Goal: Transaction & Acquisition: Book appointment/travel/reservation

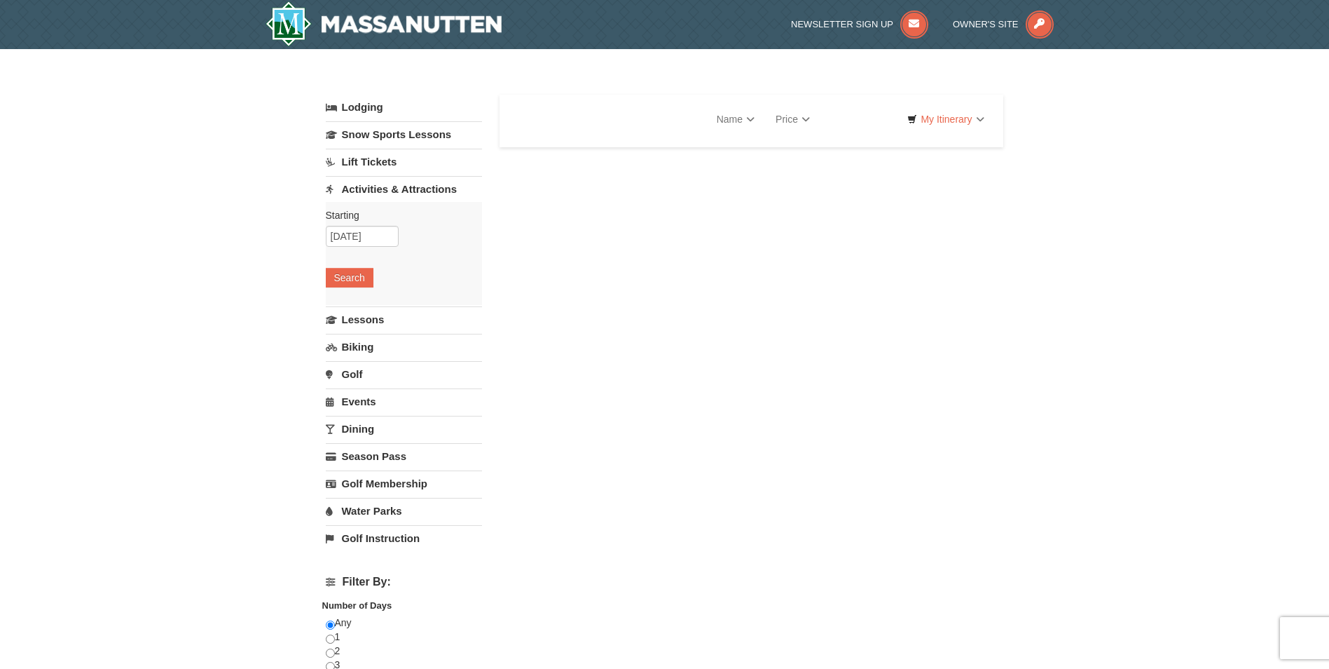
select select "9"
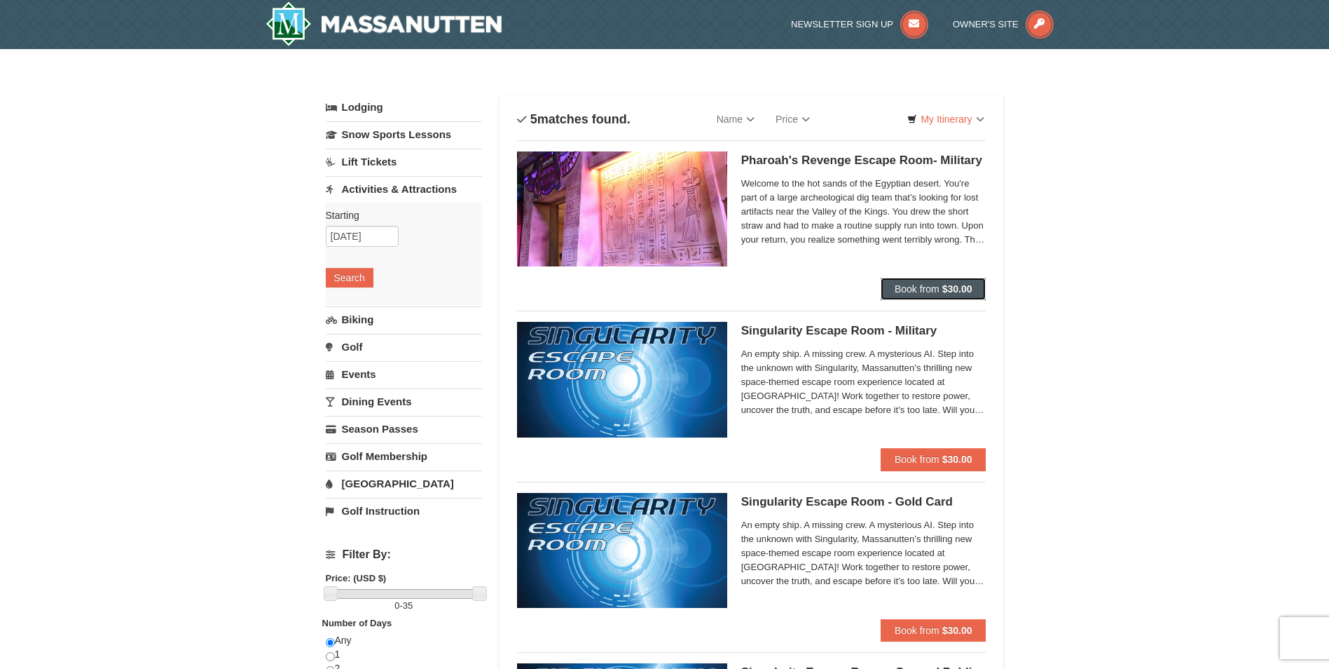
click at [918, 285] on span "Book from" at bounding box center [917, 288] width 45 height 11
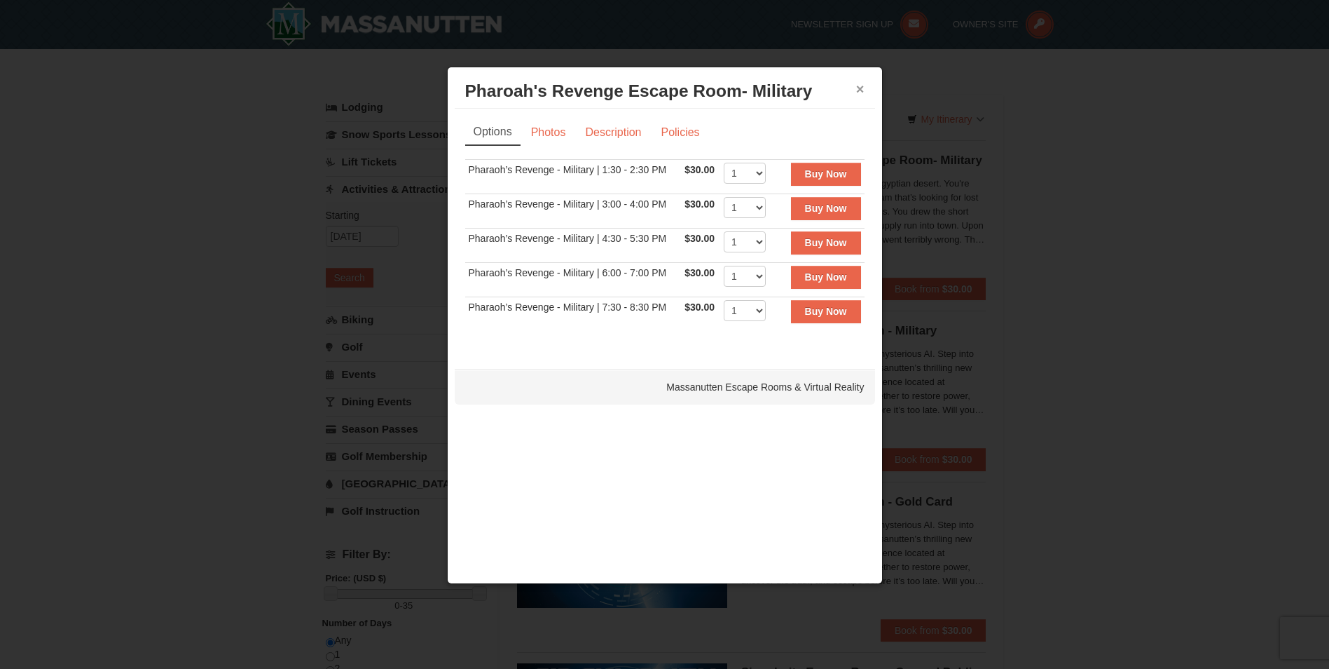
click at [858, 88] on button "×" at bounding box center [860, 89] width 8 height 14
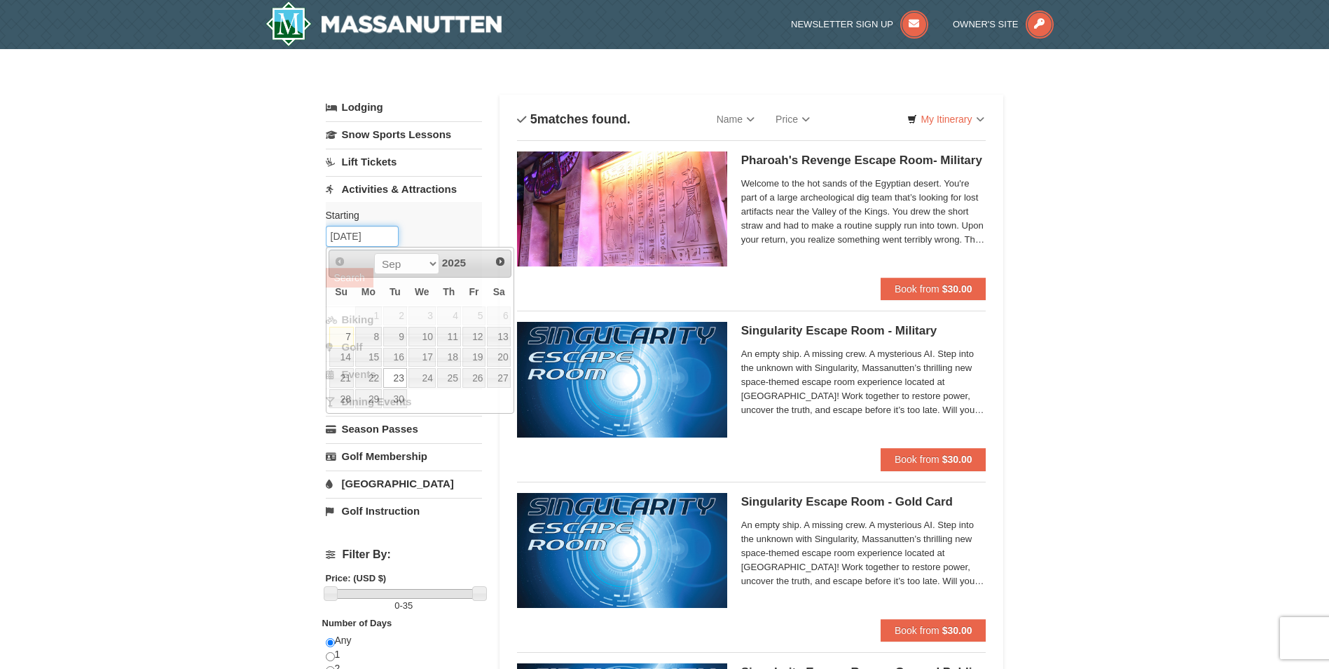
click at [386, 240] on input "[DATE]" at bounding box center [362, 236] width 73 height 21
click at [426, 374] on link "24" at bounding box center [422, 378] width 27 height 20
type input "[DATE]"
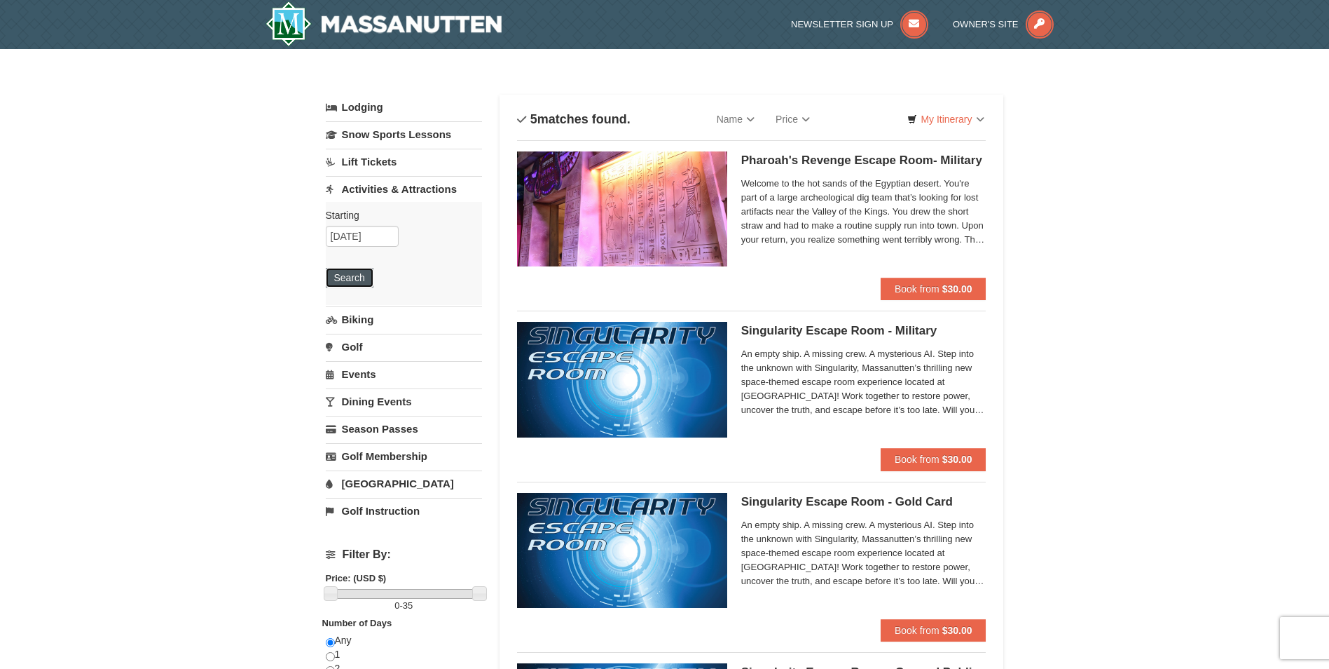
click at [359, 275] on button "Search" at bounding box center [350, 278] width 48 height 20
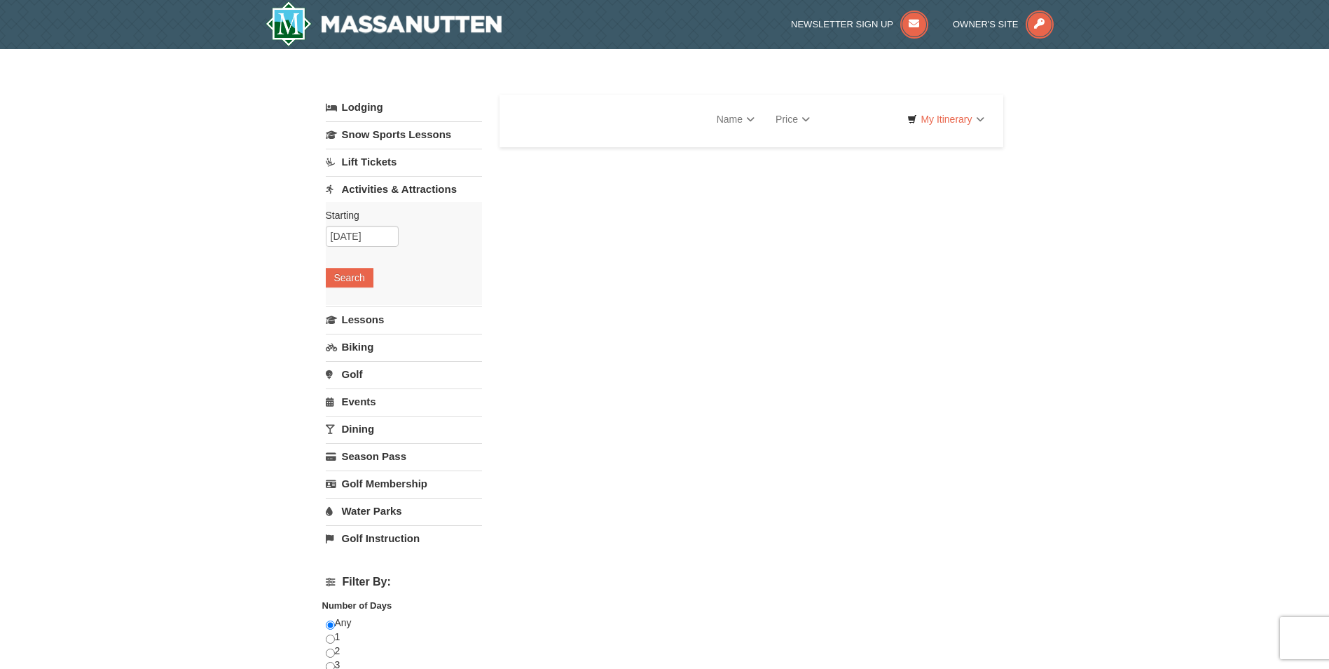
select select "9"
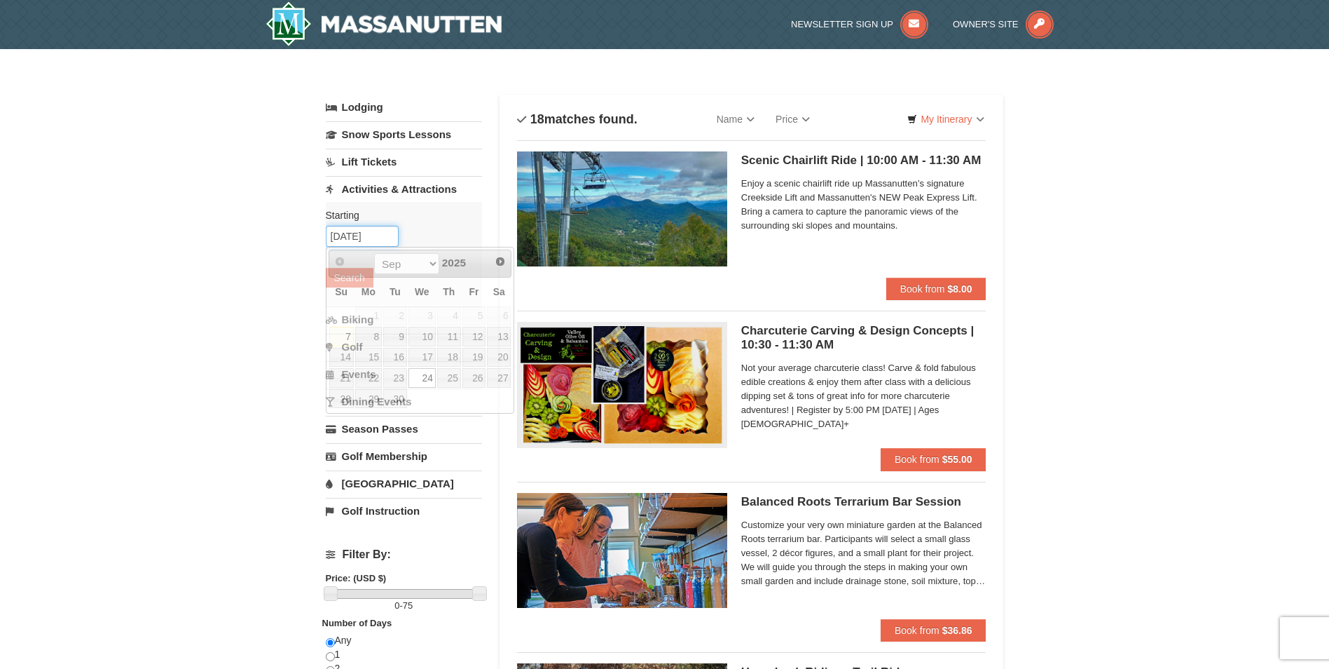
click at [381, 235] on input "[DATE]" at bounding box center [362, 236] width 73 height 21
click at [398, 378] on link "23" at bounding box center [395, 378] width 24 height 20
type input "[DATE]"
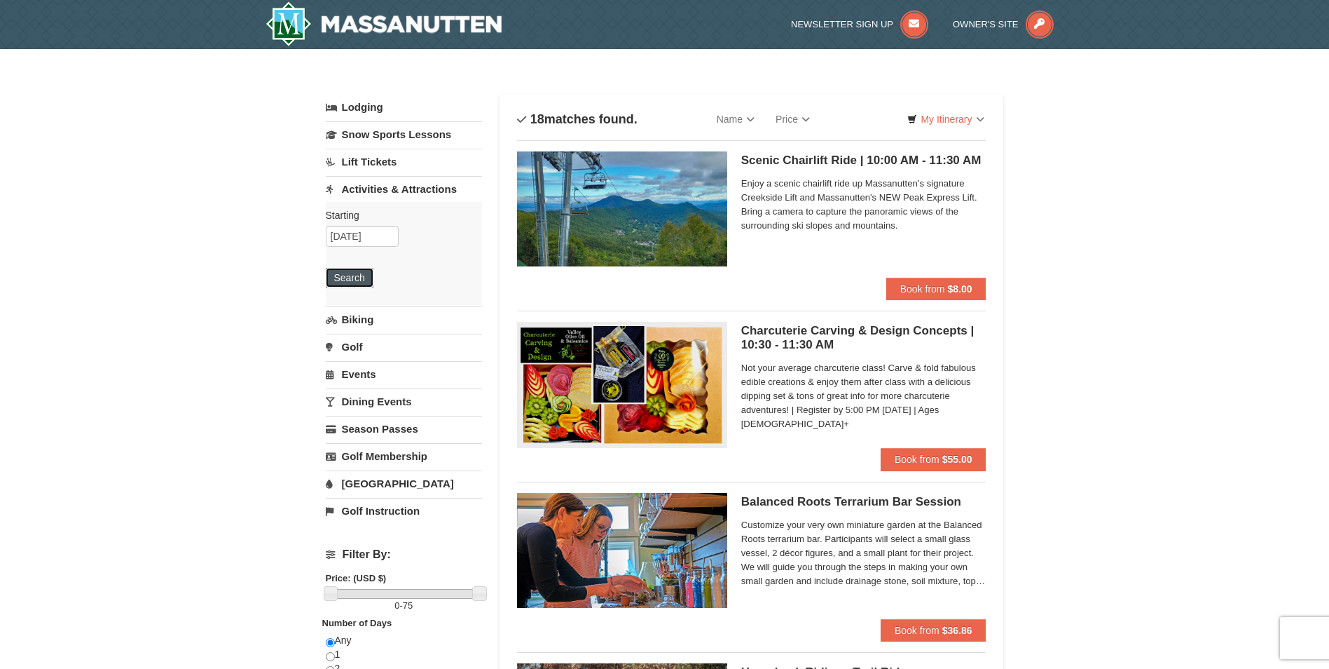
click at [340, 270] on button "Search" at bounding box center [350, 278] width 48 height 20
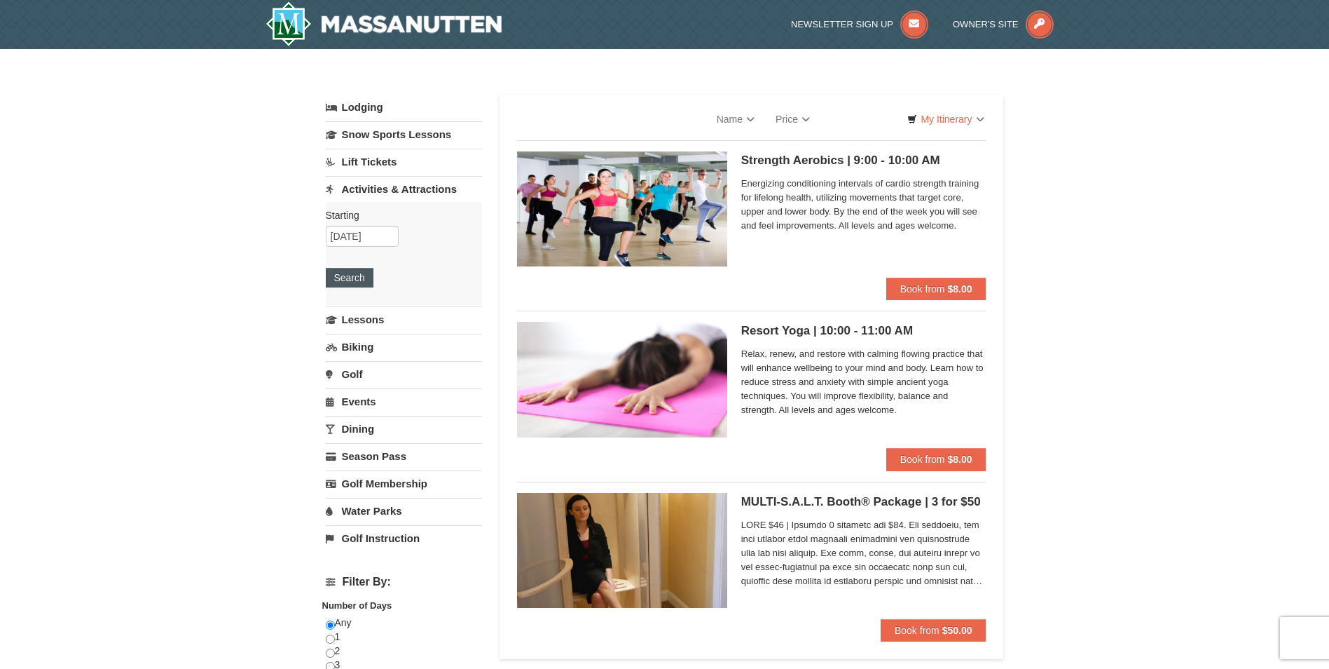
select select "9"
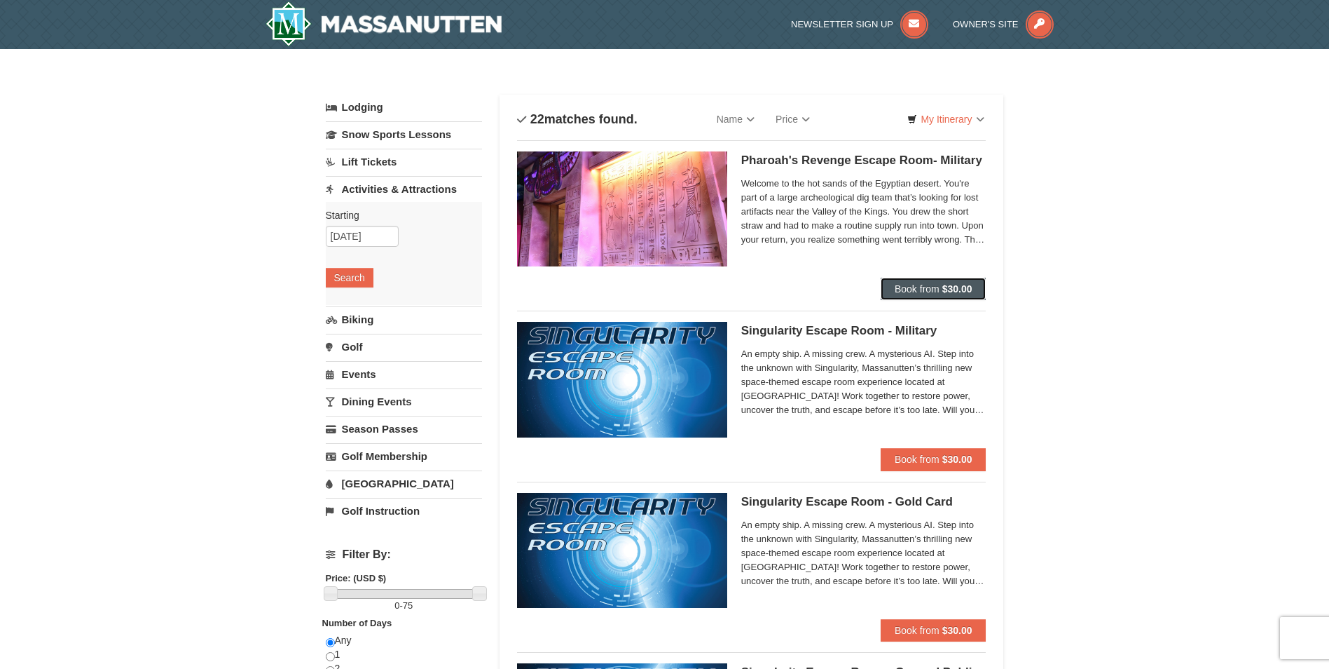
click at [920, 288] on span "Book from" at bounding box center [917, 288] width 45 height 11
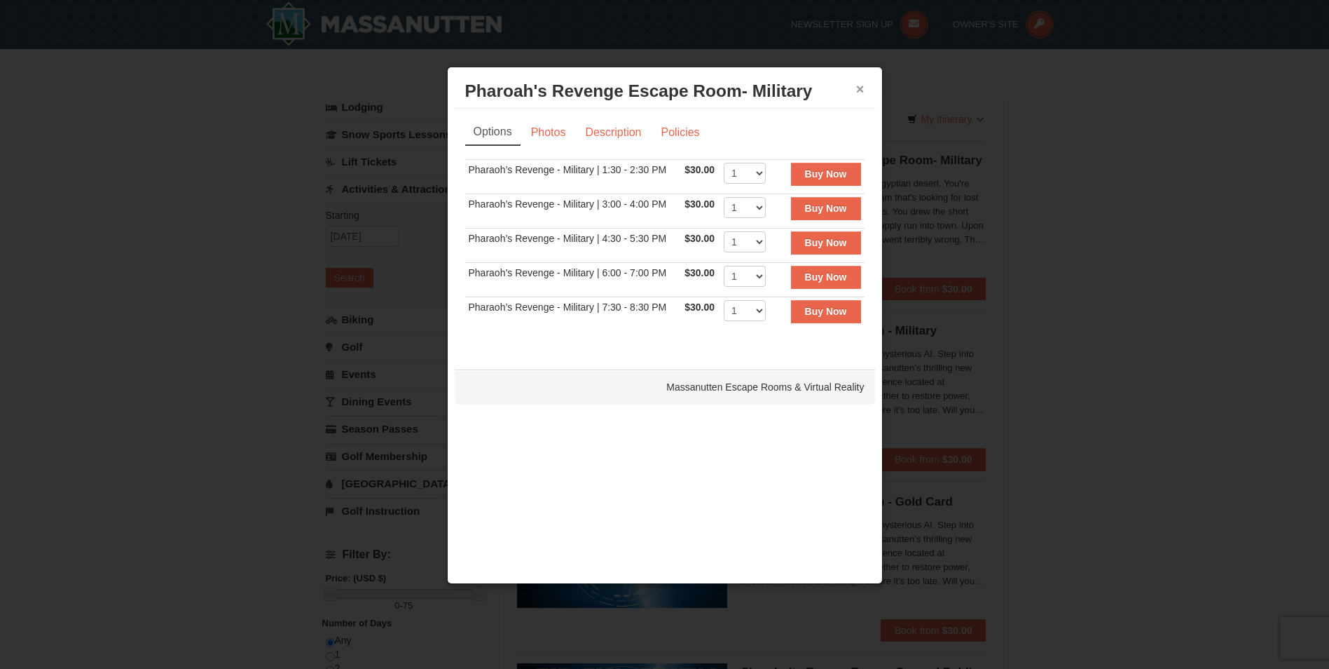
click at [862, 88] on button "×" at bounding box center [860, 89] width 8 height 14
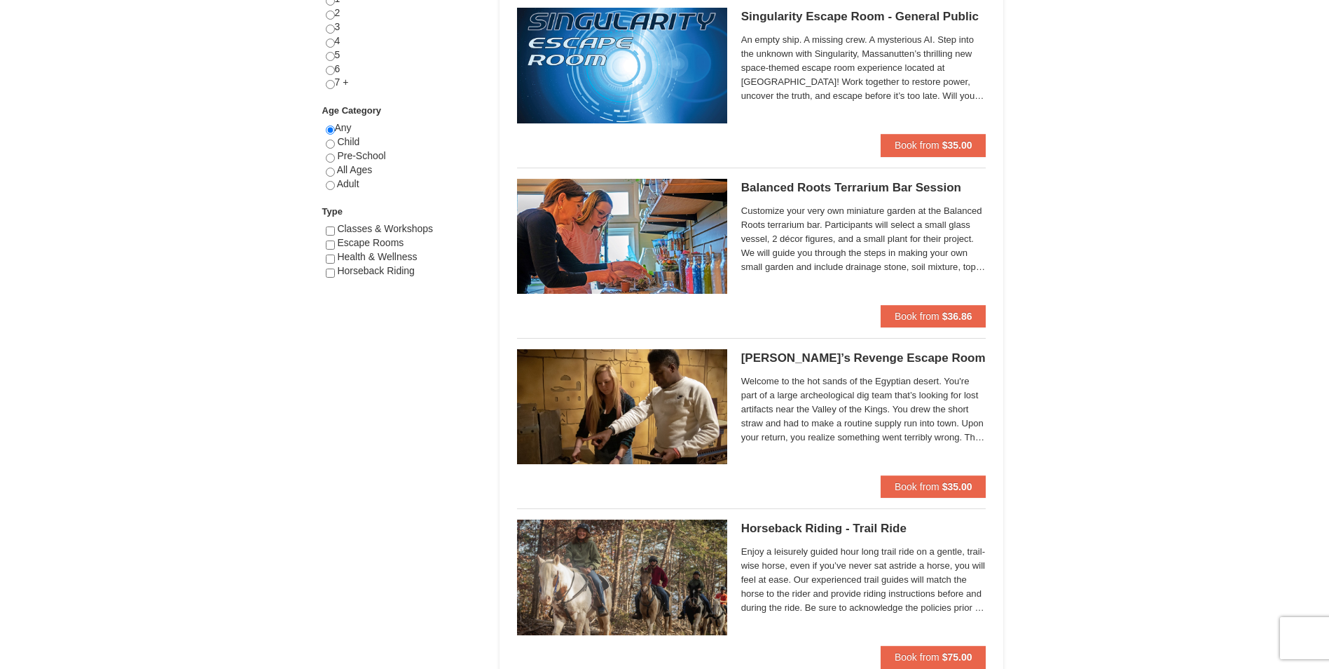
scroll to position [701, 0]
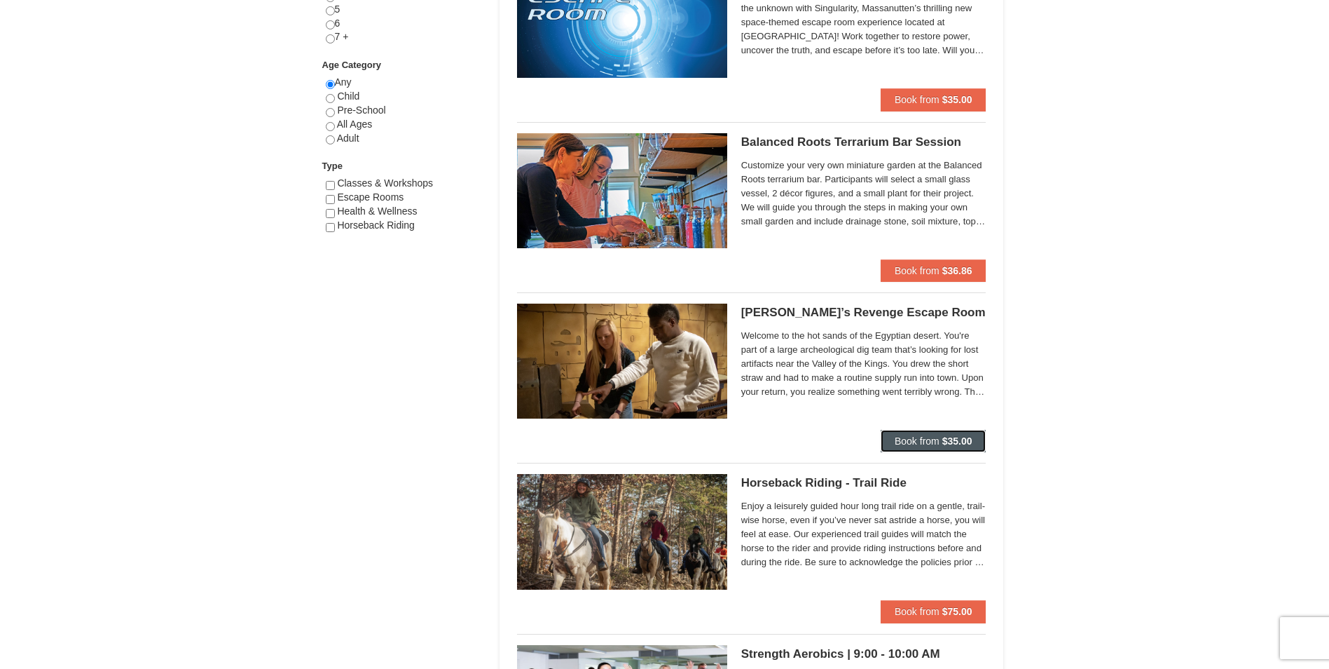
click at [934, 442] on span "Book from" at bounding box center [917, 440] width 45 height 11
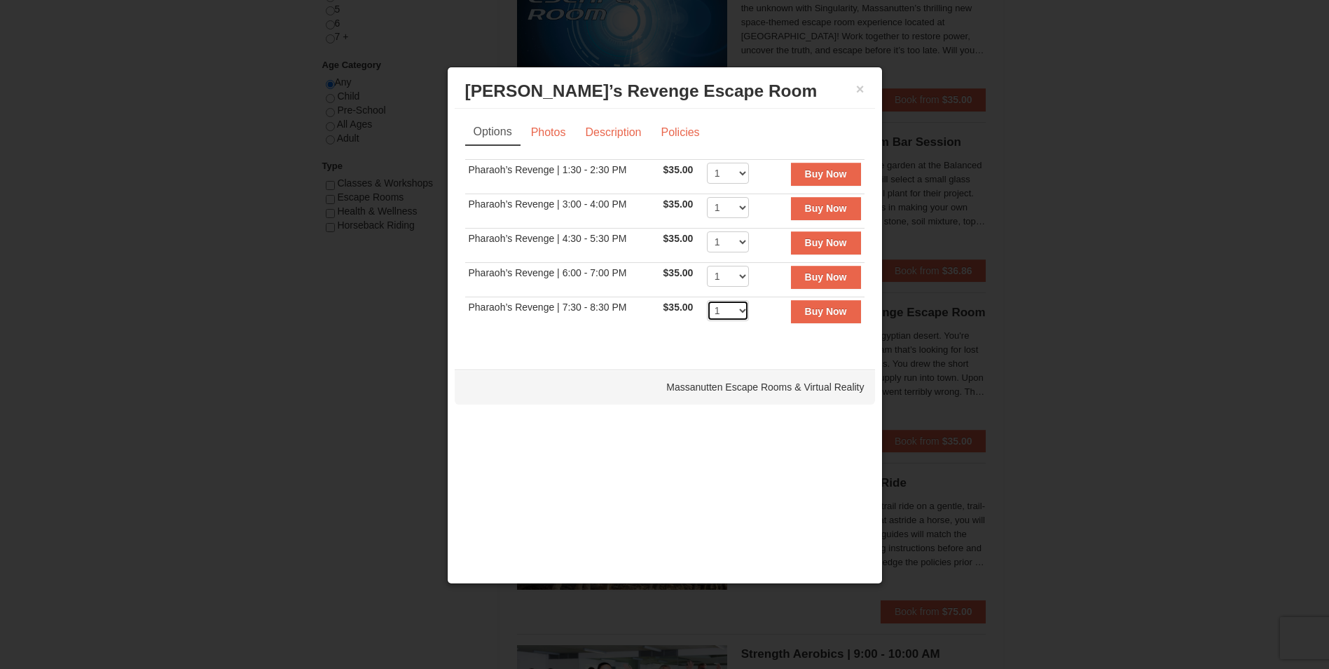
click at [742, 308] on select "1 2 3 4 5 6 7 8" at bounding box center [728, 310] width 42 height 21
select select "2"
click at [707, 300] on select "1 2 3 4 5 6 7 8" at bounding box center [728, 310] width 42 height 21
click at [828, 311] on strong "Buy Now" at bounding box center [826, 311] width 42 height 11
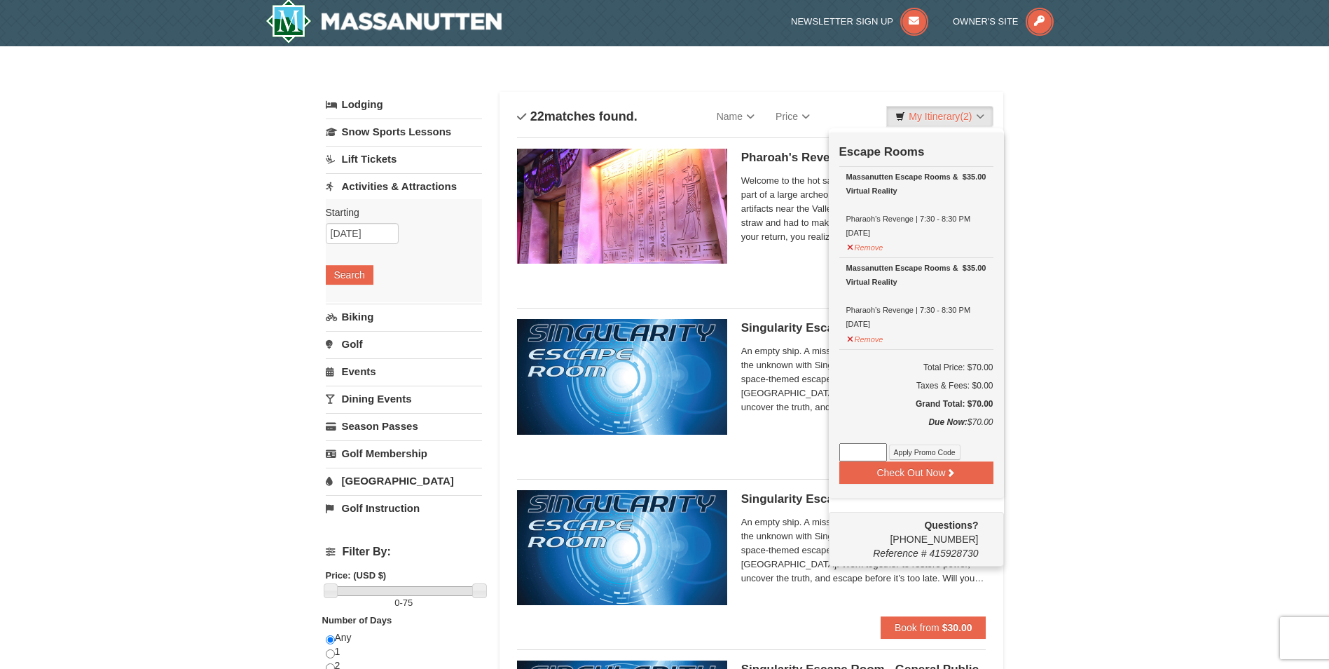
scroll to position [4, 0]
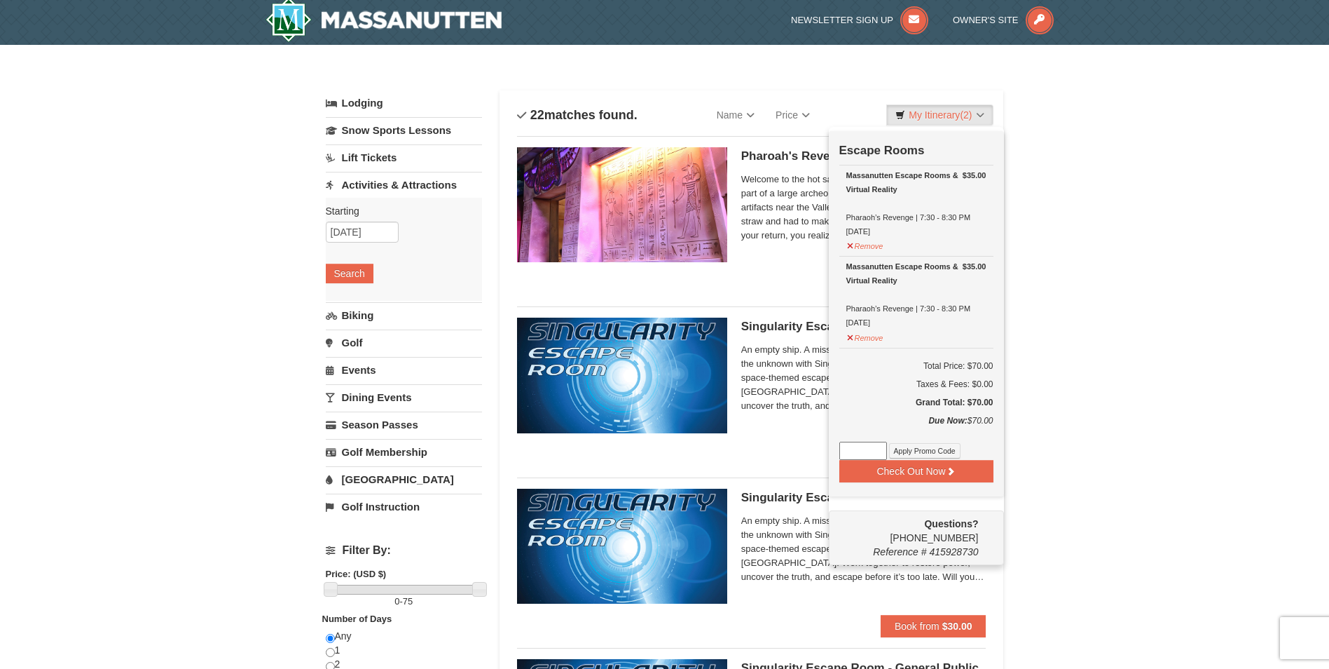
click at [853, 448] on input at bounding box center [864, 450] width 48 height 18
type input "WPFUNDAY25"
click at [915, 450] on button "Apply Promo Code" at bounding box center [924, 450] width 71 height 15
click at [854, 447] on input at bounding box center [864, 450] width 48 height 18
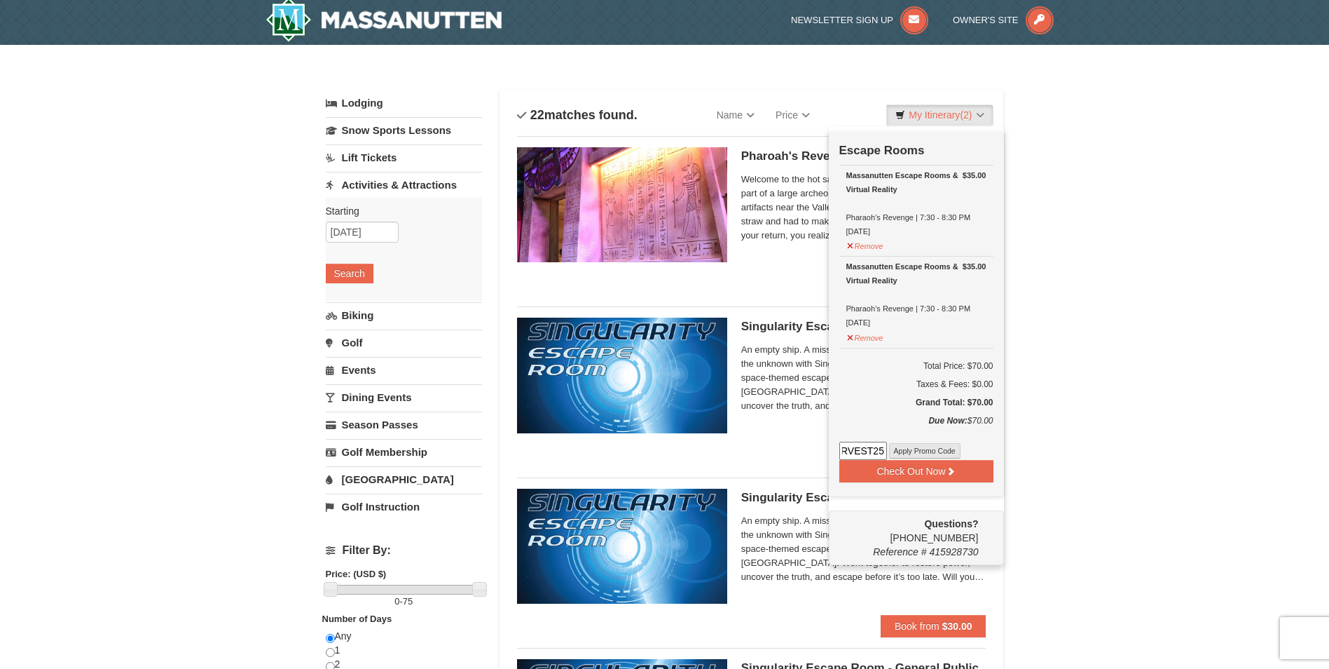
type input "HARVEST25"
click at [917, 447] on button "Apply Promo Code" at bounding box center [924, 450] width 71 height 15
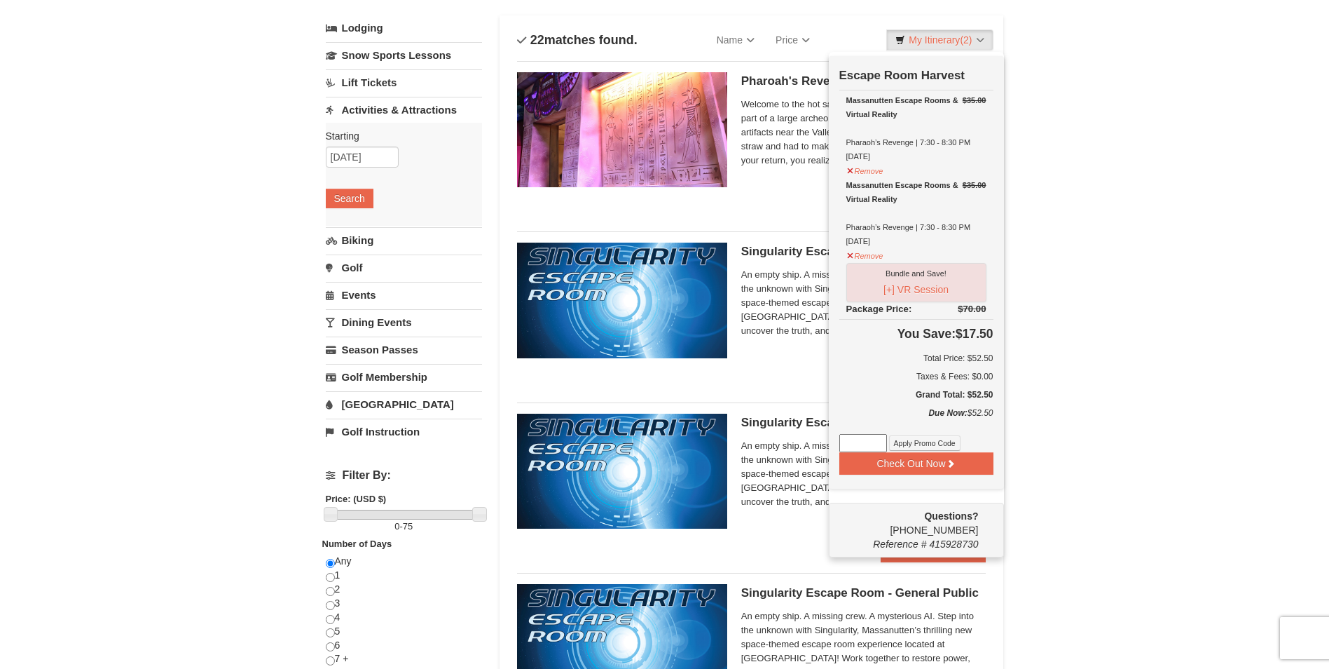
scroll to position [74, 0]
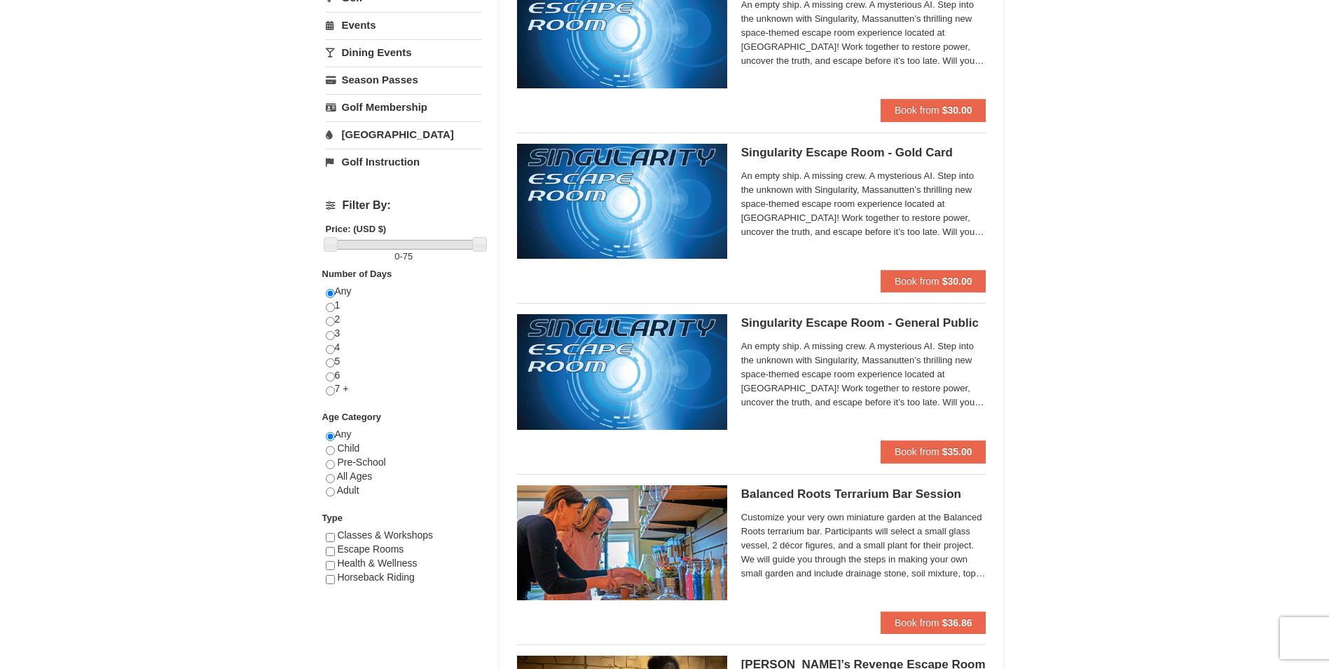
scroll to position [350, 0]
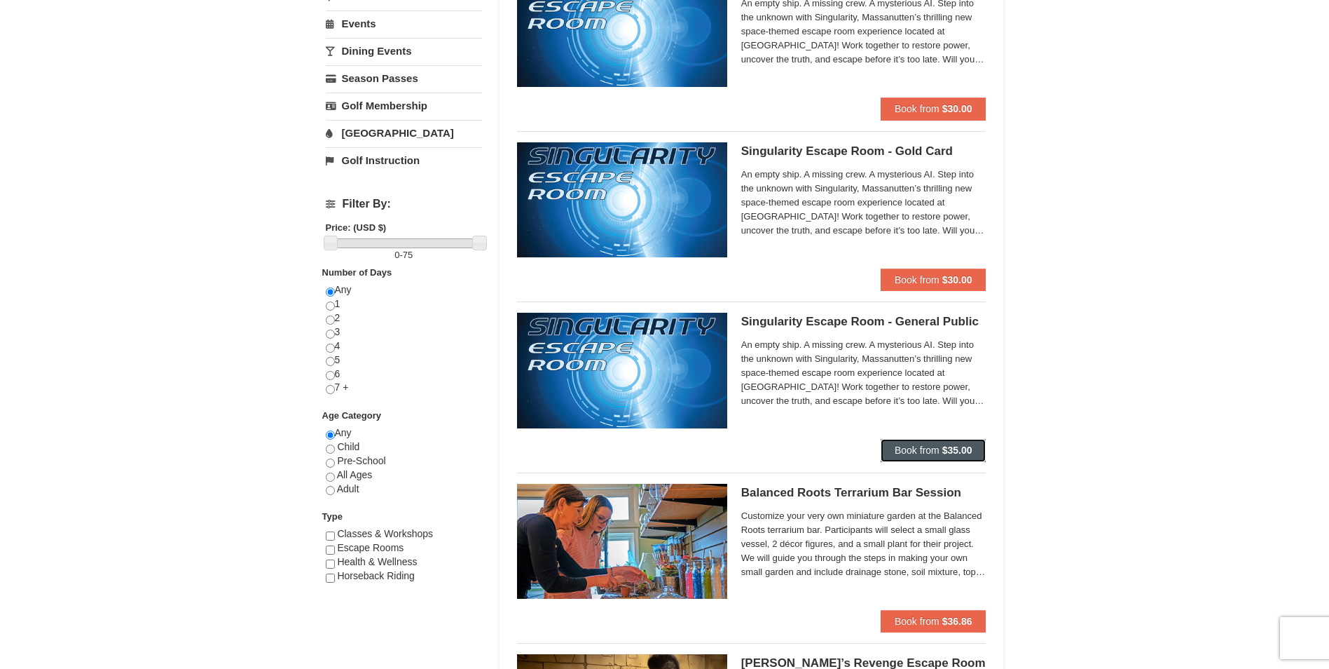
click at [925, 448] on span "Book from" at bounding box center [917, 449] width 45 height 11
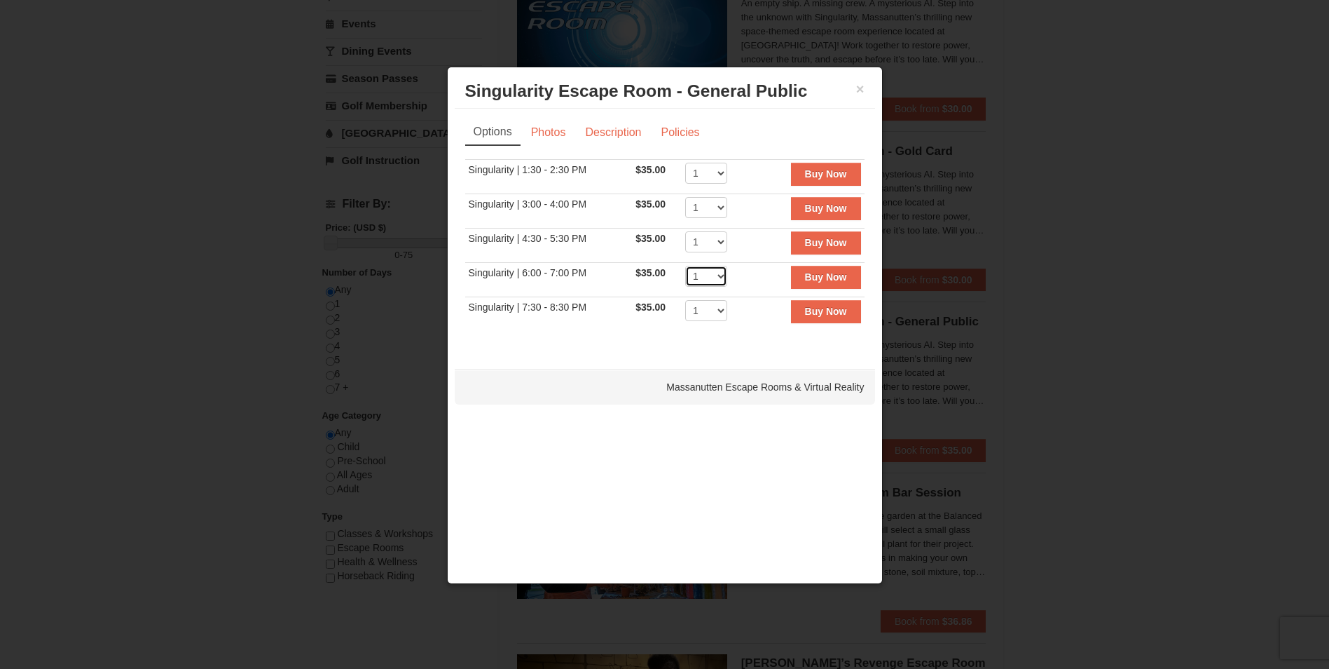
click at [722, 273] on select "1 2 3 4 5 6 7 8" at bounding box center [706, 276] width 42 height 21
select select "2"
click at [685, 266] on select "1 2 3 4 5 6 7 8" at bounding box center [706, 276] width 42 height 21
click at [834, 270] on button "Buy Now" at bounding box center [826, 277] width 70 height 22
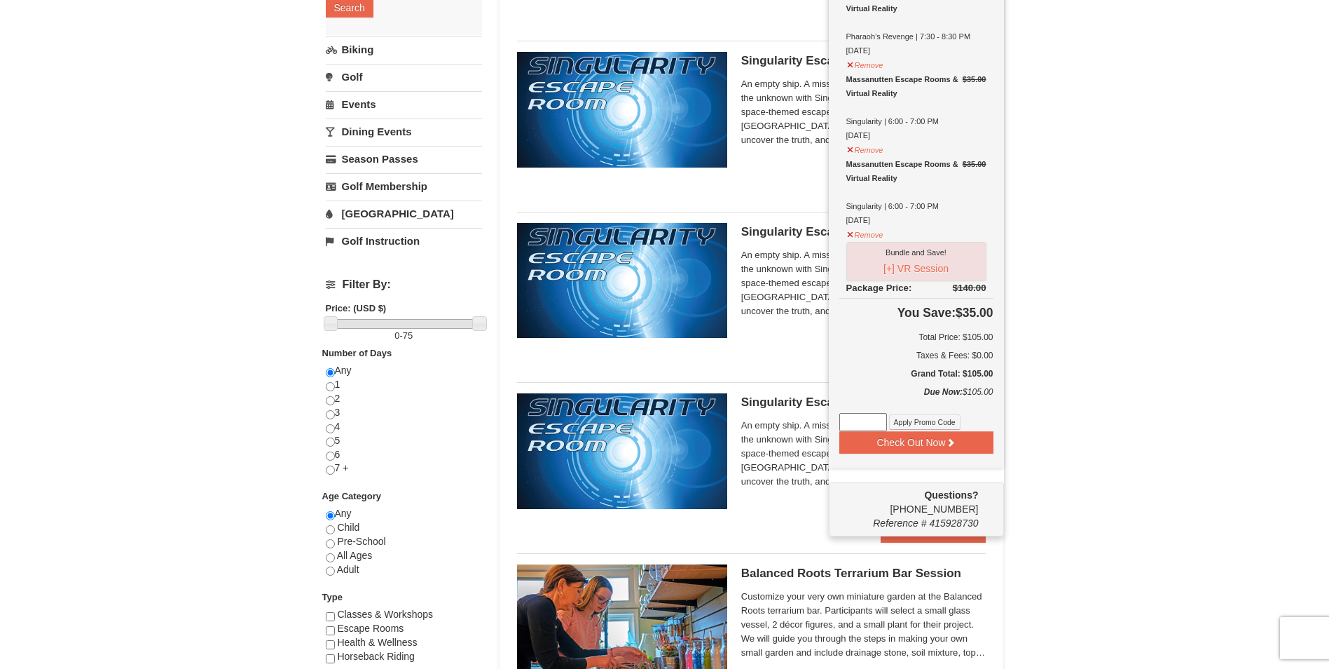
scroll to position [285, 0]
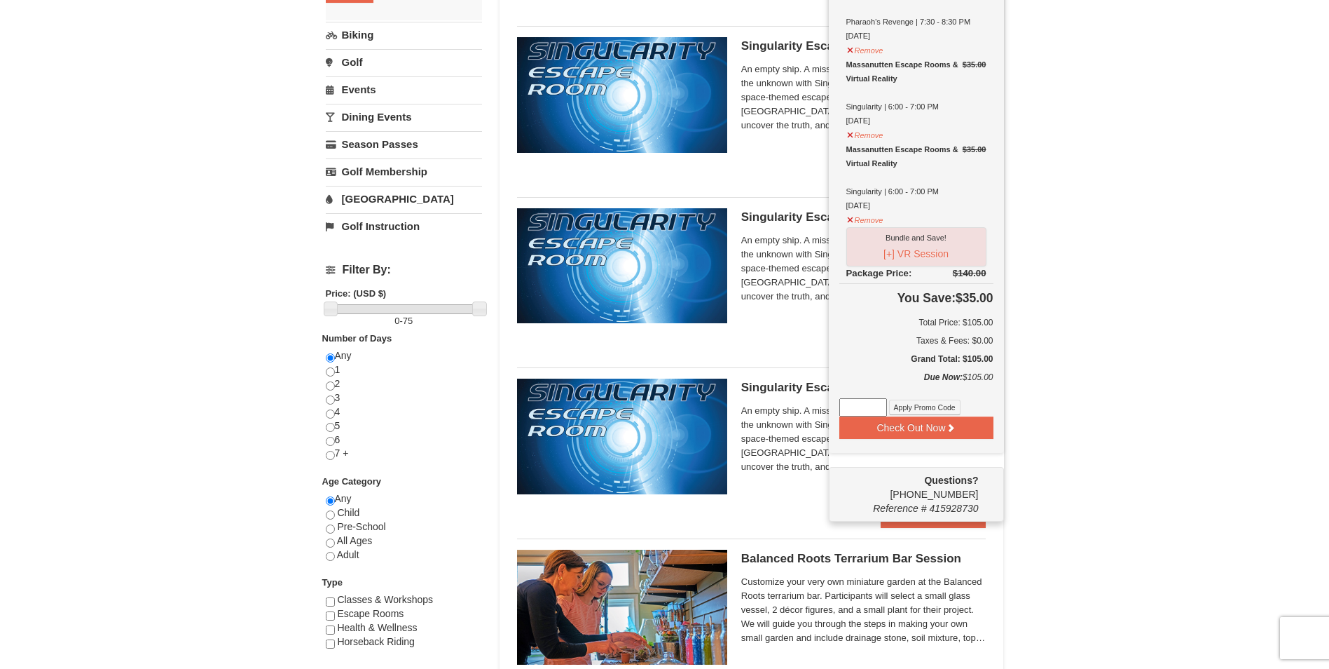
click at [862, 404] on input at bounding box center [864, 407] width 48 height 18
type input "HARVEST25"
click at [926, 405] on button "Apply Promo Code" at bounding box center [924, 406] width 71 height 15
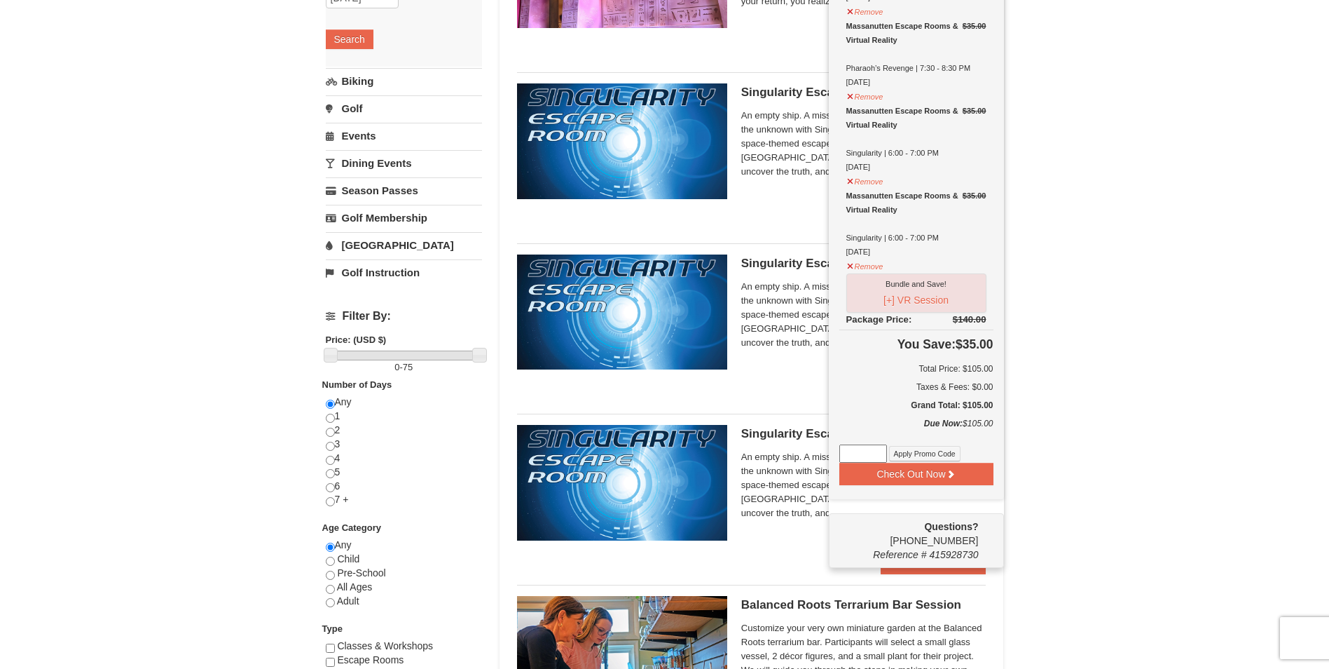
scroll to position [214, 0]
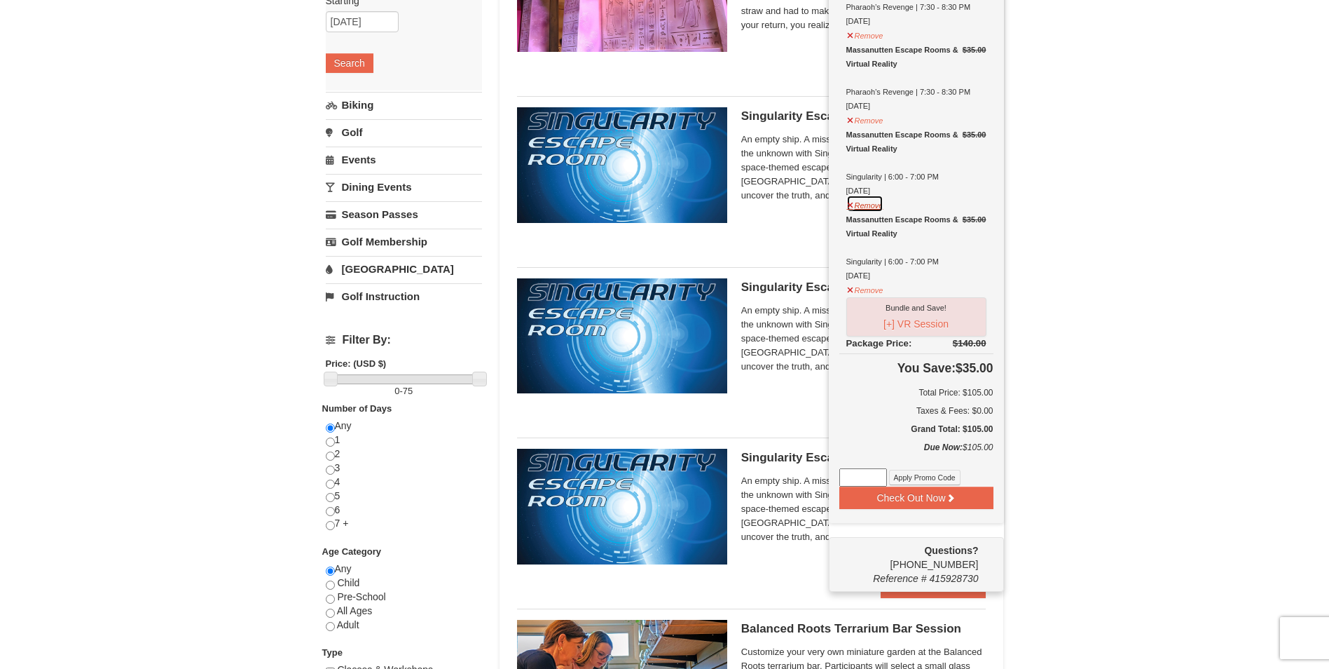
click at [868, 203] on button "Remove" at bounding box center [866, 204] width 38 height 18
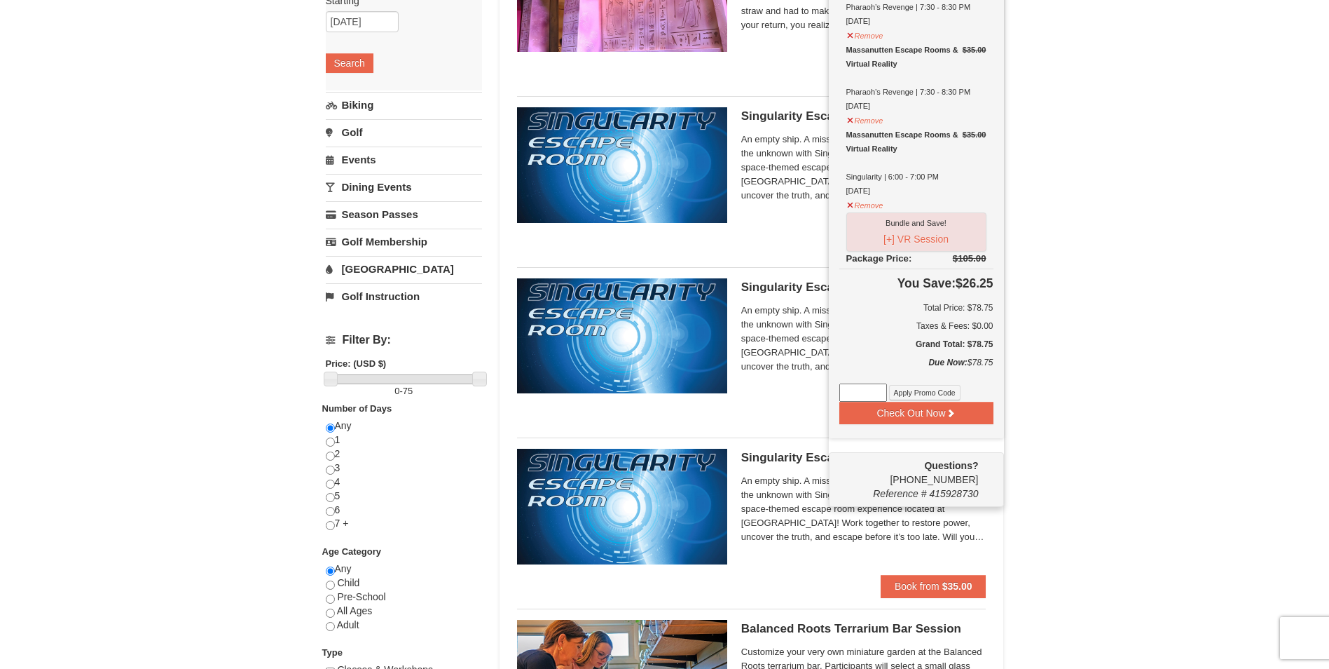
scroll to position [210, 0]
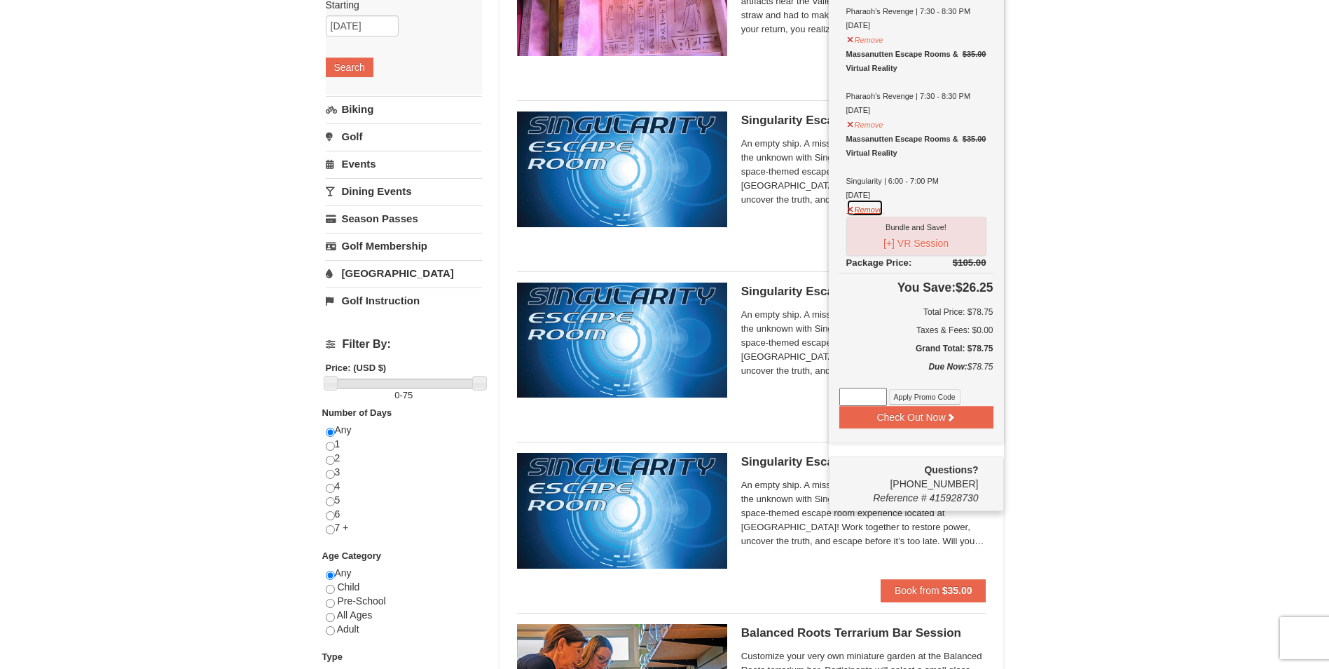
click at [870, 208] on button "Remove" at bounding box center [866, 208] width 38 height 18
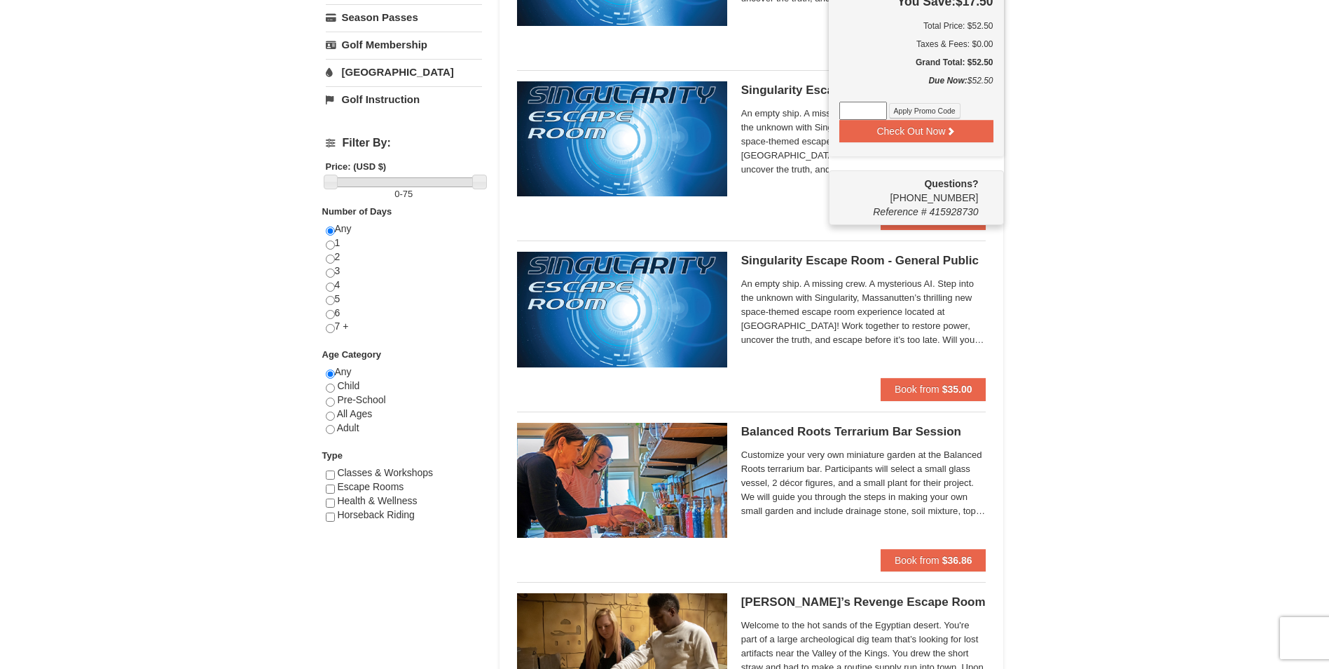
scroll to position [416, 0]
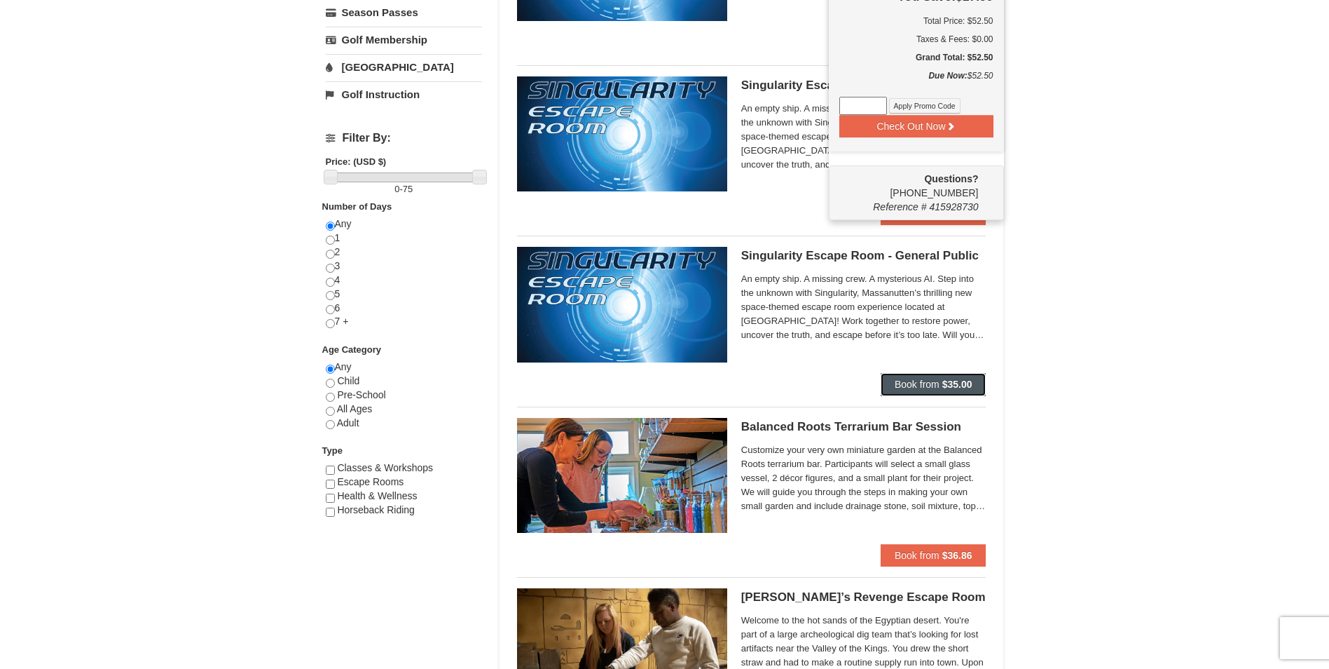
click at [919, 378] on button "Book from $35.00" at bounding box center [934, 384] width 106 height 22
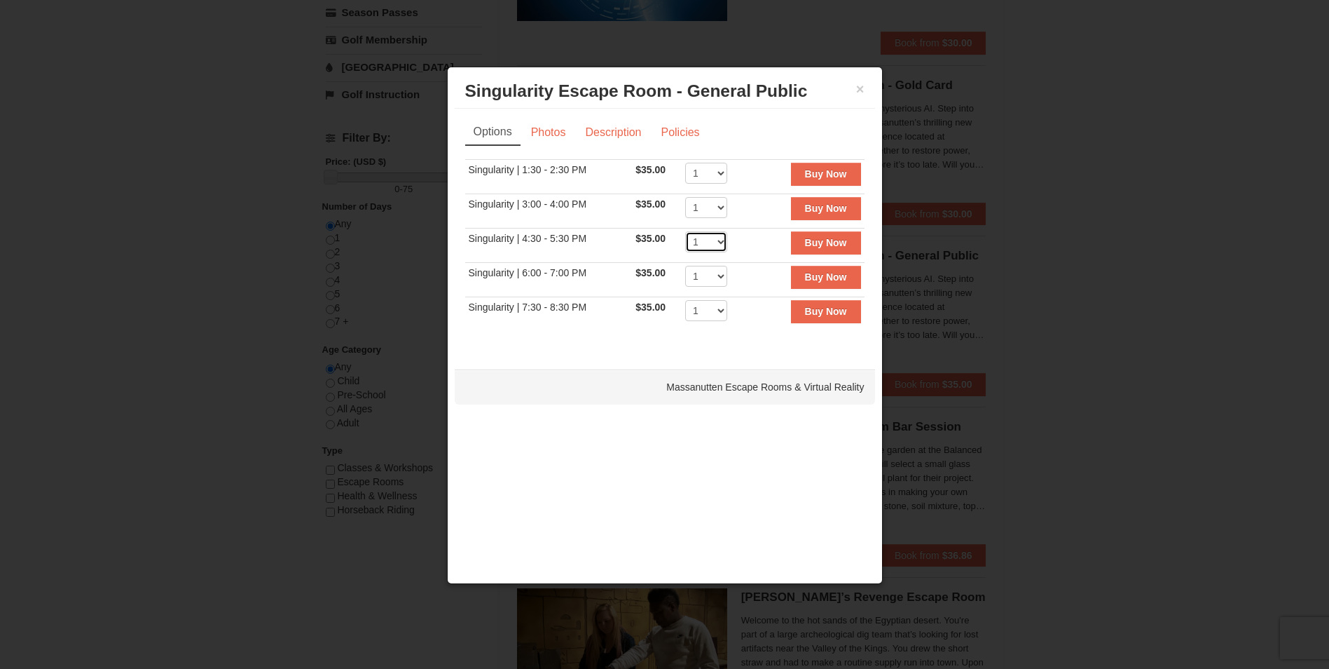
click at [722, 238] on select "1 2 3 4 5 6 7 8" at bounding box center [706, 241] width 42 height 21
select select "2"
click at [685, 231] on select "1 2 3 4 5 6 7 8" at bounding box center [706, 241] width 42 height 21
click at [830, 238] on strong "Buy Now" at bounding box center [826, 242] width 42 height 11
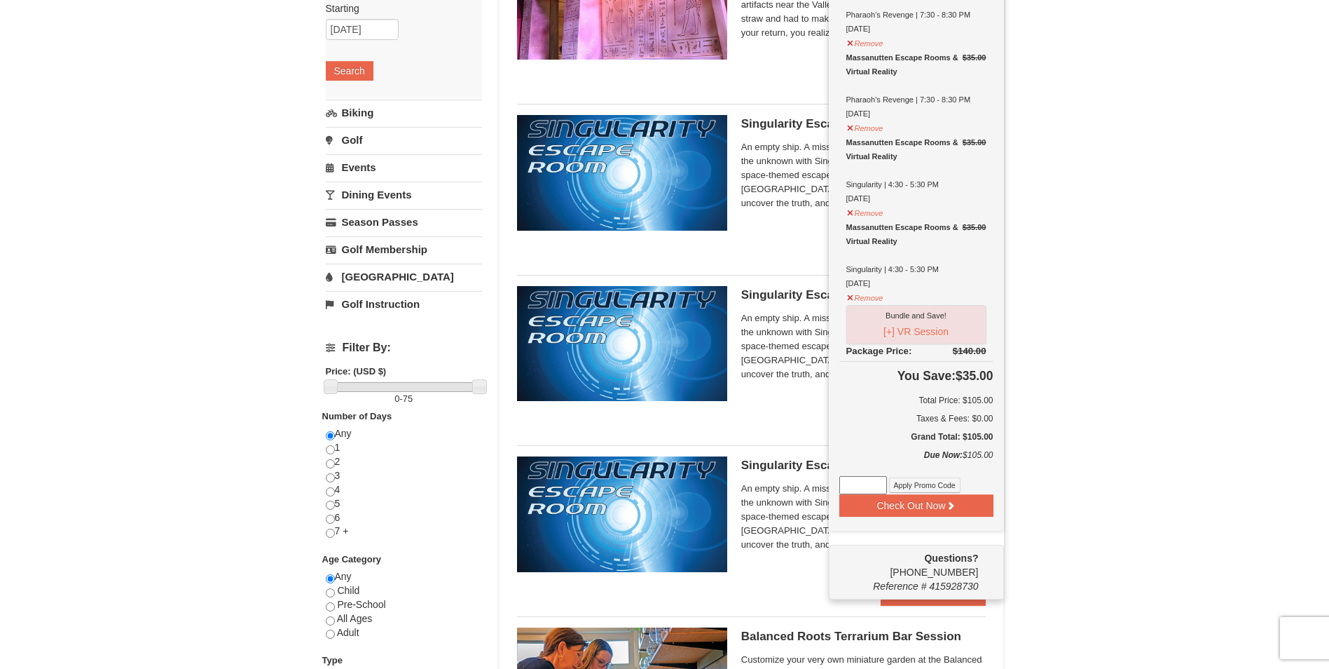
scroll to position [285, 0]
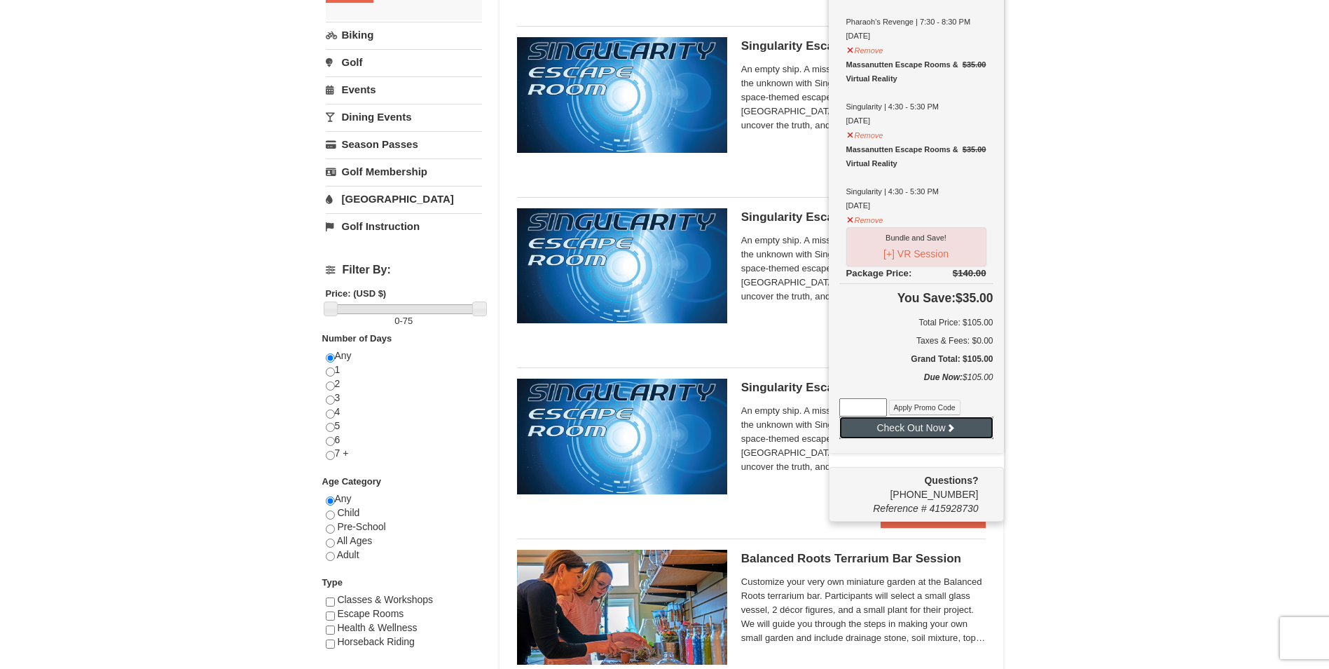
click at [926, 428] on button "Check Out Now" at bounding box center [917, 427] width 154 height 22
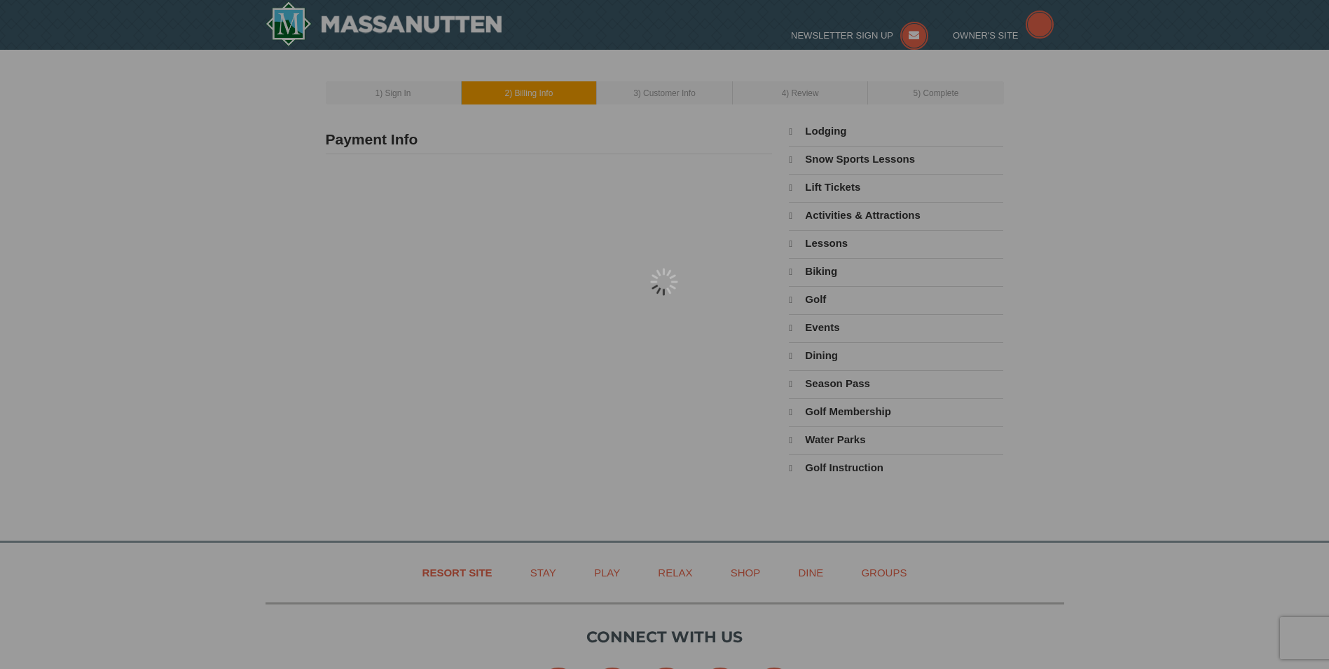
type input "113 Stoney Ridge Rd"
type input "Landenberg"
type input "19350"
type input "302"
type input "528"
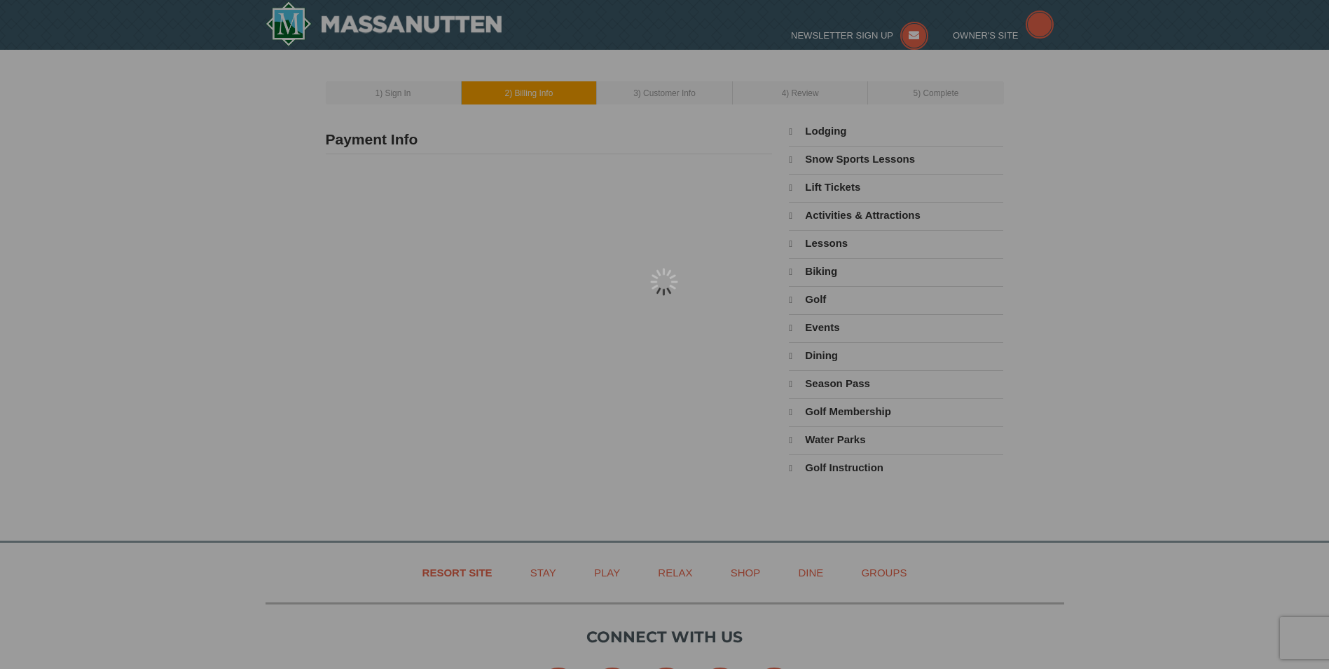
type input "1288"
type input "gfr1970@comcast.net"
select select "PA"
select select "9"
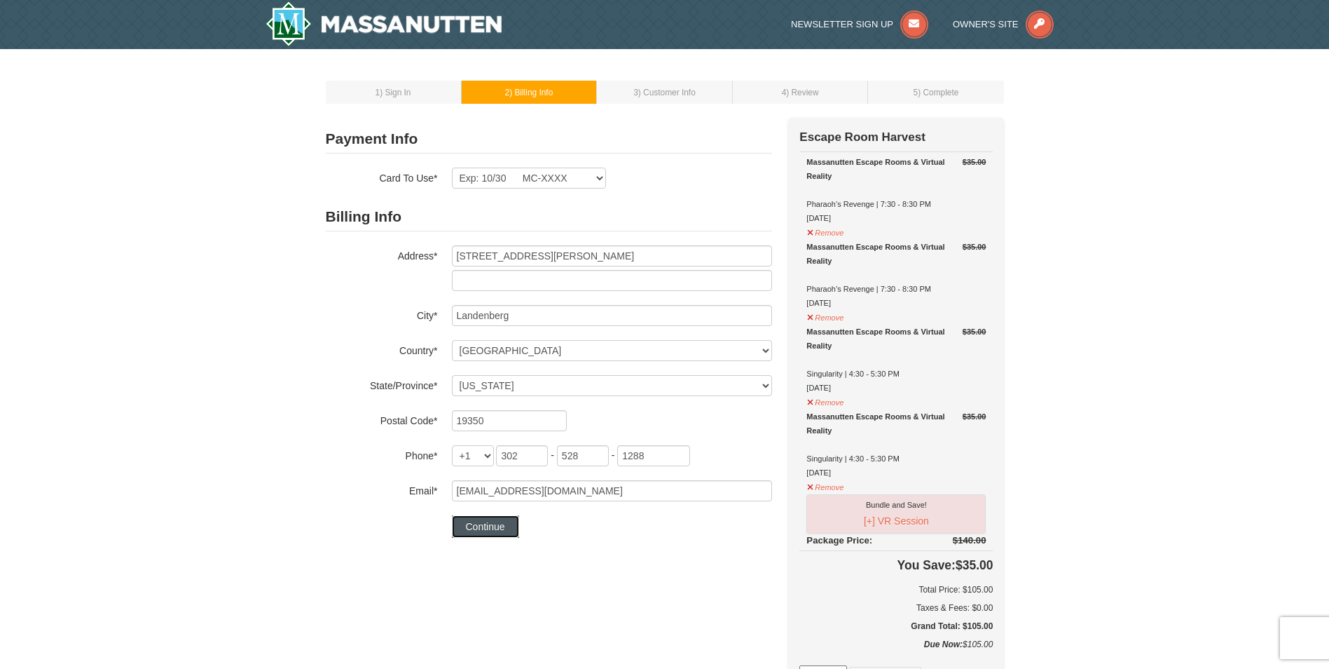
click at [486, 528] on button "Continue" at bounding box center [485, 526] width 67 height 22
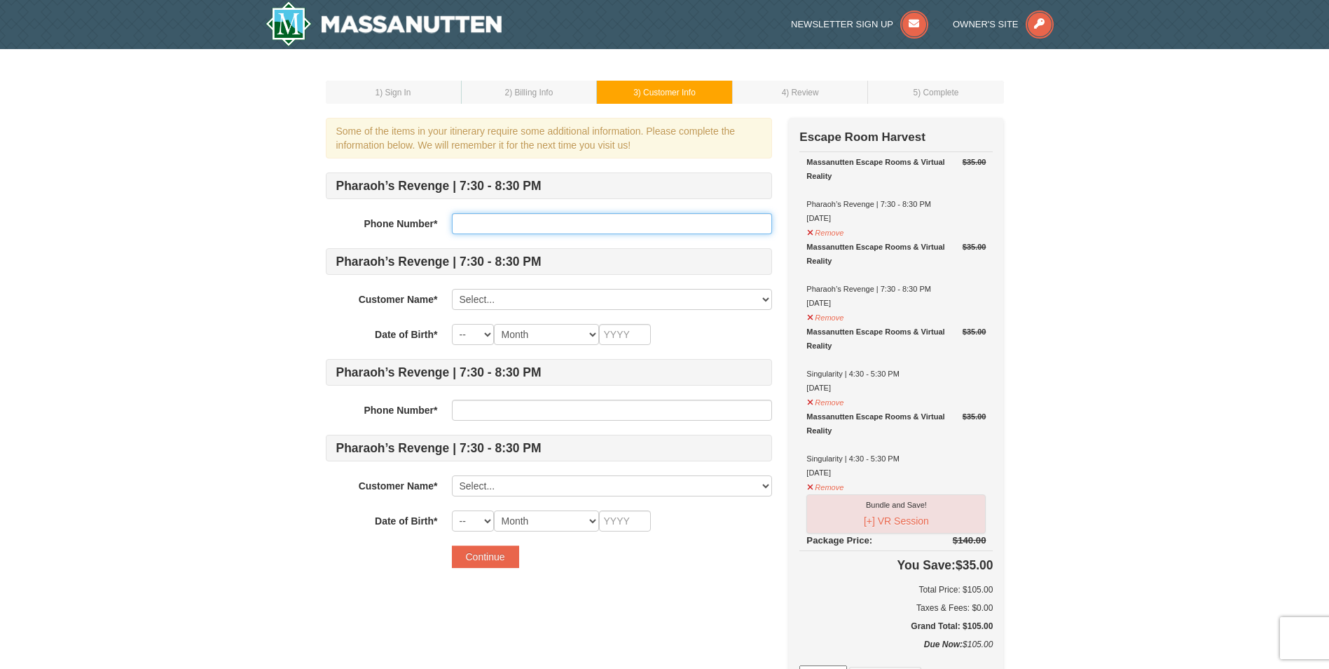
click at [475, 223] on input "text" at bounding box center [612, 223] width 320 height 21
type input "3025281288"
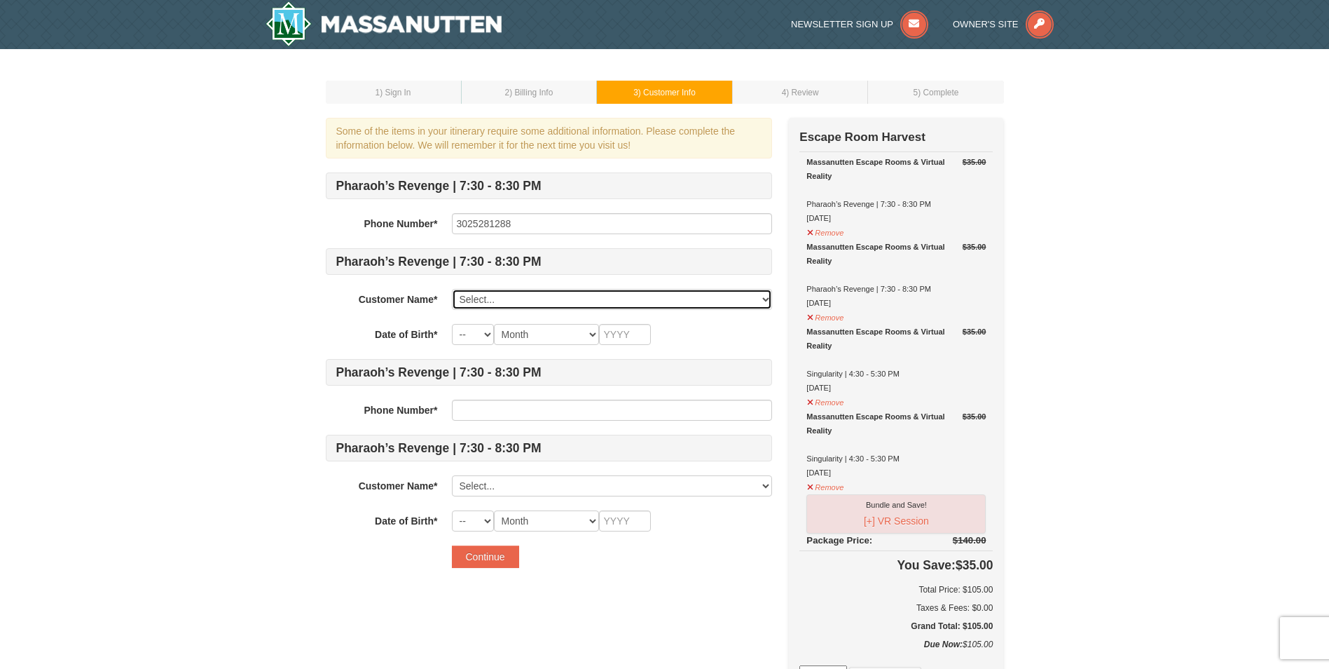
click at [507, 296] on select "Select... William Ruck Add New..." at bounding box center [612, 299] width 320 height 21
select select "28226444"
click at [452, 289] on select "Select... William Ruck Add New..." at bounding box center [612, 299] width 320 height 21
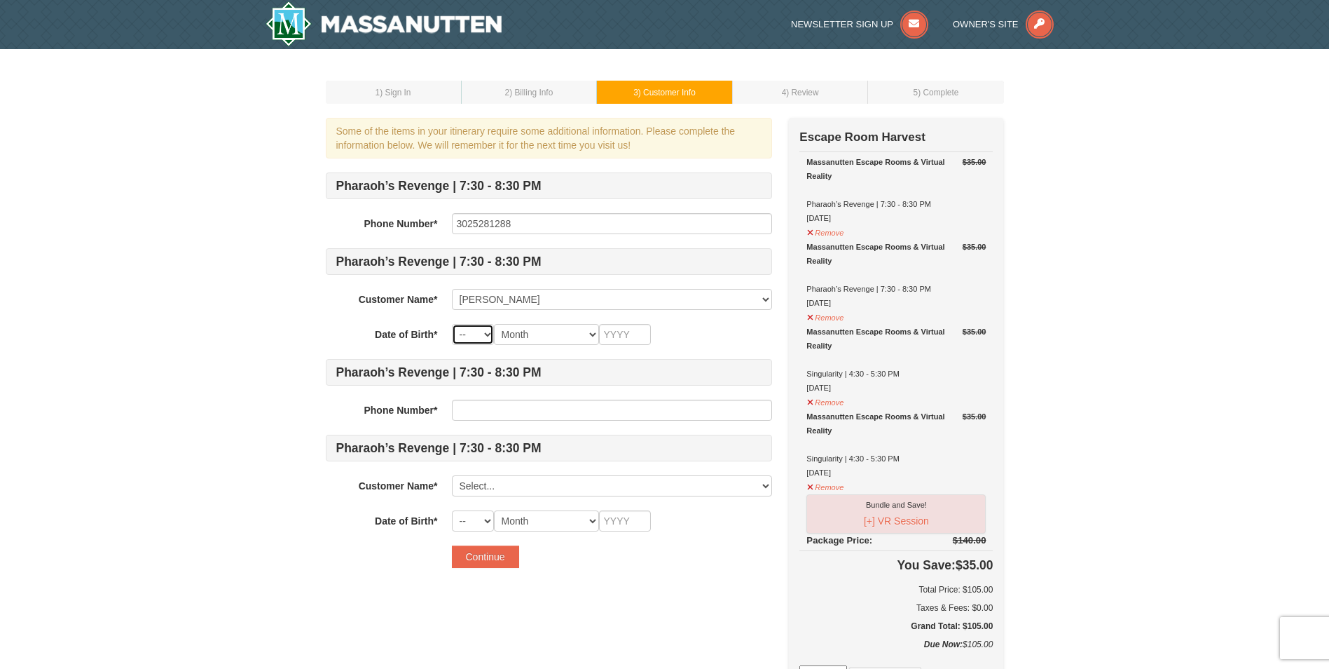
click at [484, 331] on select "-- 01 02 03 04 05 06 07 08 09 10 11 12 13 14 15 16 17 18 19 20 21 22 23 24 25 2…" at bounding box center [473, 334] width 42 height 21
click at [452, 324] on select "-- 01 02 03 04 05 06 07 08 09 10 11 12 13 14 15 16 17 18 19 20 21 22 23 24 25 2…" at bounding box center [473, 334] width 42 height 21
click at [540, 337] on select "Month January February March April May June July August September October Novem…" at bounding box center [546, 334] width 105 height 21
click at [484, 331] on select "-- 01 02 03 04 05 06 07 08 09 10 11 12 13 14 15 16 17 18 19 20 21 22 23 24 25 2…" at bounding box center [473, 334] width 42 height 21
select select "22"
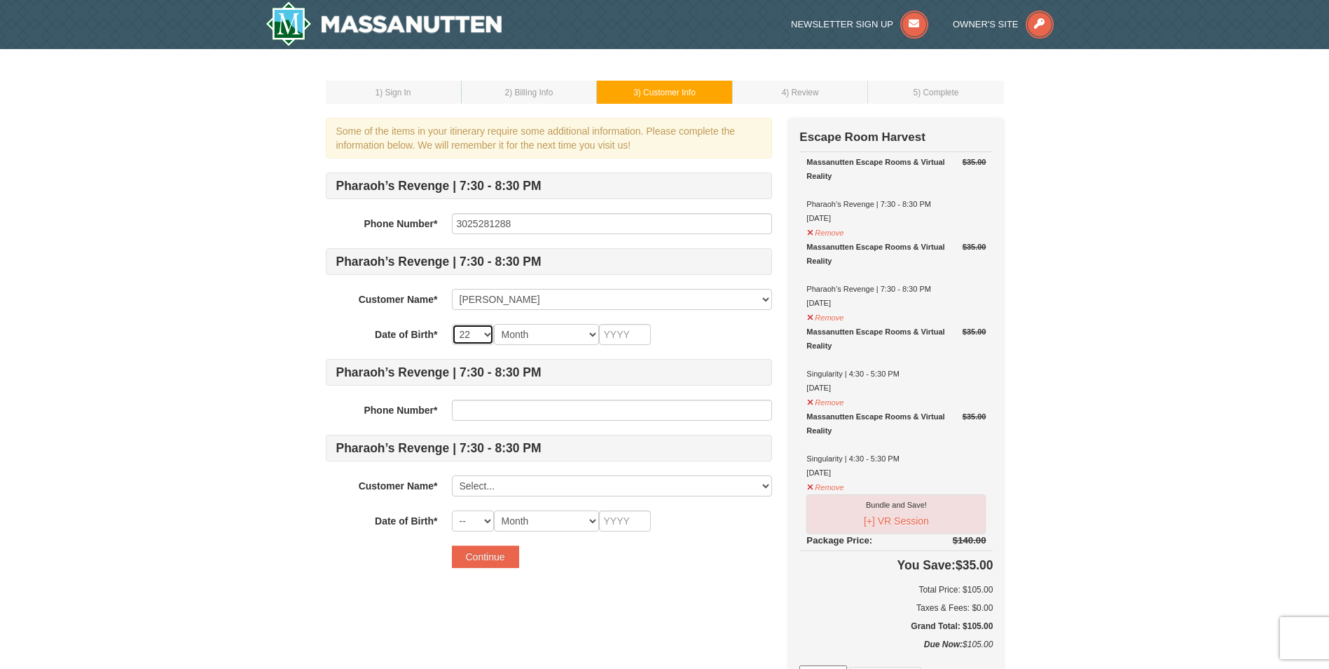
click at [452, 324] on select "-- 01 02 03 04 05 06 07 08 09 10 11 12 13 14 15 16 17 18 19 20 21 22 23 24 25 2…" at bounding box center [473, 334] width 42 height 21
click at [563, 334] on select "Month January February March April May June July August September October Novem…" at bounding box center [546, 334] width 105 height 21
select select "06"
click at [494, 324] on select "Month January February March April May June July August September October Novem…" at bounding box center [546, 334] width 105 height 21
click at [614, 329] on input "text" at bounding box center [625, 334] width 52 height 21
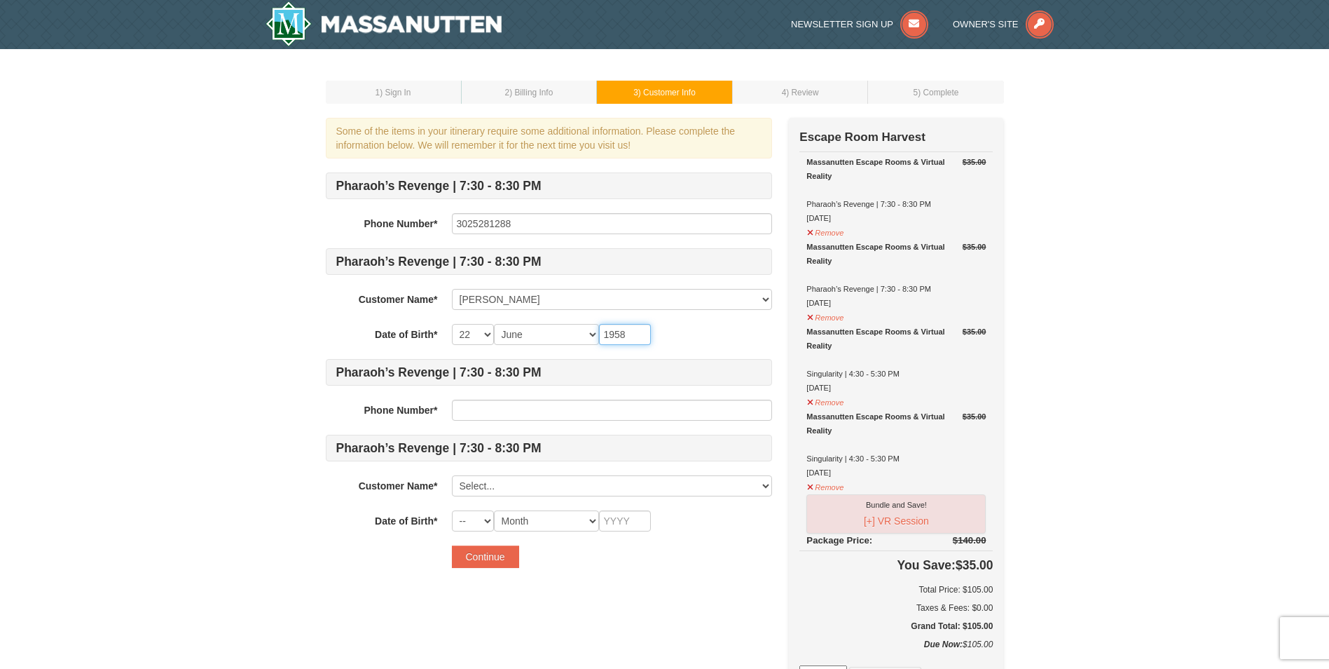
type input "1958"
click at [476, 407] on input "text" at bounding box center [612, 409] width 320 height 21
type input "3025281288"
click at [480, 487] on select "Select... William Ruck Add New..." at bounding box center [612, 485] width 320 height 21
click at [494, 486] on select "Select... William Ruck Add New..." at bounding box center [612, 485] width 320 height 21
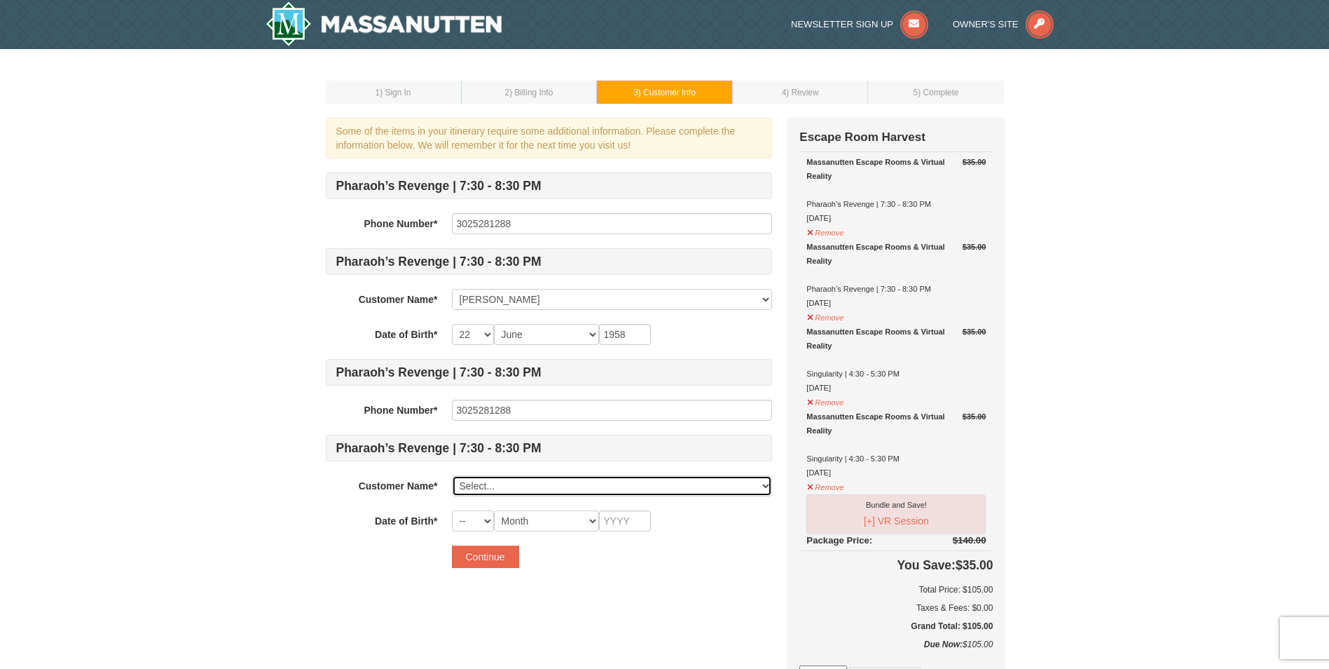
click at [494, 486] on select "Select... William Ruck Add New..." at bounding box center [612, 485] width 320 height 21
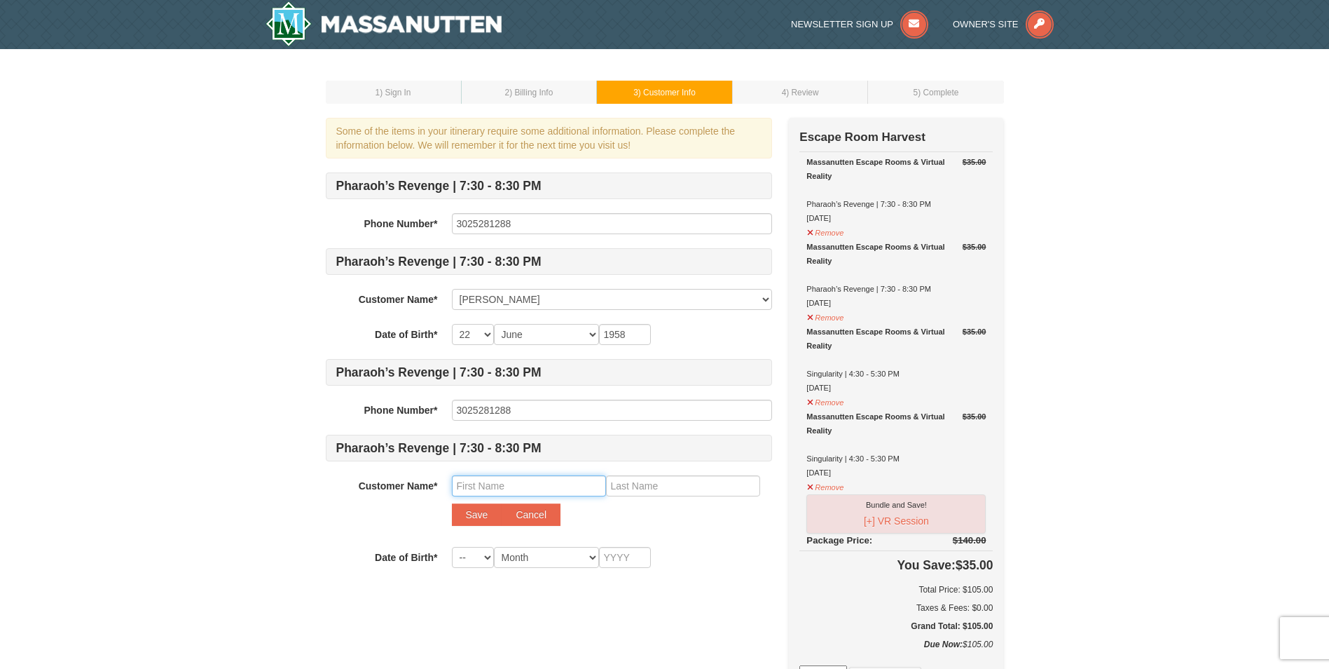
click at [491, 491] on input "text" at bounding box center [529, 485] width 154 height 21
click at [463, 484] on input "text" at bounding box center [529, 485] width 154 height 21
type input "Kathleen"
click at [634, 486] on input "text" at bounding box center [683, 485] width 154 height 21
type input "Ruck"
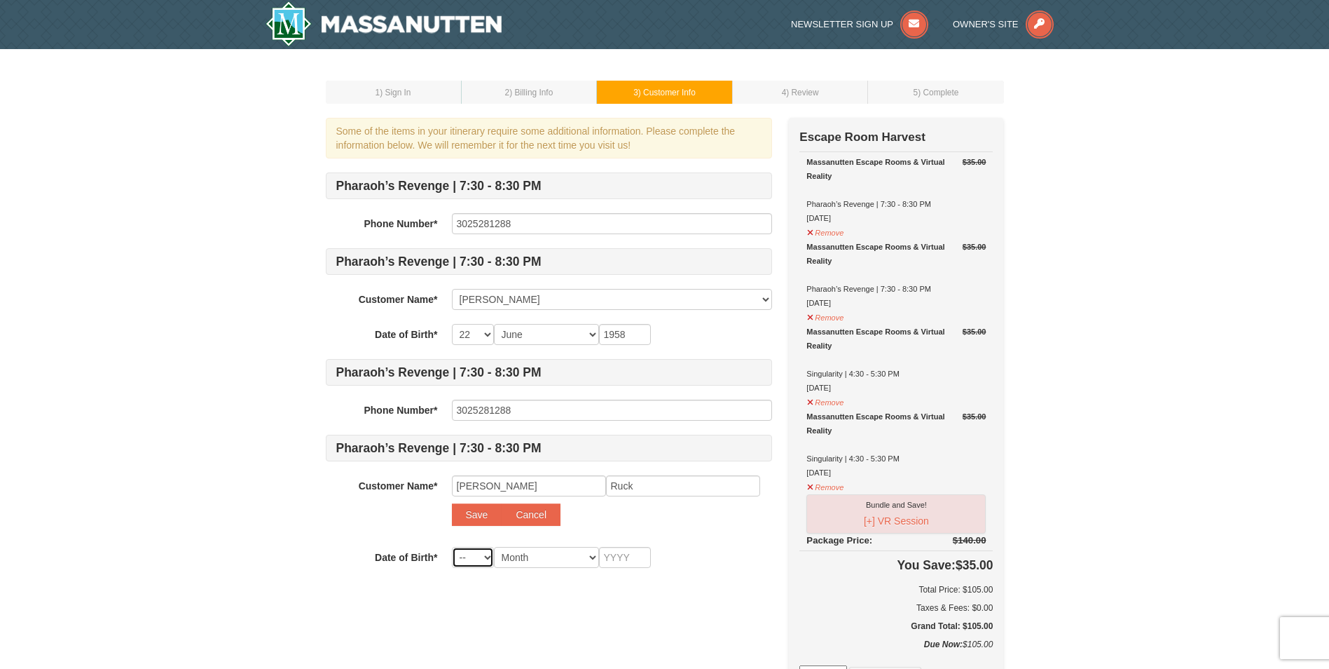
click at [481, 553] on select "-- 01 02 03 04 05 06 07 08 09 10 11 12 13 14 15 16 17 18 19 20 21 22 23 24 25 2…" at bounding box center [473, 557] width 42 height 21
select select "19"
click at [452, 547] on select "-- 01 02 03 04 05 06 07 08 09 10 11 12 13 14 15 16 17 18 19 20 21 22 23 24 25 2…" at bounding box center [473, 557] width 42 height 21
click at [538, 551] on select "Month January February March April May June July August September October Novem…" at bounding box center [546, 557] width 105 height 21
select select "12"
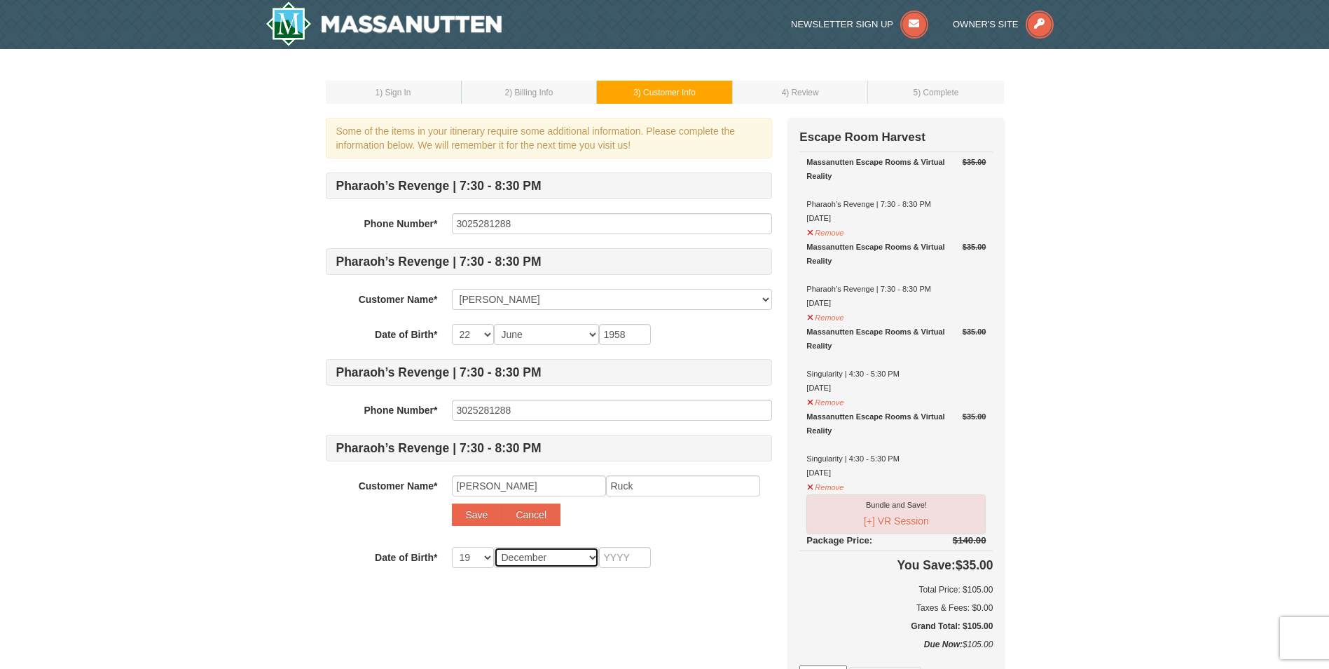
click at [494, 547] on select "Month January February March April May June July August September October Novem…" at bounding box center [546, 557] width 105 height 21
click at [615, 547] on input "text" at bounding box center [625, 557] width 52 height 21
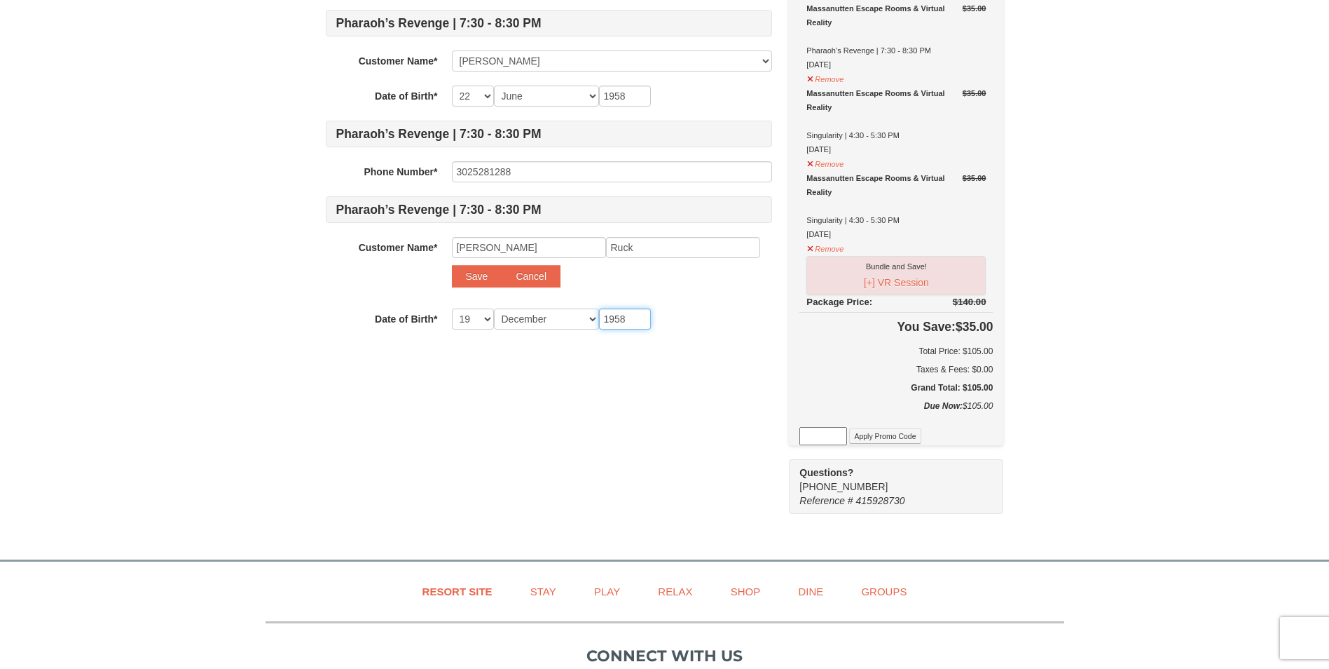
scroll to position [280, 0]
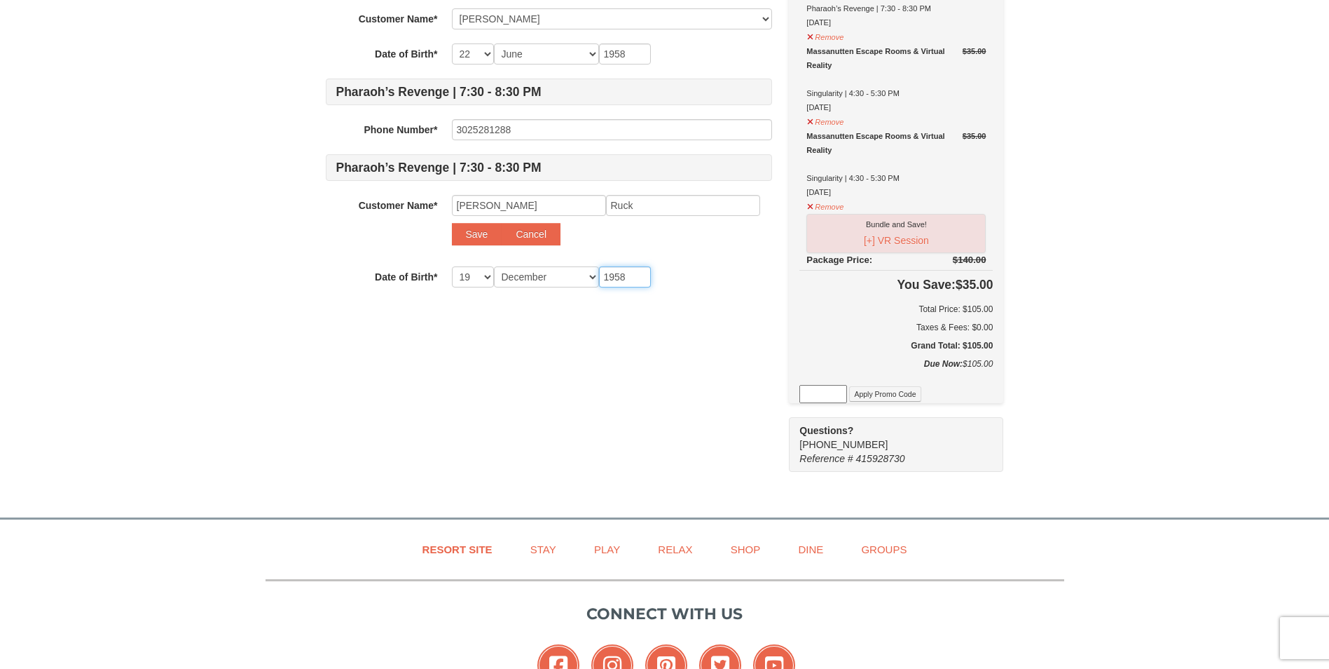
type input "1958"
click at [608, 421] on div "Some of the items in your itinerary require some additional information. Please…" at bounding box center [665, 154] width 678 height 634
click at [473, 240] on button "Save" at bounding box center [477, 234] width 50 height 22
select select
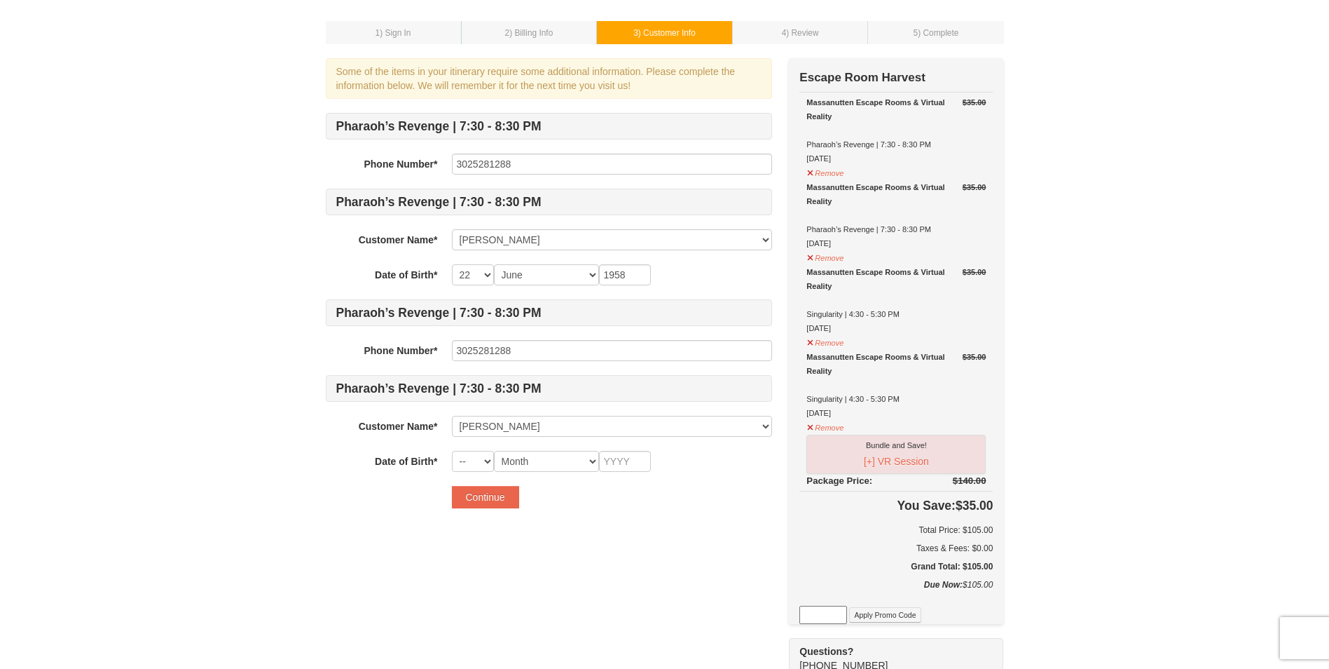
scroll to position [0, 0]
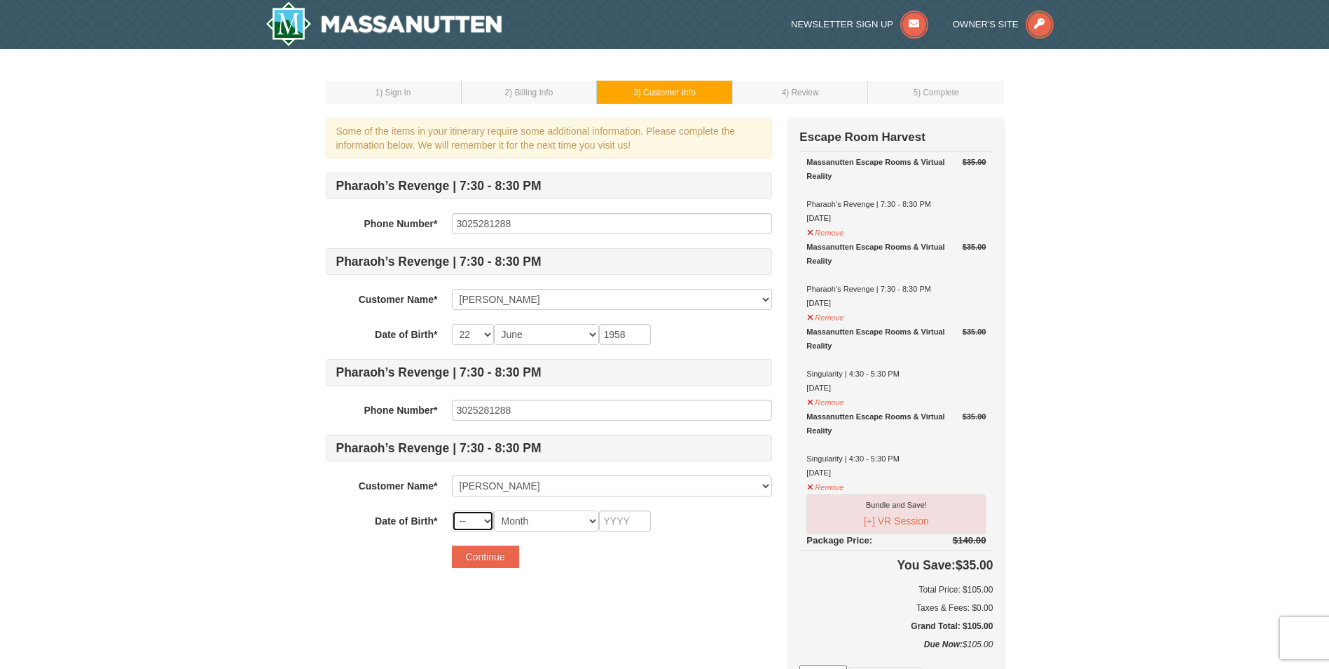
click at [486, 523] on select "-- 01 02 03 04 05 06 07 08 09 10 11 12 13 14 15 16 17 18 19 20 21 22 23 24 25 2…" at bounding box center [473, 520] width 42 height 21
select select "19"
click at [452, 510] on select "-- 01 02 03 04 05 06 07 08 09 10 11 12 13 14 15 16 17 18 19 20 21 22 23 24 25 2…" at bounding box center [473, 520] width 42 height 21
click at [523, 525] on select "Month January February March April May June July August September October Novem…" at bounding box center [546, 520] width 105 height 21
select select "12"
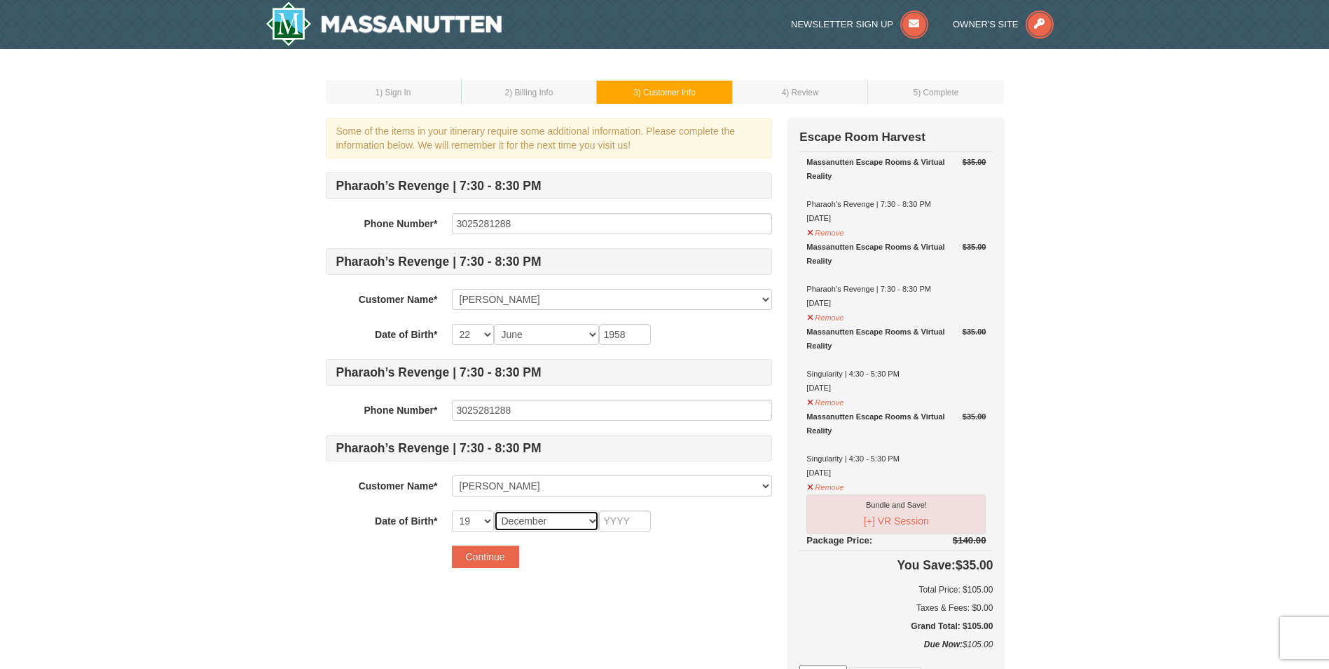
click at [494, 510] on select "Month January February March April May June July August September October Novem…" at bounding box center [546, 520] width 105 height 21
click at [608, 520] on input "text" at bounding box center [625, 520] width 52 height 21
type input "1958"
click at [487, 561] on button "Continue" at bounding box center [485, 556] width 67 height 22
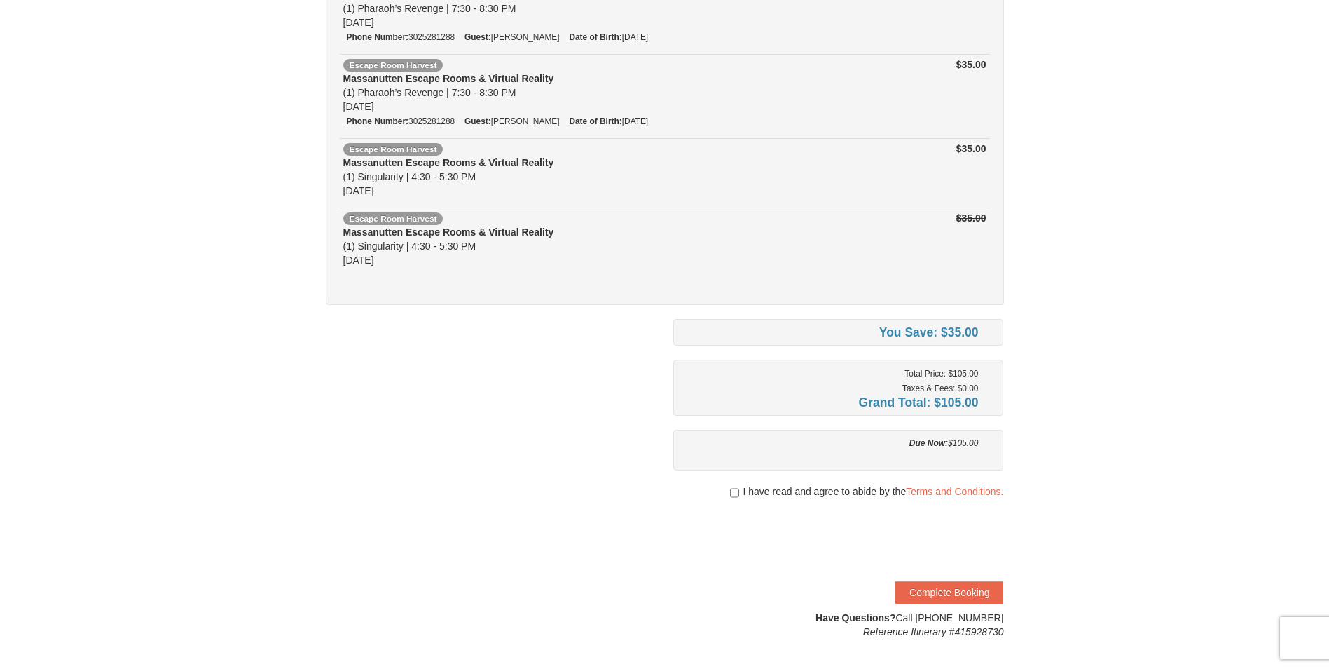
scroll to position [210, 0]
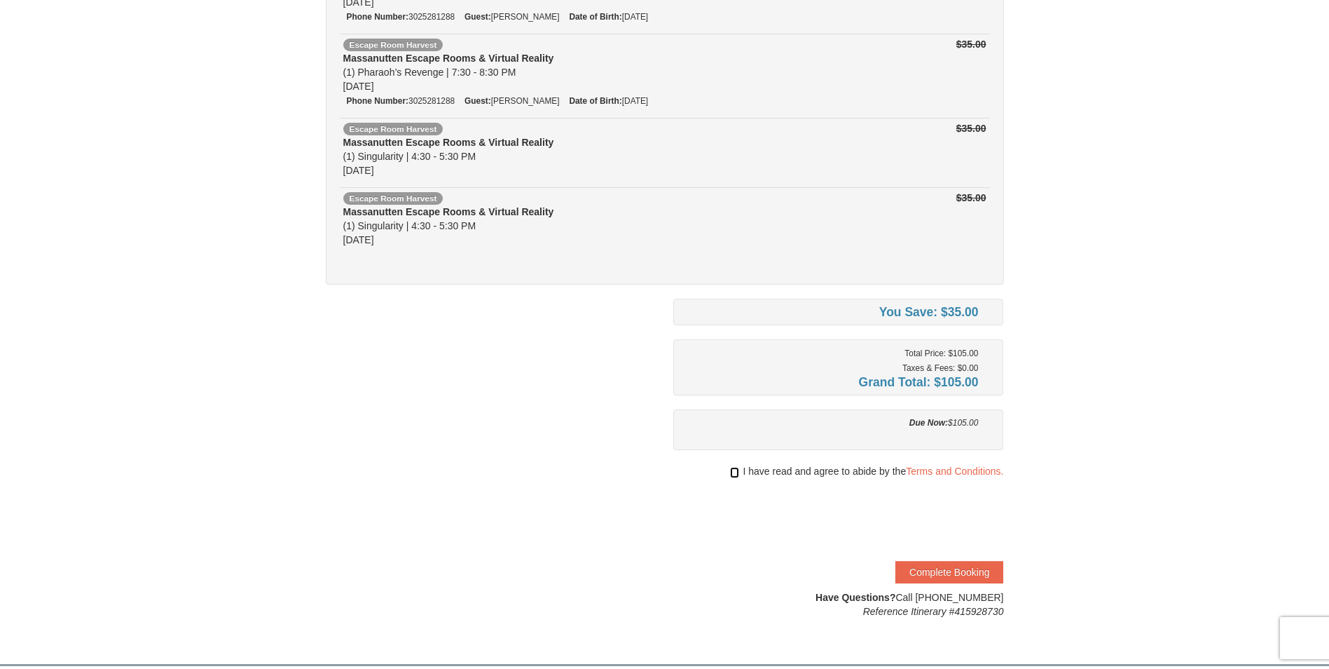
click at [733, 471] on input "checkbox" at bounding box center [734, 472] width 9 height 11
checkbox input "true"
click at [944, 575] on button "Complete Booking" at bounding box center [950, 572] width 108 height 22
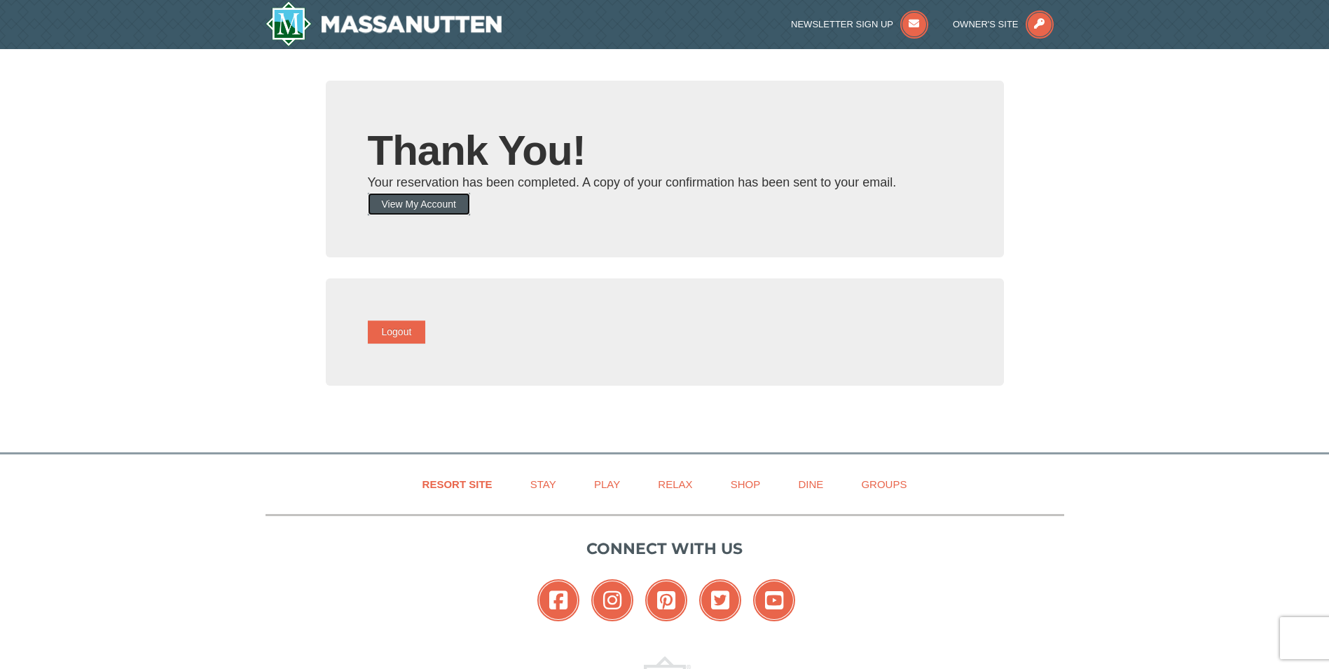
click at [438, 203] on button "View My Account" at bounding box center [419, 204] width 102 height 22
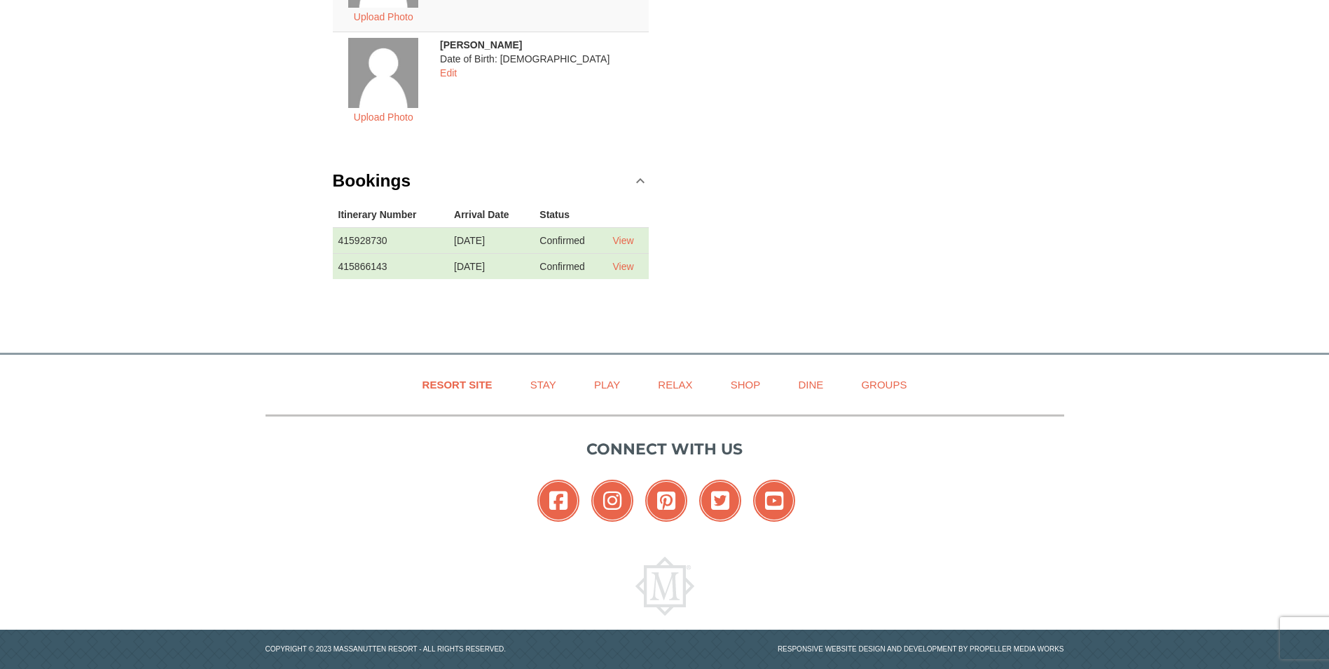
scroll to position [395, 0]
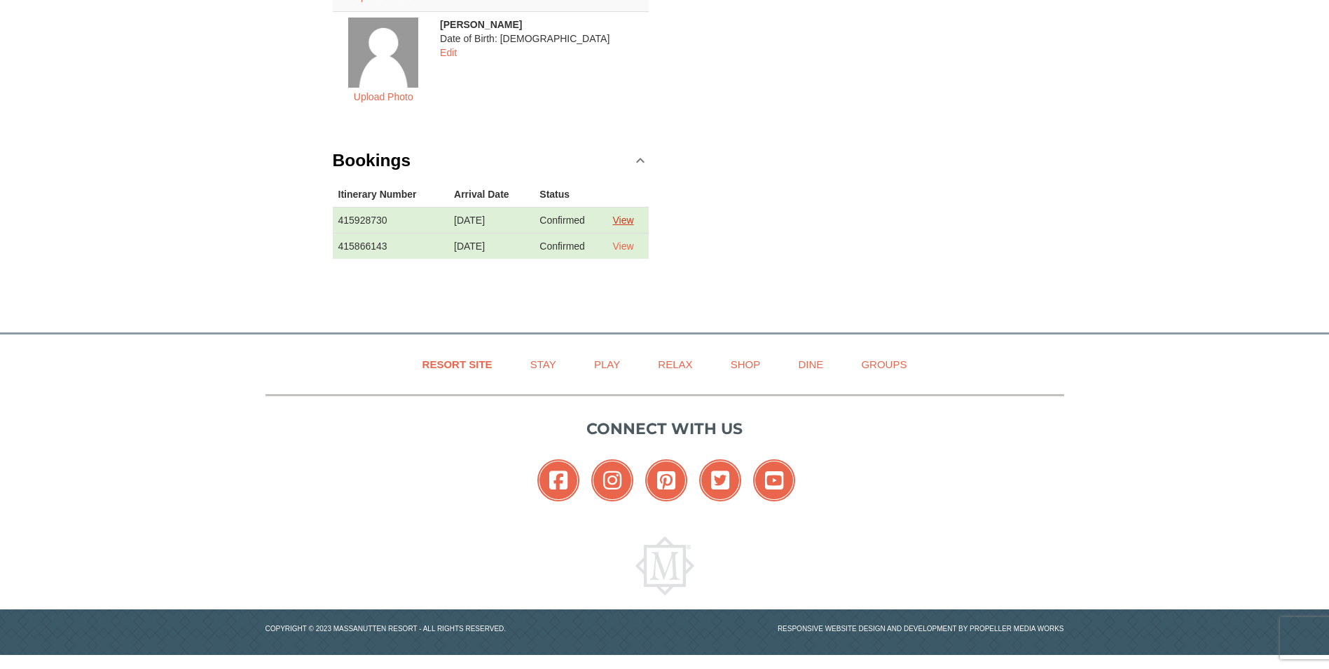
click at [633, 222] on link "View" at bounding box center [622, 219] width 21 height 11
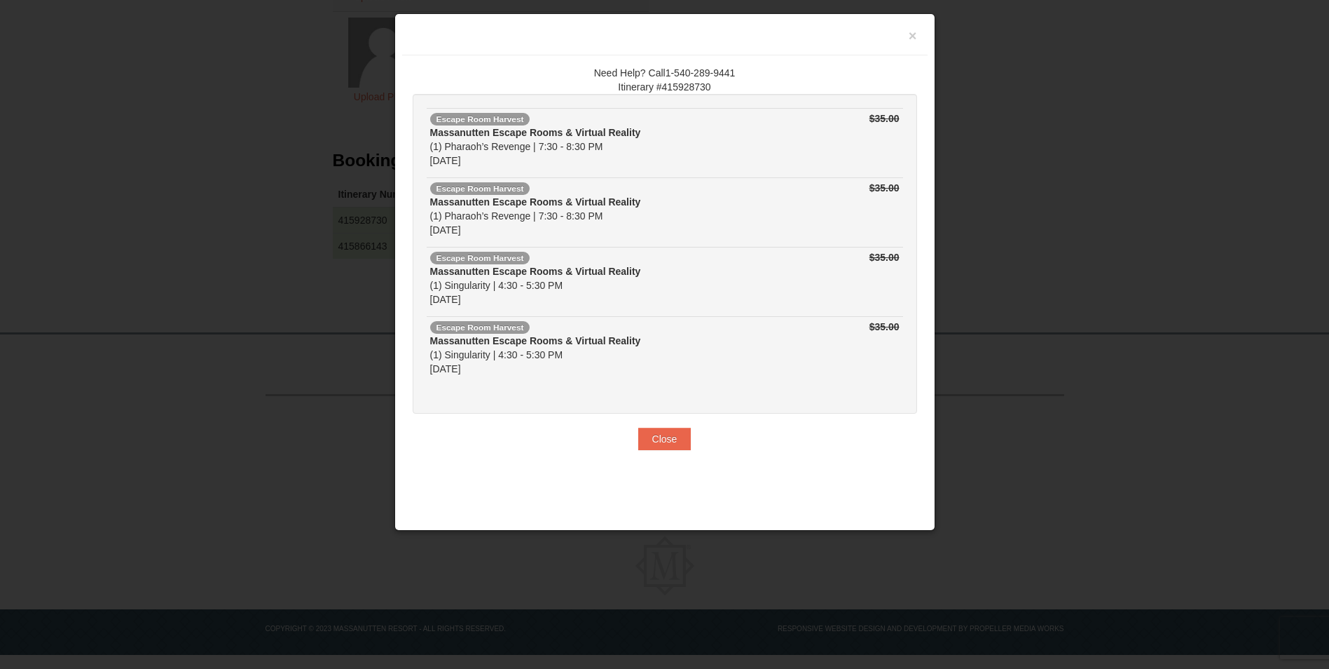
scroll to position [8, 0]
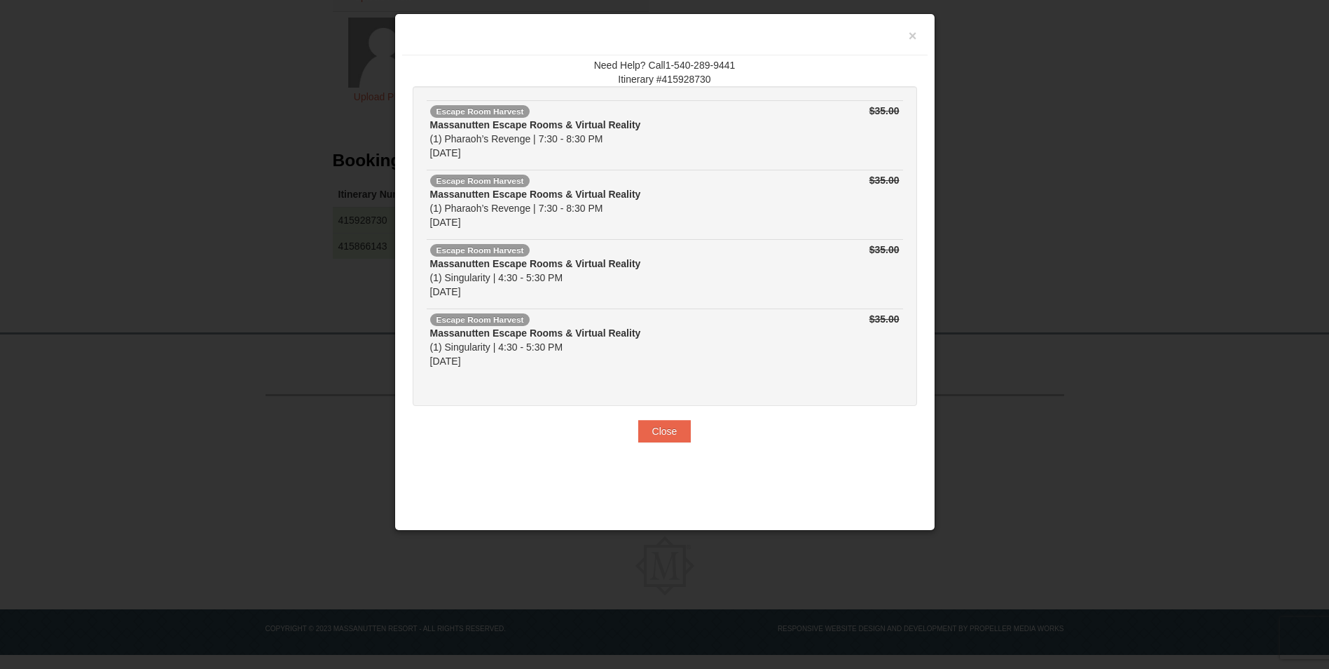
drag, startPoint x: 428, startPoint y: 68, endPoint x: 915, endPoint y: 444, distance: 615.5
click at [915, 444] on div "Need Help? Call1-540-289-9441 Itinerary #415928730 Escape Room Harvest Massanut…" at bounding box center [665, 253] width 526 height 397
copy div "Need Help? Call1-540-289-9441 Itinerary #415928730 Escape Room Harvest Massanut…"
click at [760, 441] on div "Need Help? Call1-540-289-9441 Itinerary #415928730 Escape Room Harvest Massanut…" at bounding box center [665, 253] width 526 height 397
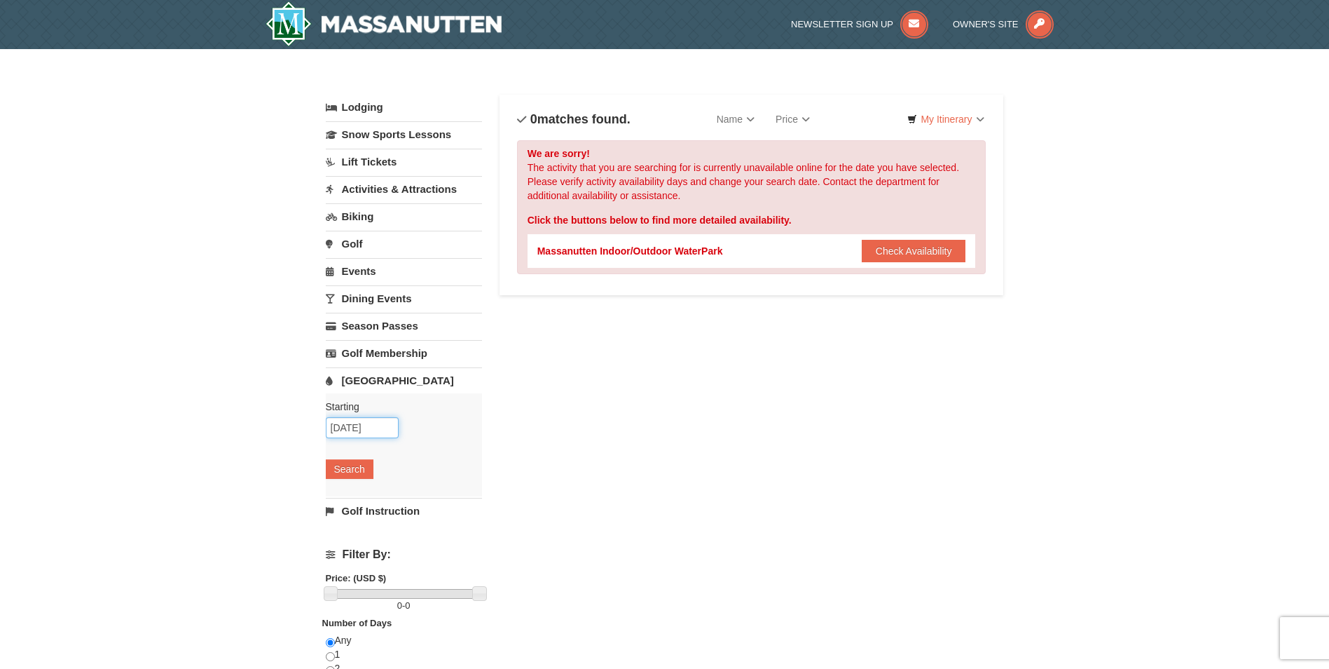
click at [364, 430] on input "[DATE]" at bounding box center [362, 427] width 73 height 21
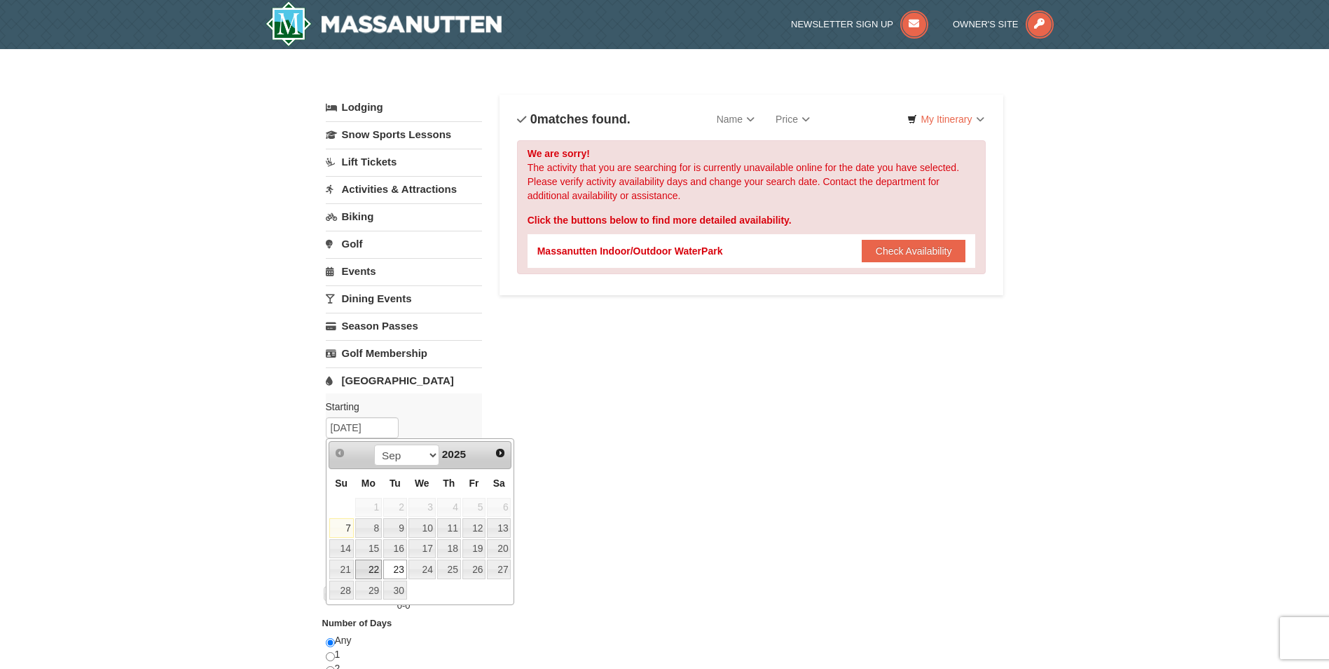
click at [378, 570] on link "22" at bounding box center [368, 569] width 27 height 20
type input "[DATE]"
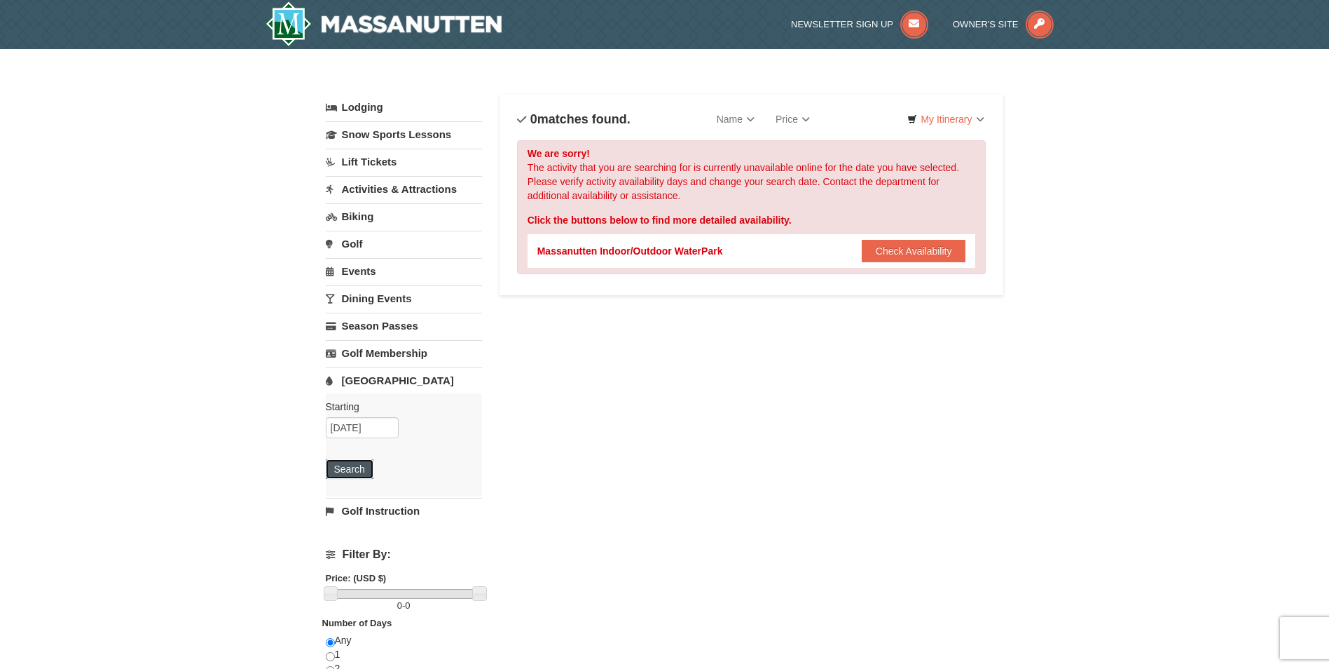
click at [345, 471] on button "Search" at bounding box center [350, 469] width 48 height 20
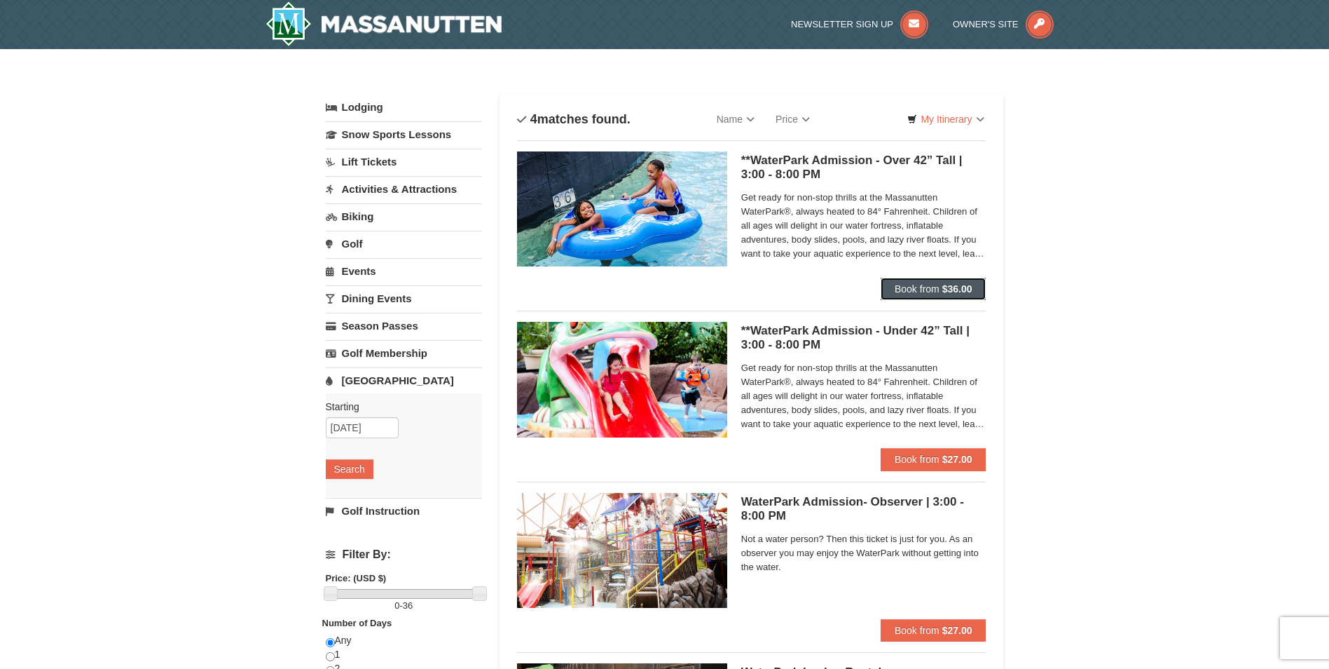
click at [917, 286] on span "Book from" at bounding box center [917, 288] width 45 height 11
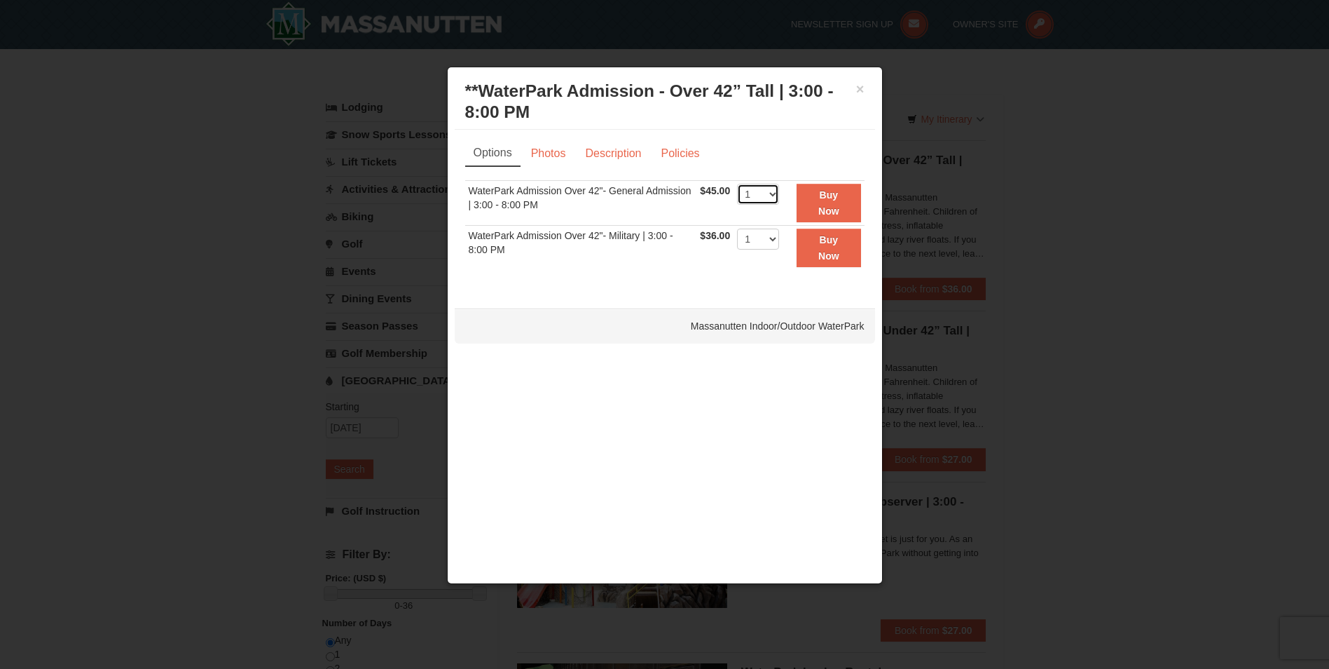
click at [771, 191] on select "1 2 3 4 5 6 7 8 9 10 11 12 13 14 15 16 17 18 19 20 21 22" at bounding box center [758, 194] width 42 height 21
select select "2"
click at [737, 184] on select "1 2 3 4 5 6 7 8 9 10 11 12 13 14 15 16 17 18 19 20 21 22" at bounding box center [758, 194] width 42 height 21
click at [608, 153] on link "Description" at bounding box center [613, 153] width 74 height 27
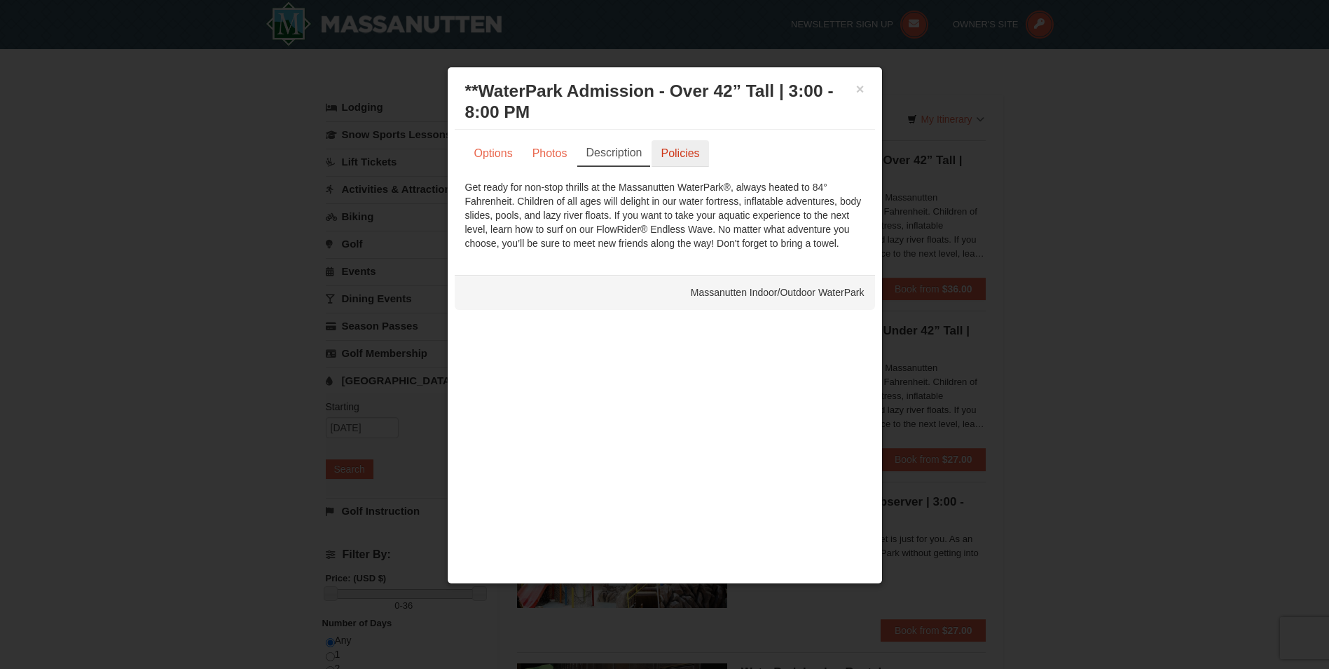
click at [673, 156] on link "Policies" at bounding box center [680, 153] width 57 height 27
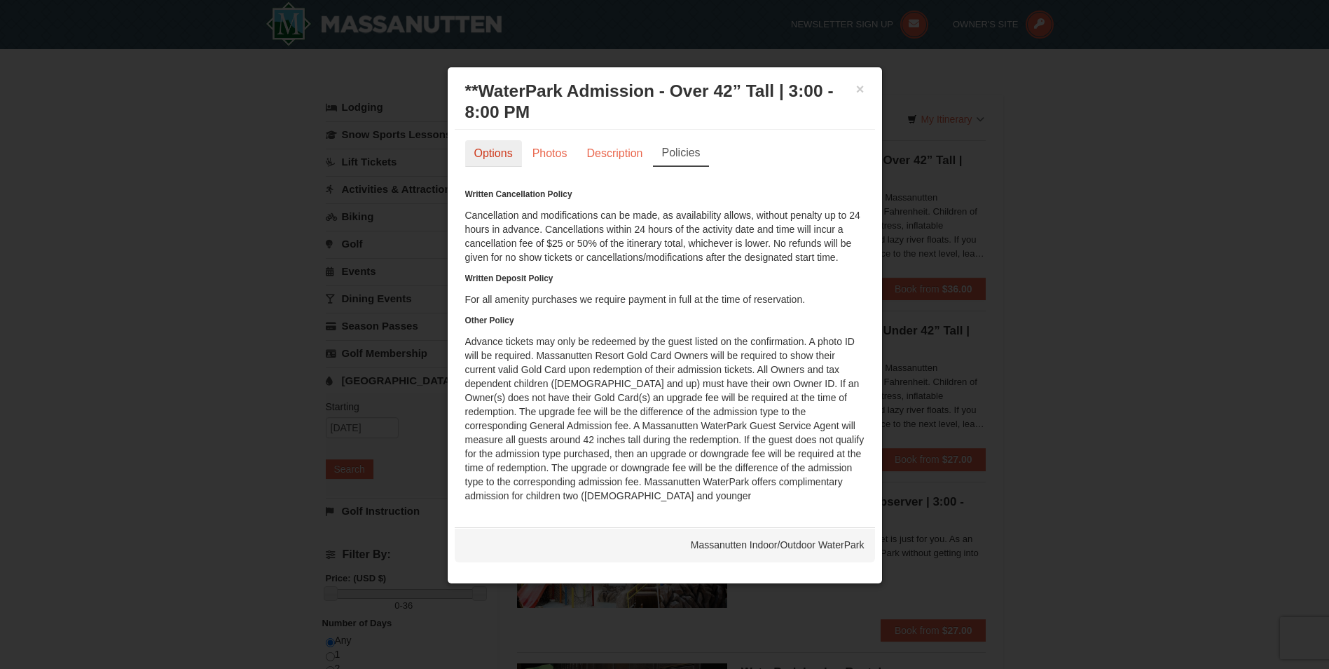
click at [494, 153] on link "Options" at bounding box center [493, 153] width 57 height 27
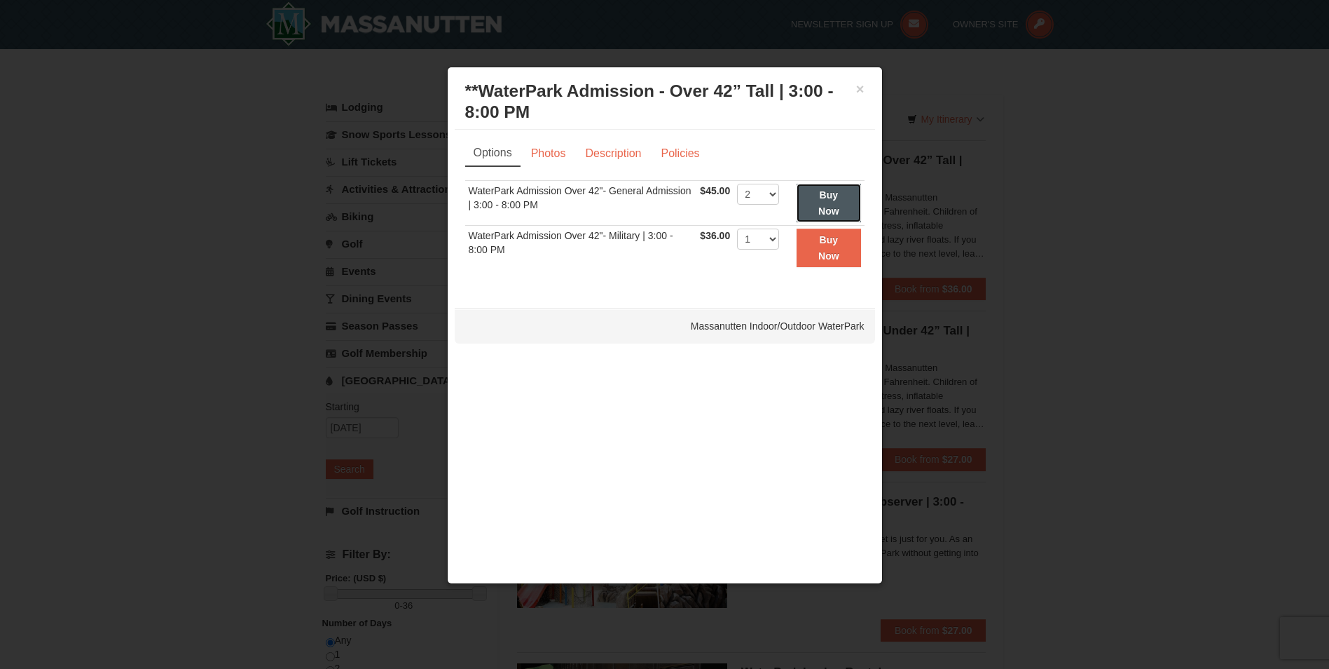
click at [833, 198] on strong "Buy Now" at bounding box center [828, 202] width 21 height 27
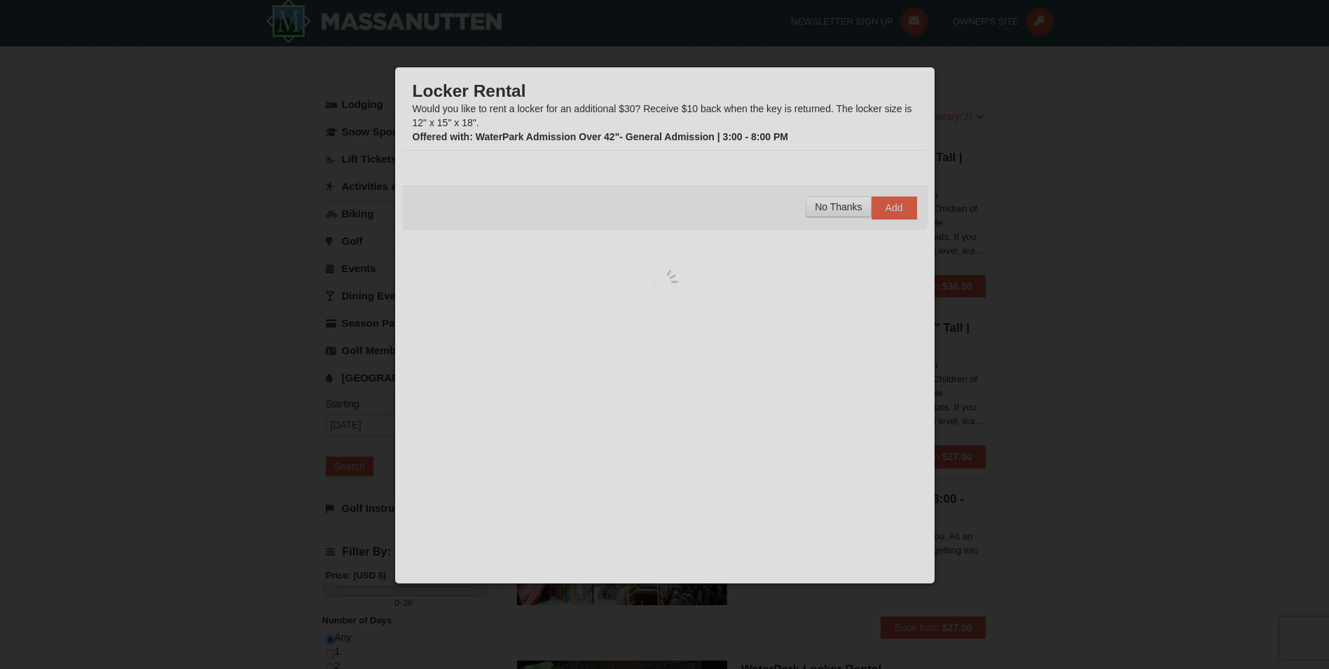
scroll to position [4, 0]
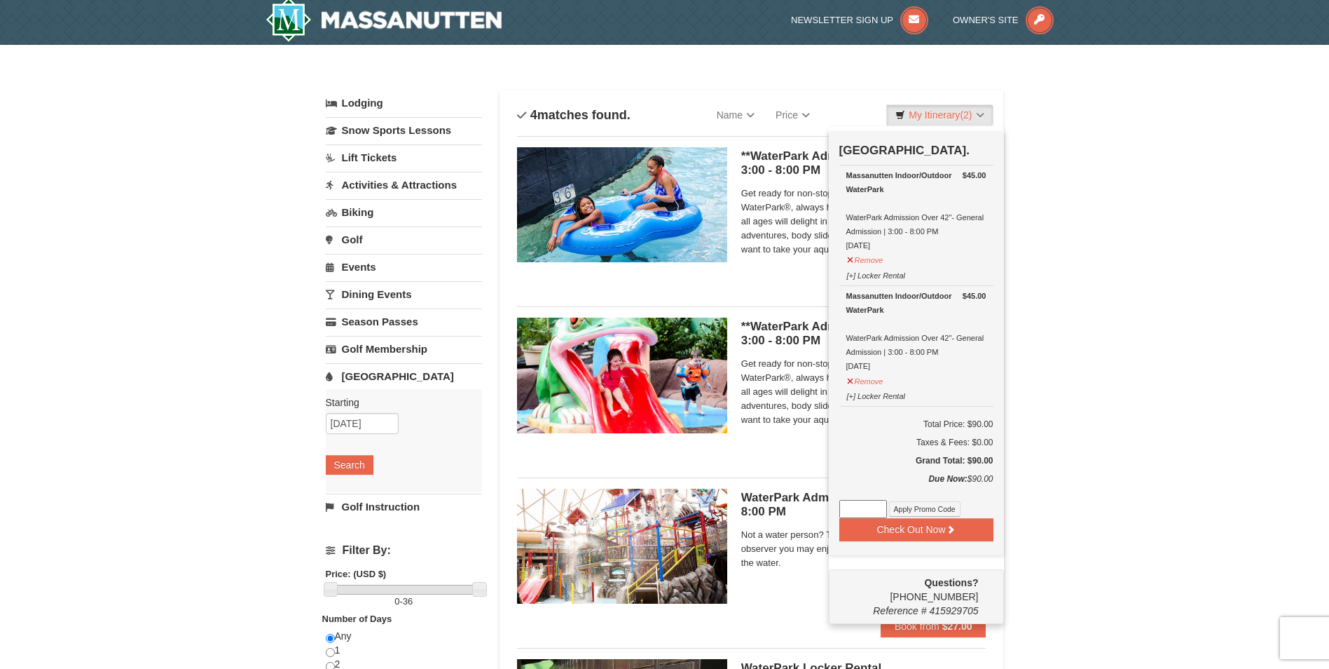
click at [866, 506] on input at bounding box center [864, 509] width 48 height 18
type input "HARVEST25"
click at [917, 508] on button "Apply Promo Code" at bounding box center [924, 508] width 71 height 15
click at [849, 512] on input at bounding box center [864, 509] width 48 height 18
type input "HARVEST25"
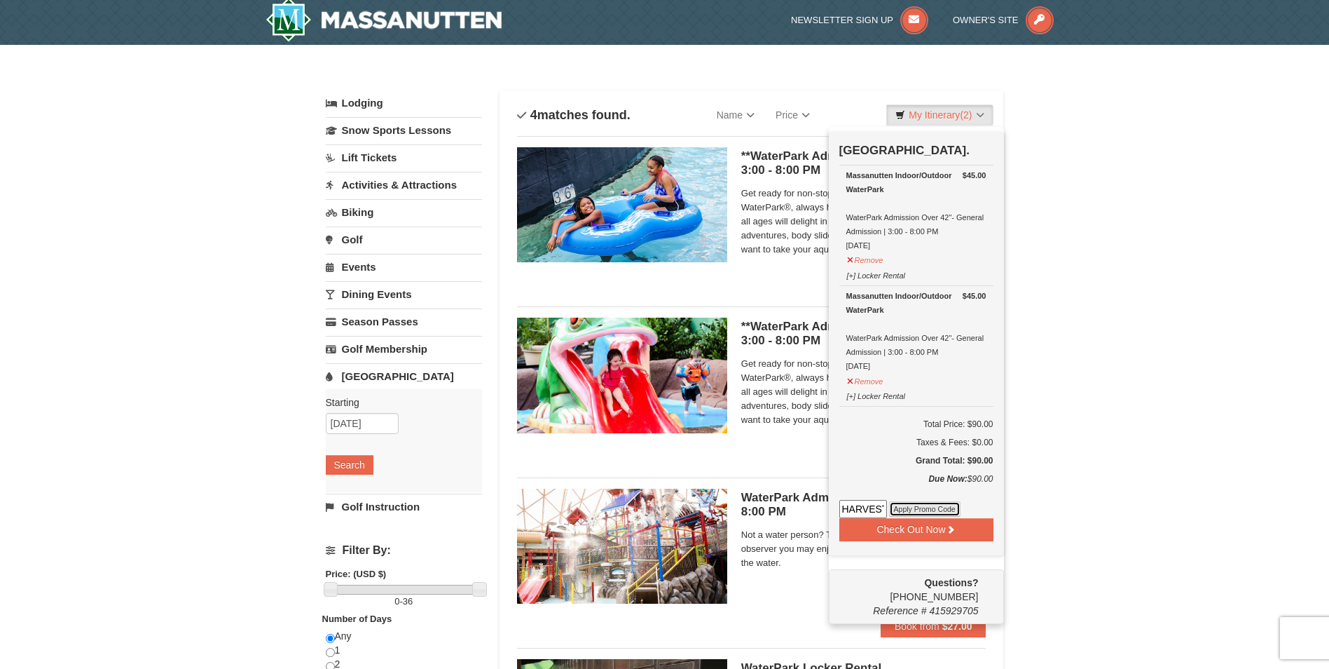
click at [911, 509] on button "Apply Promo Code" at bounding box center [924, 508] width 71 height 15
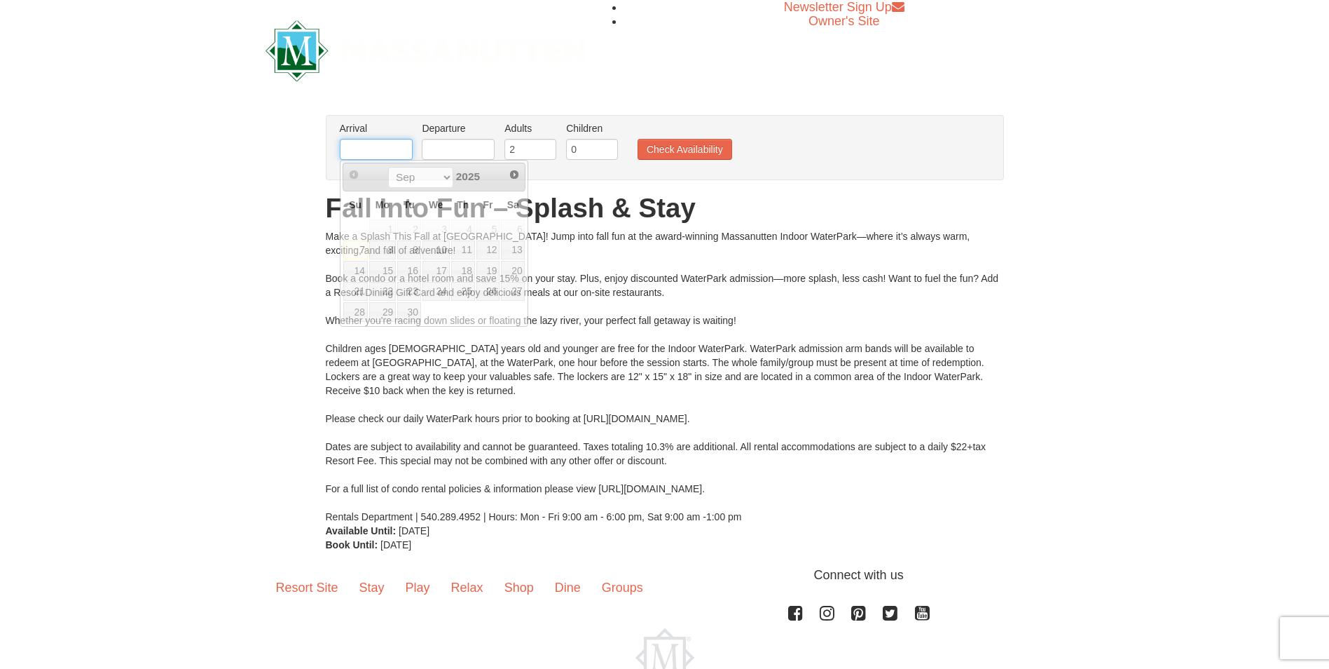
click at [357, 146] on input "text" at bounding box center [376, 149] width 73 height 21
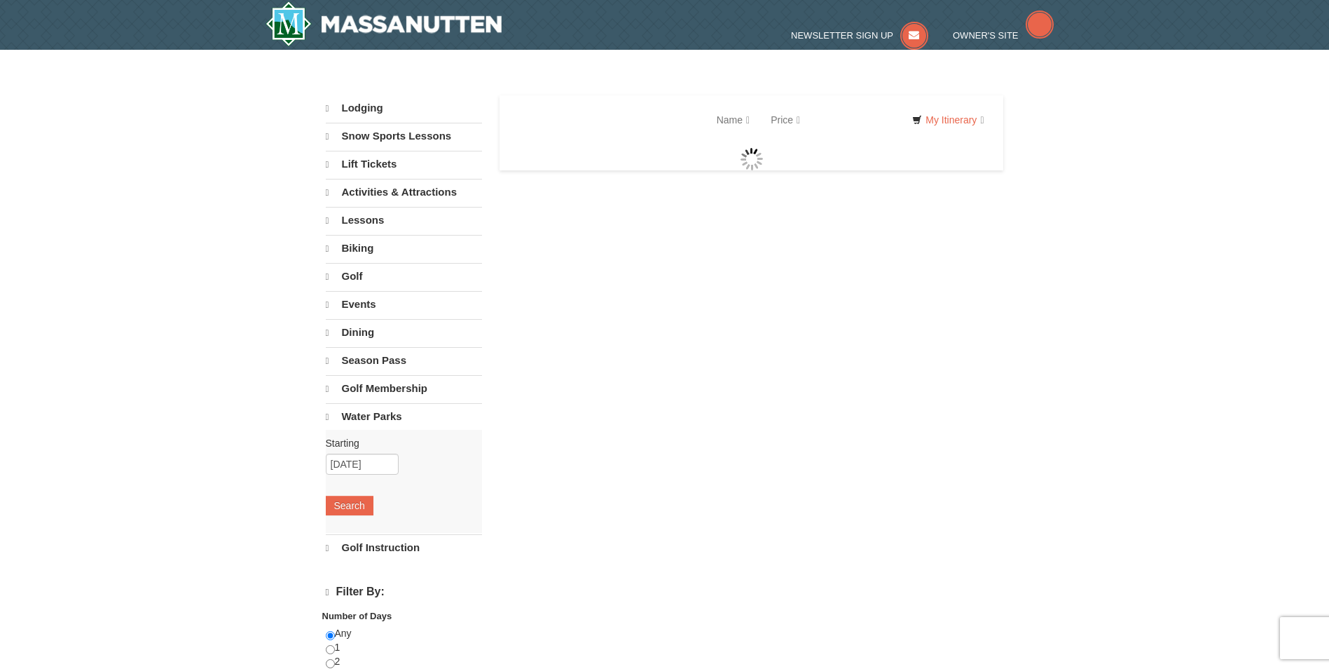
select select "9"
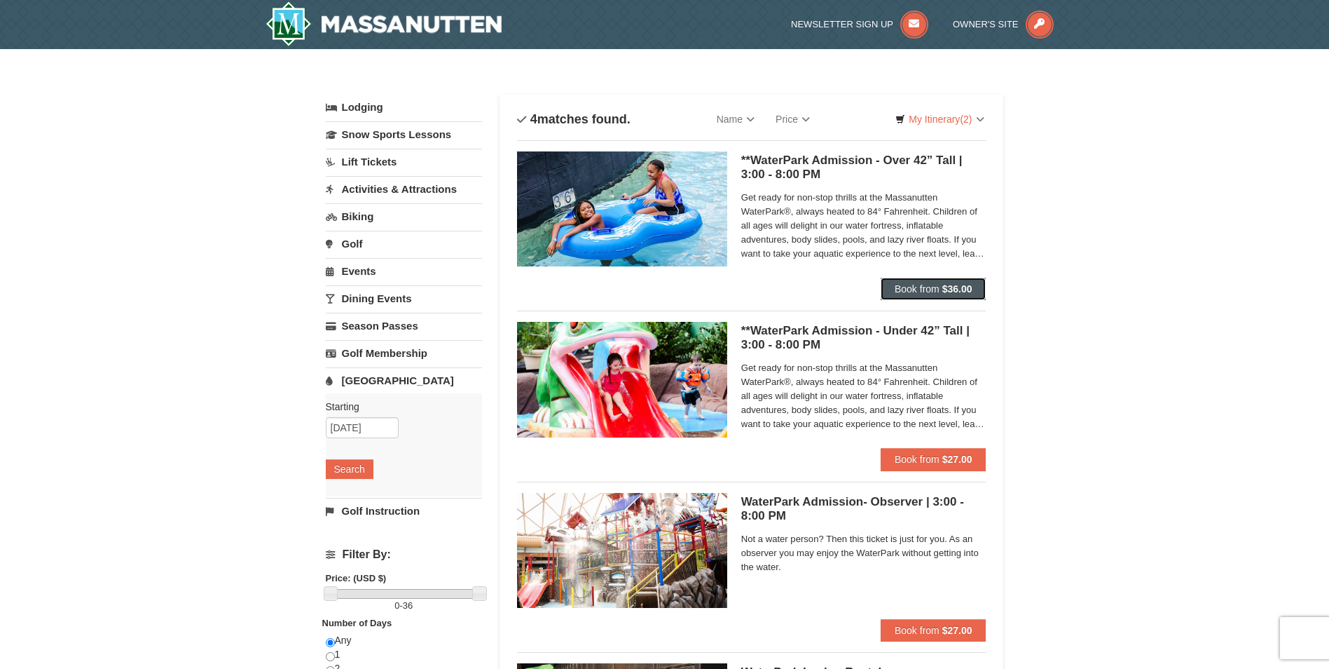
click at [929, 292] on span "Book from" at bounding box center [917, 288] width 45 height 11
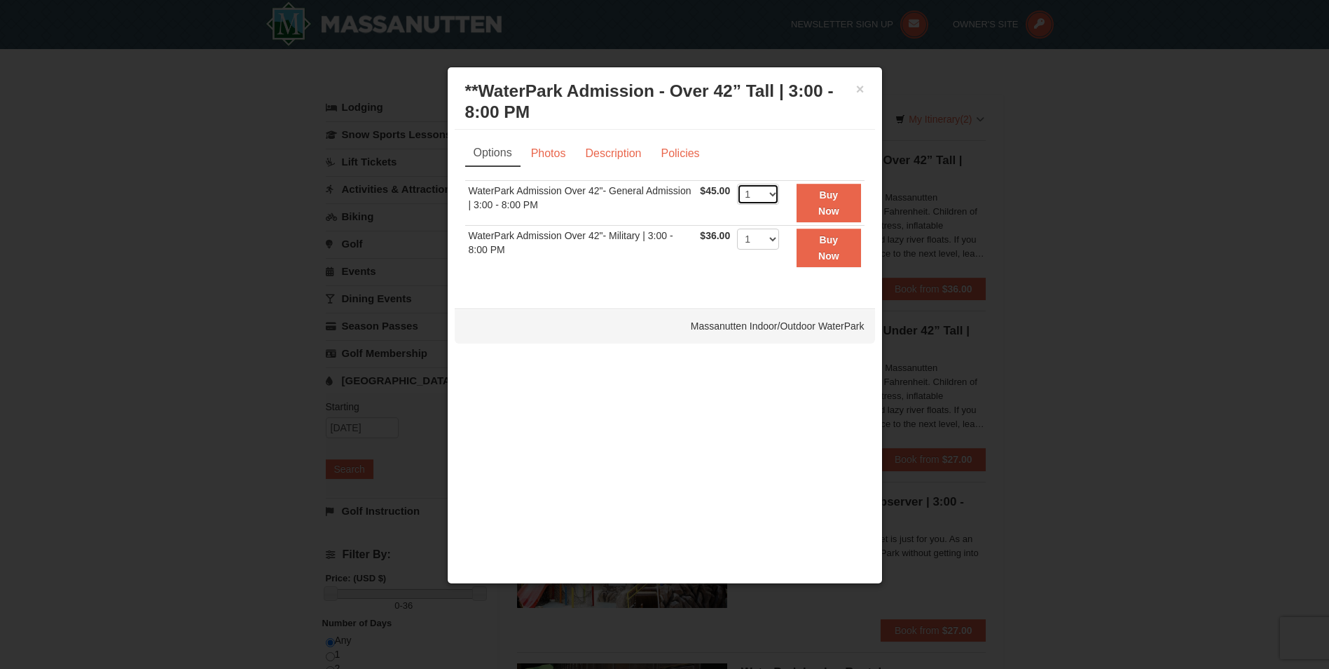
click at [775, 196] on select "1 2 3 4 5 6 7 8 9 10 11 12 13 14 15 16 17 18 19 20 21 22" at bounding box center [758, 194] width 42 height 21
select select "2"
click at [737, 184] on select "1 2 3 4 5 6 7 8 9 10 11 12 13 14 15 16 17 18 19 20 21 22" at bounding box center [758, 194] width 42 height 21
click at [842, 200] on button "Buy Now" at bounding box center [829, 203] width 64 height 39
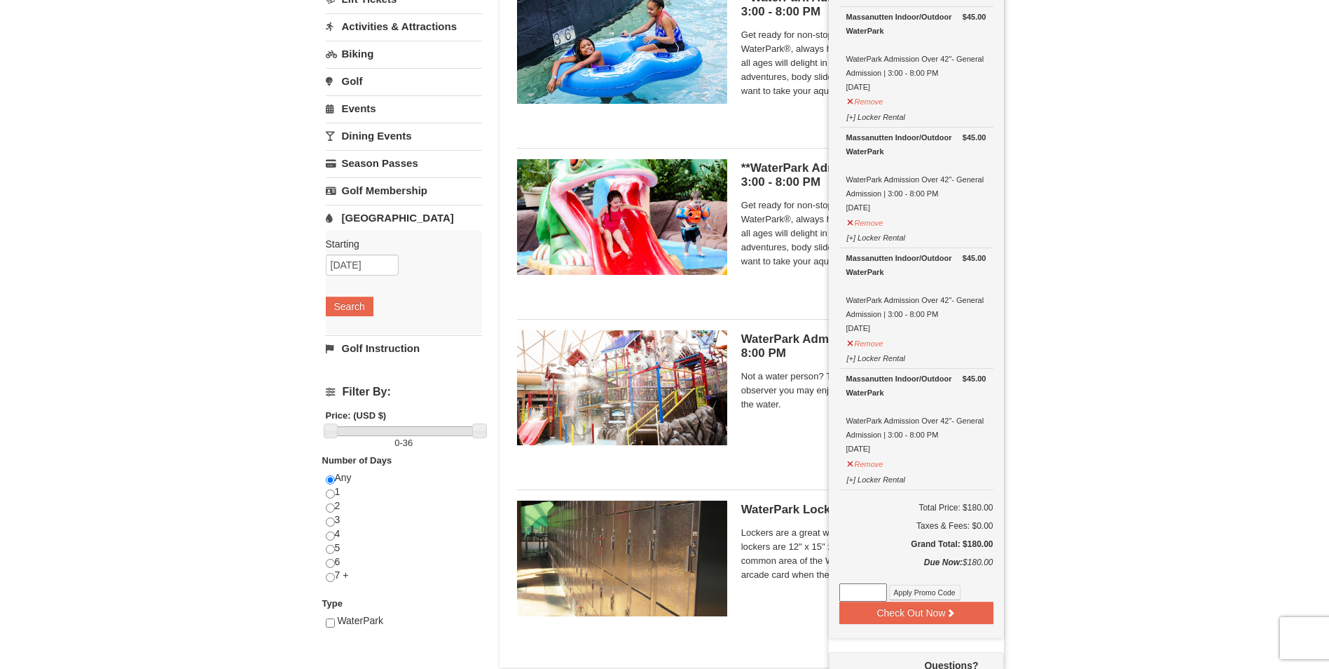
scroll to position [214, 0]
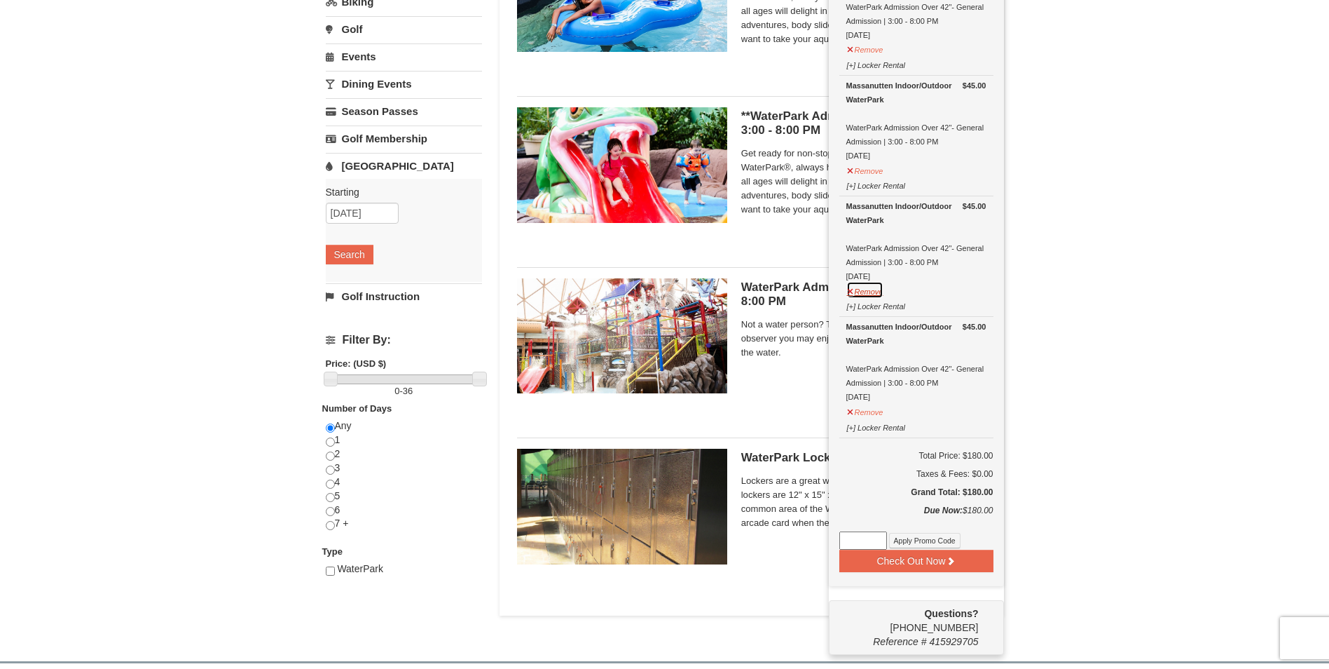
click at [860, 292] on button "Remove" at bounding box center [866, 290] width 38 height 18
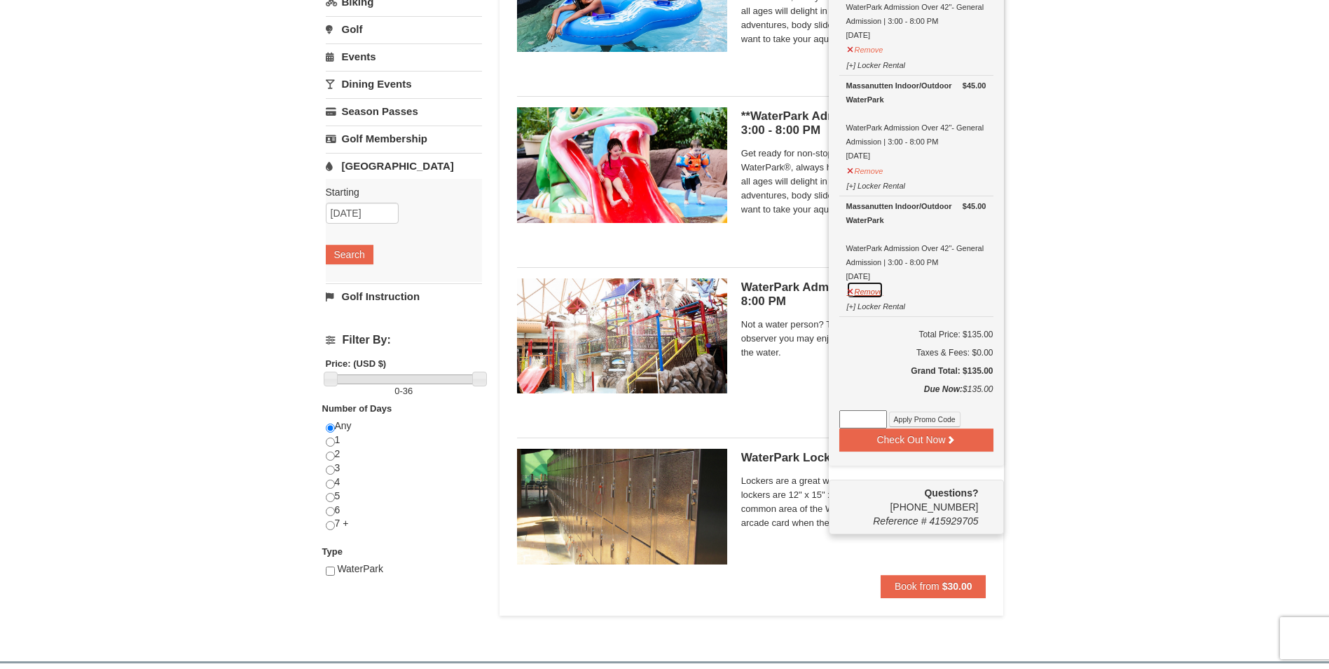
click at [858, 294] on button "Remove" at bounding box center [866, 290] width 38 height 18
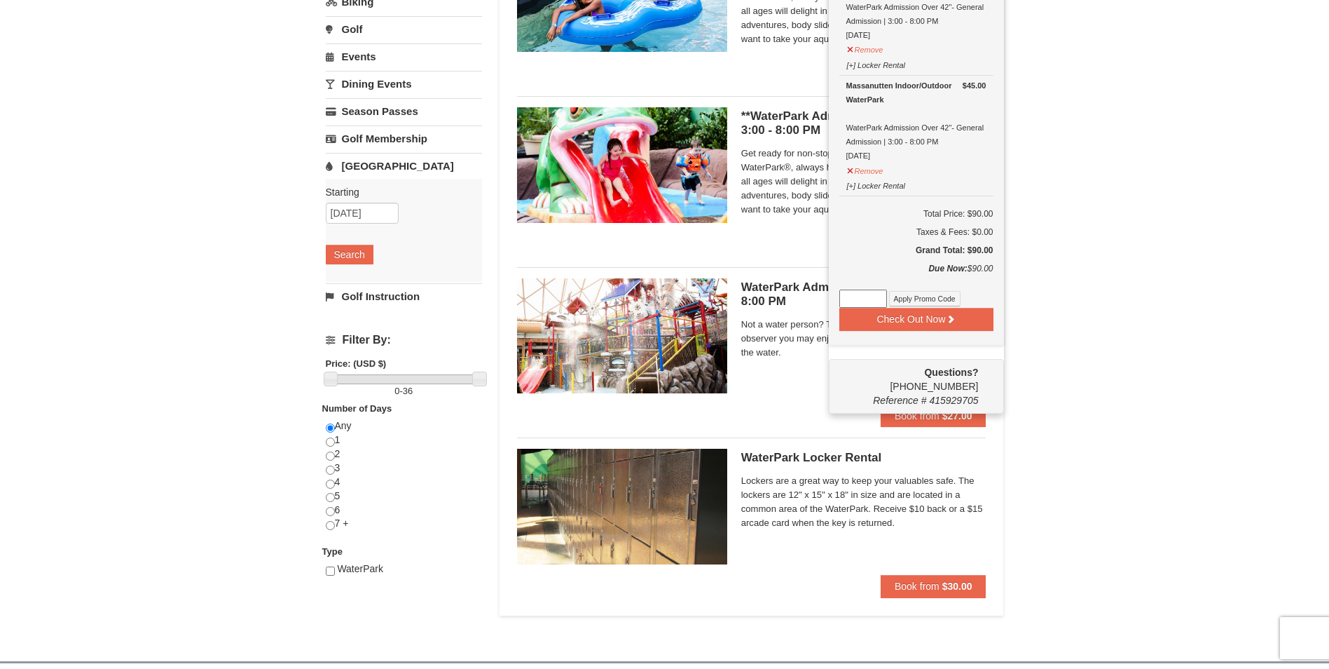
click at [863, 297] on input at bounding box center [864, 298] width 48 height 18
type input "WPFUNDAY25"
click at [905, 301] on button "Apply Promo Code" at bounding box center [924, 298] width 71 height 15
click at [834, 300] on div "Check Out Now Water Park Pass. $45.00 Massanutten Indoor/Outdoor WaterPark Wate…" at bounding box center [916, 133] width 175 height 424
click at [852, 301] on input at bounding box center [864, 298] width 48 height 18
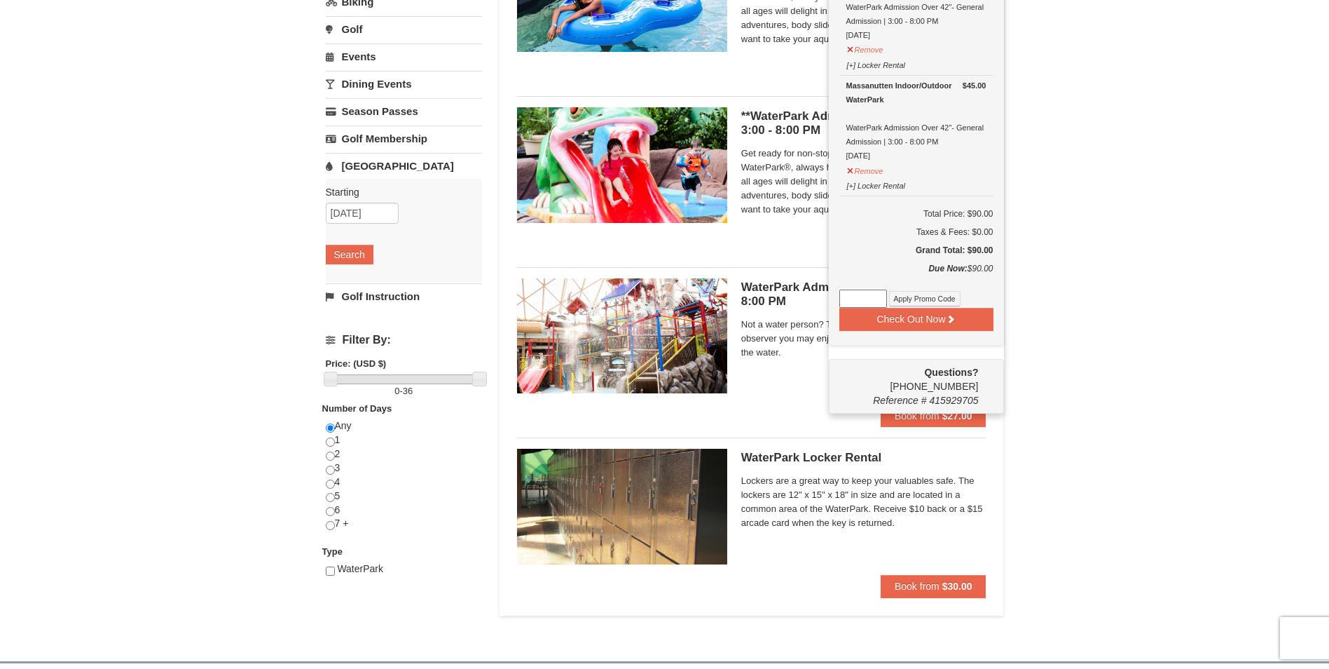
type input "HARVEST25"
click at [917, 298] on button "Apply Promo Code" at bounding box center [924, 298] width 71 height 15
click at [853, 296] on input at bounding box center [864, 298] width 48 height 18
click at [910, 296] on button "Apply Promo Code" at bounding box center [924, 298] width 71 height 15
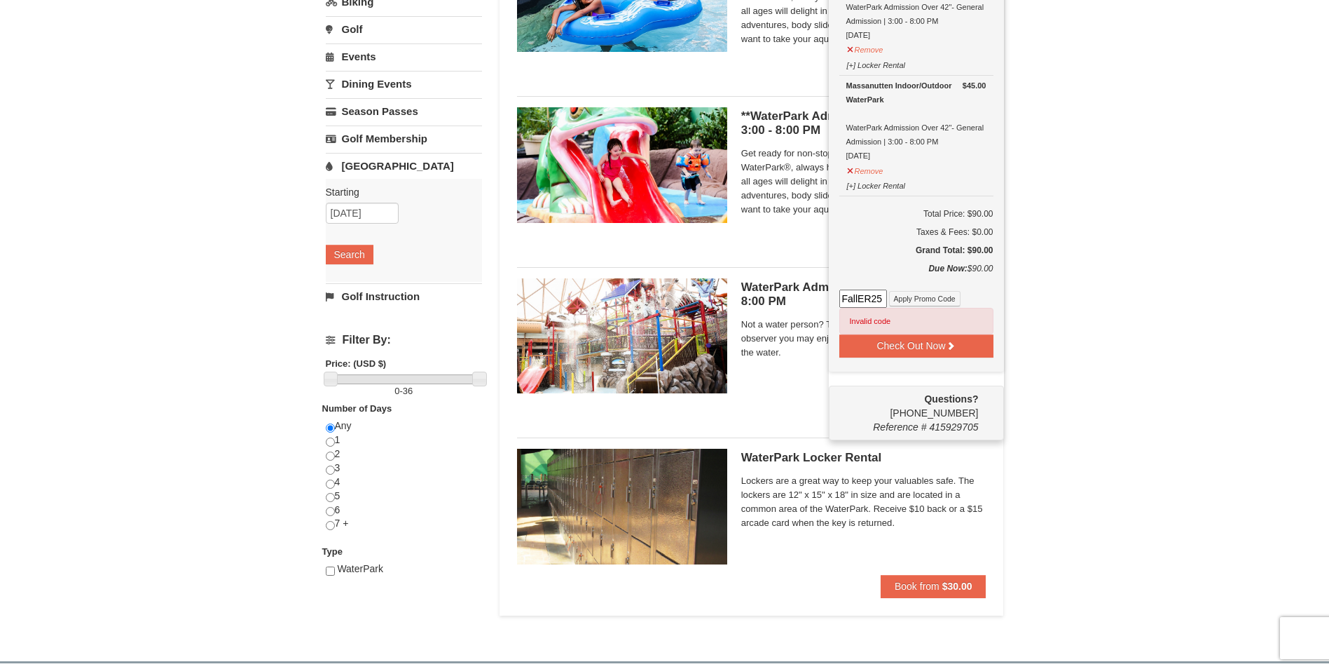
drag, startPoint x: 885, startPoint y: 295, endPoint x: 840, endPoint y: 288, distance: 45.4
click at [840, 288] on div "Check Out Now Water Park Pass. $45.00 Massanutten Indoor/Outdoor WaterPark Wate…" at bounding box center [917, 127] width 154 height 413
type input "Harvest25"
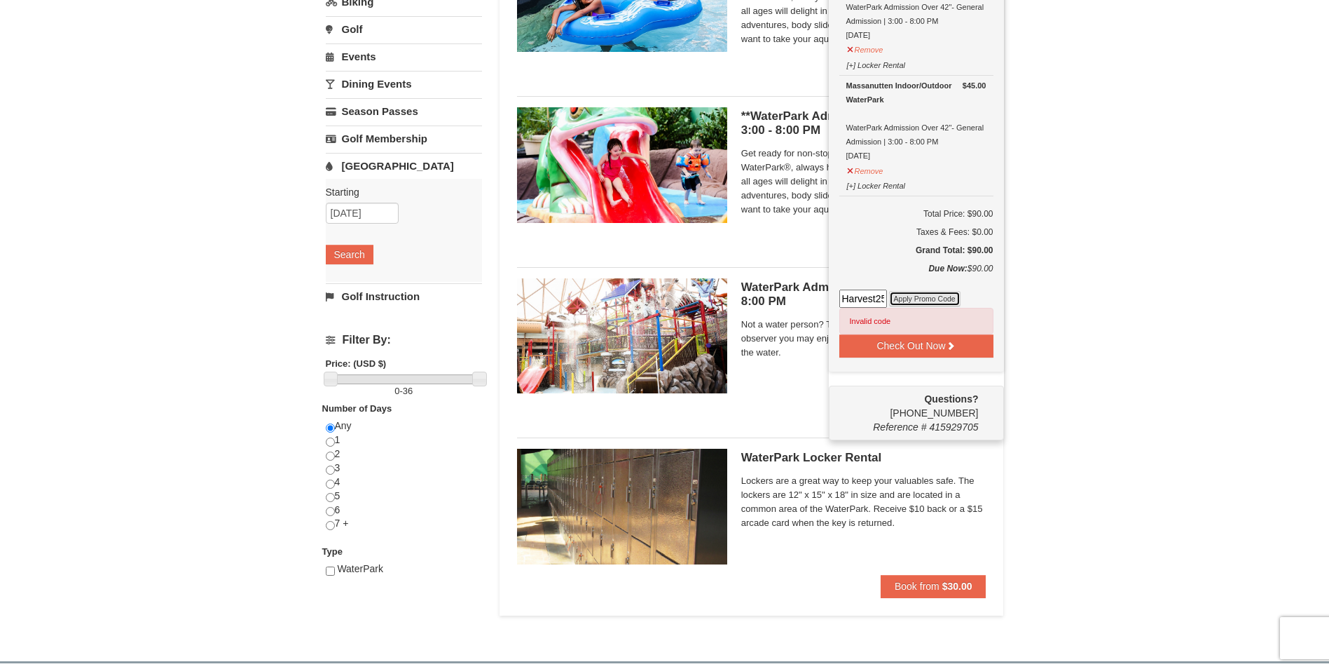
click at [909, 299] on button "Apply Promo Code" at bounding box center [924, 298] width 71 height 15
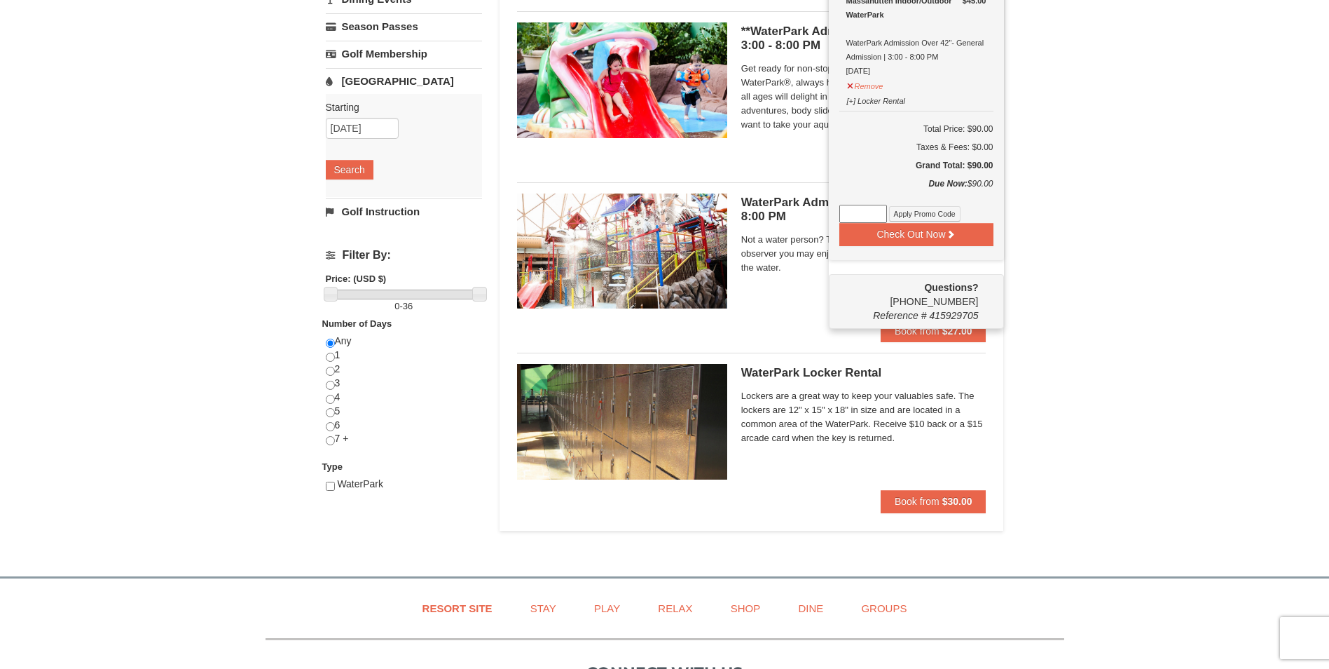
scroll to position [263, 0]
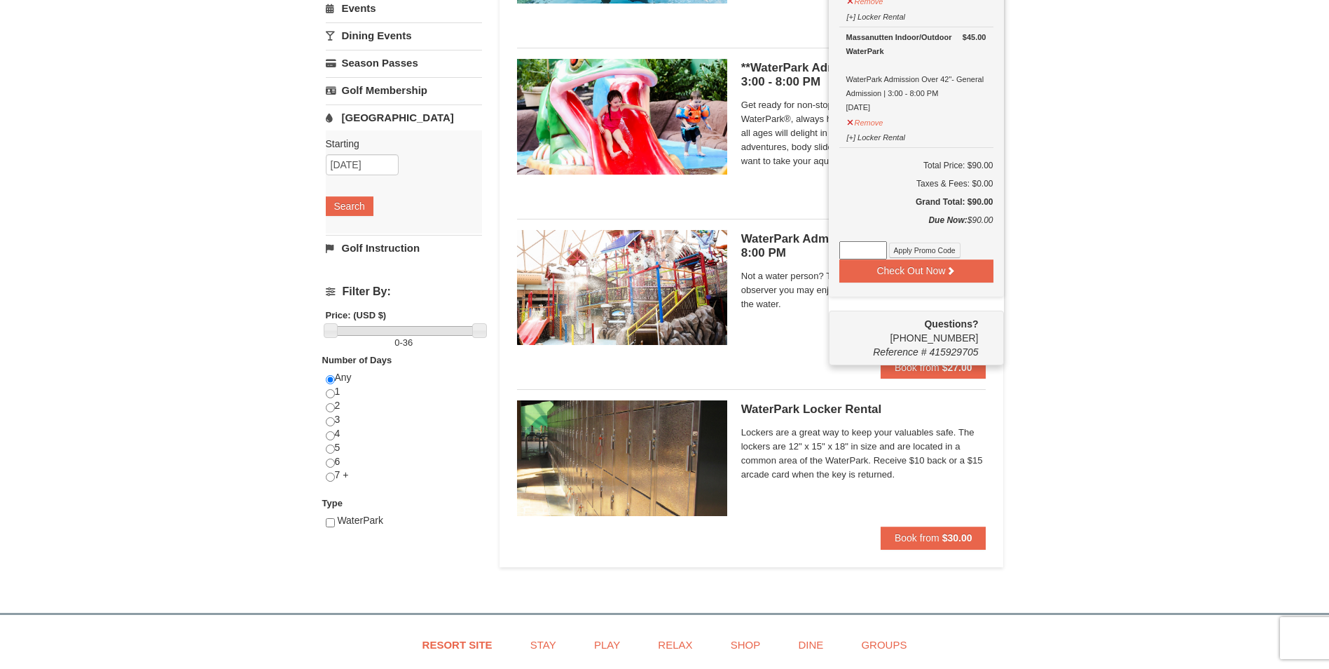
click at [354, 114] on link "Water Park" at bounding box center [404, 117] width 156 height 26
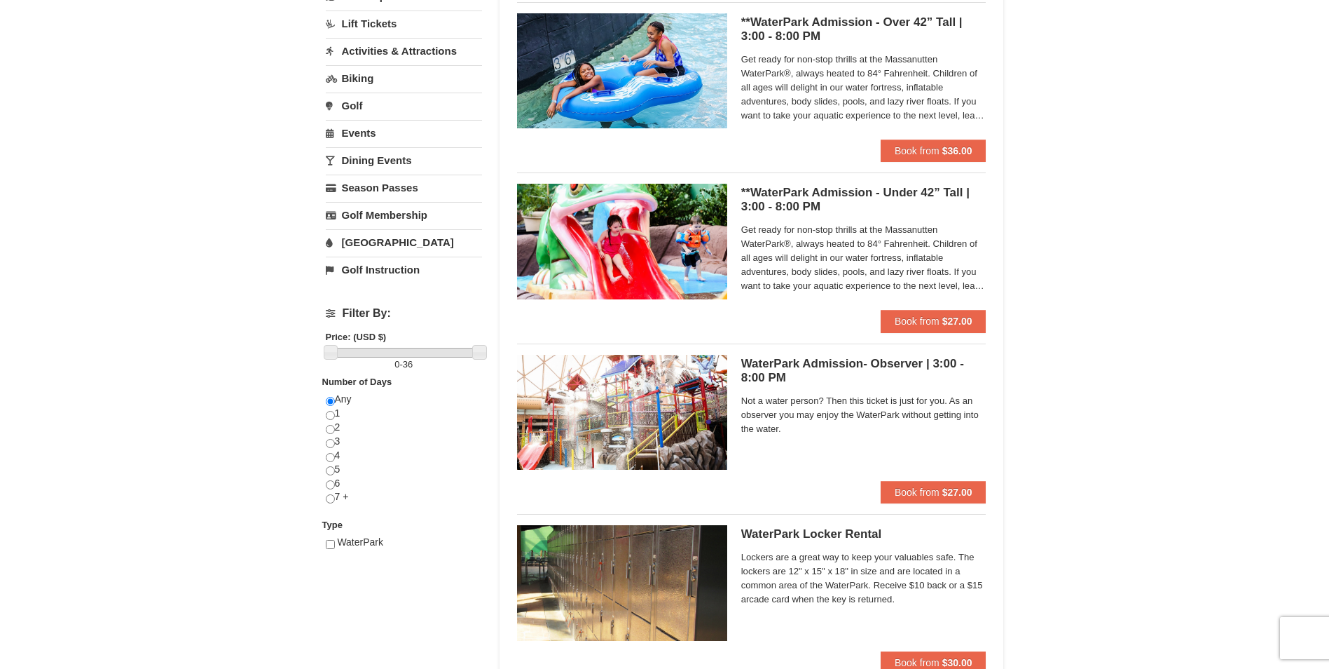
scroll to position [0, 0]
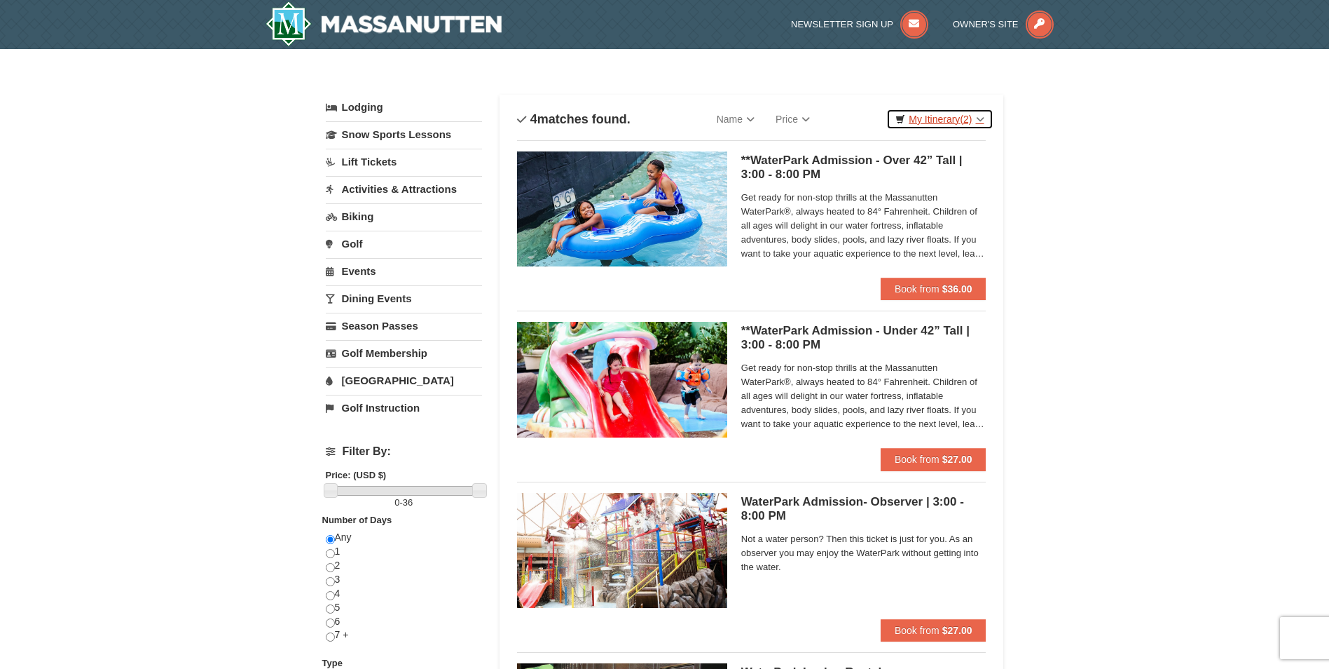
click at [919, 124] on link "My Itinerary (2)" at bounding box center [939, 119] width 107 height 21
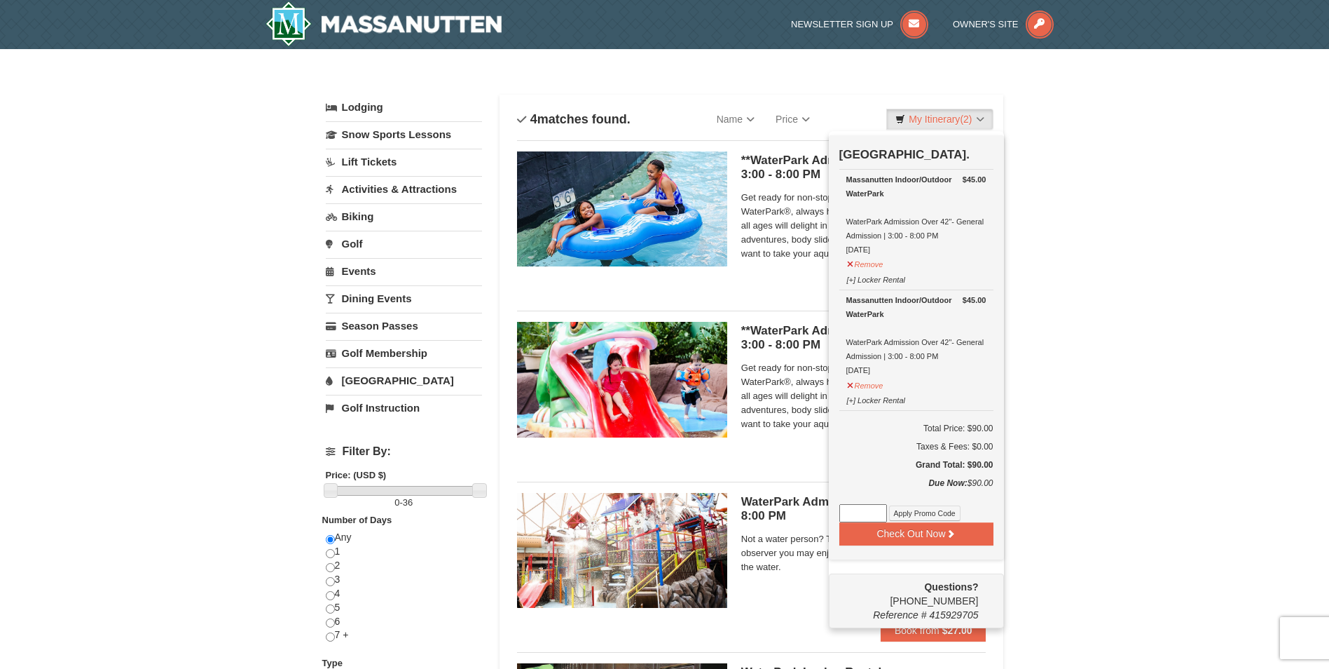
click at [857, 512] on input at bounding box center [864, 513] width 48 height 18
paste input "Need Help? Call1-540-289-9441 Itinerary #415928730 Escape Room Harvest Massanut…"
click at [927, 512] on button "Apply Promo Code" at bounding box center [924, 512] width 71 height 15
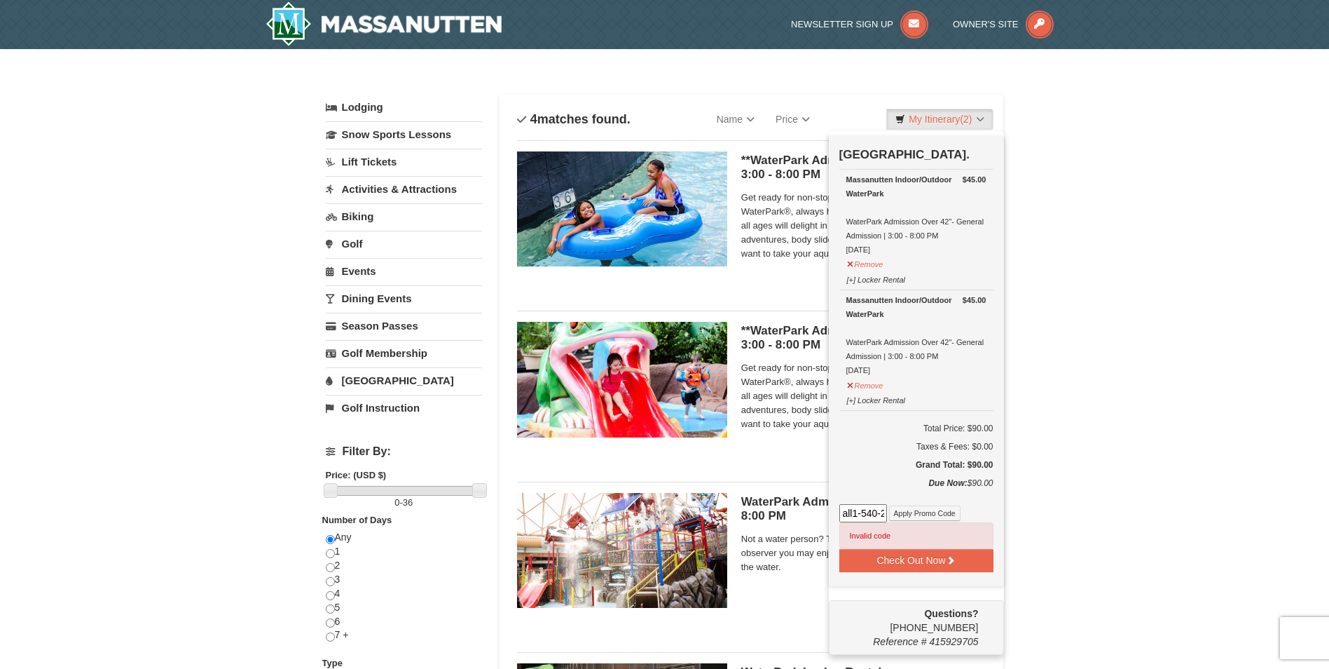
scroll to position [0, 3]
drag, startPoint x: 884, startPoint y: 513, endPoint x: 851, endPoint y: 516, distance: 32.4
click at [851, 516] on input "Need Help? Call1-540-289-9441 Itinerary #415928730 Escape Room Harvest Massanut…" at bounding box center [864, 513] width 48 height 18
click at [382, 109] on link "Lodging" at bounding box center [404, 107] width 156 height 25
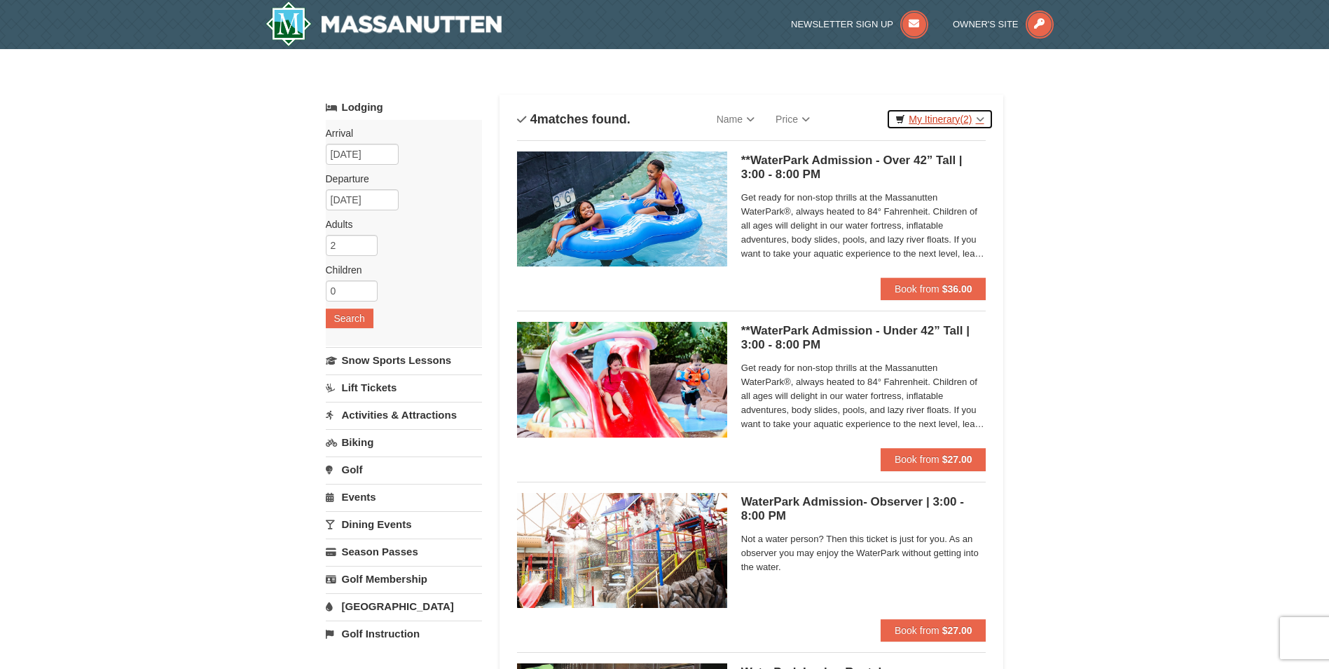
click at [947, 121] on link "My Itinerary (2)" at bounding box center [939, 119] width 107 height 21
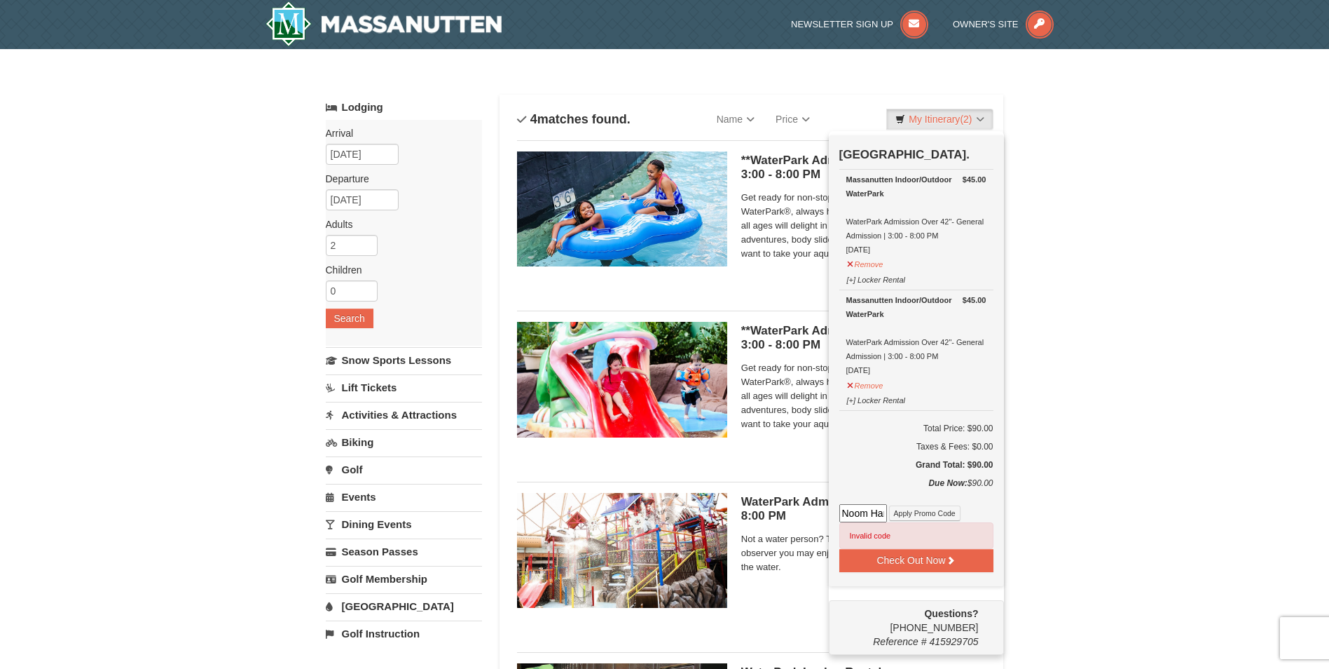
click at [843, 512] on input "Noom Harvest Massanutten Escape Rooms & Virtual Reality (1) Singularity | 4:30 …" at bounding box center [864, 513] width 48 height 18
type input "e"
click at [844, 512] on input at bounding box center [864, 513] width 48 height 18
paste input "WPDUKES25"
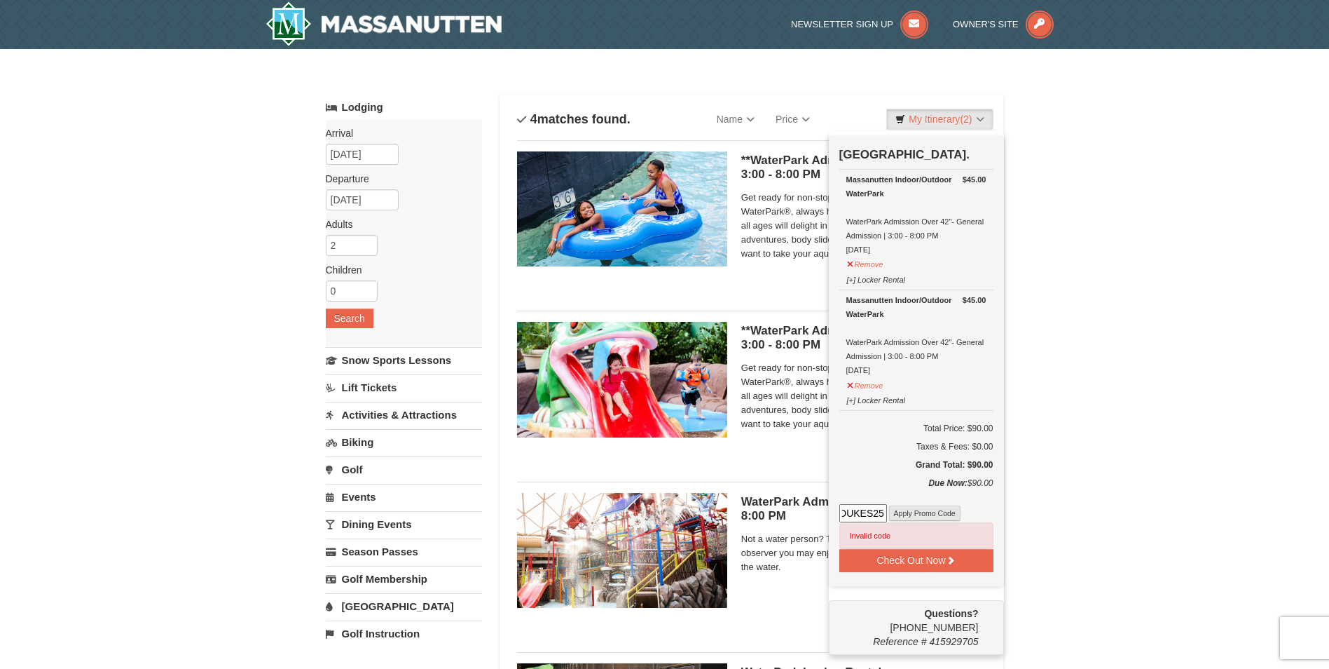
type input "WPDUKES25"
click at [926, 510] on button "Apply Promo Code" at bounding box center [924, 512] width 71 height 15
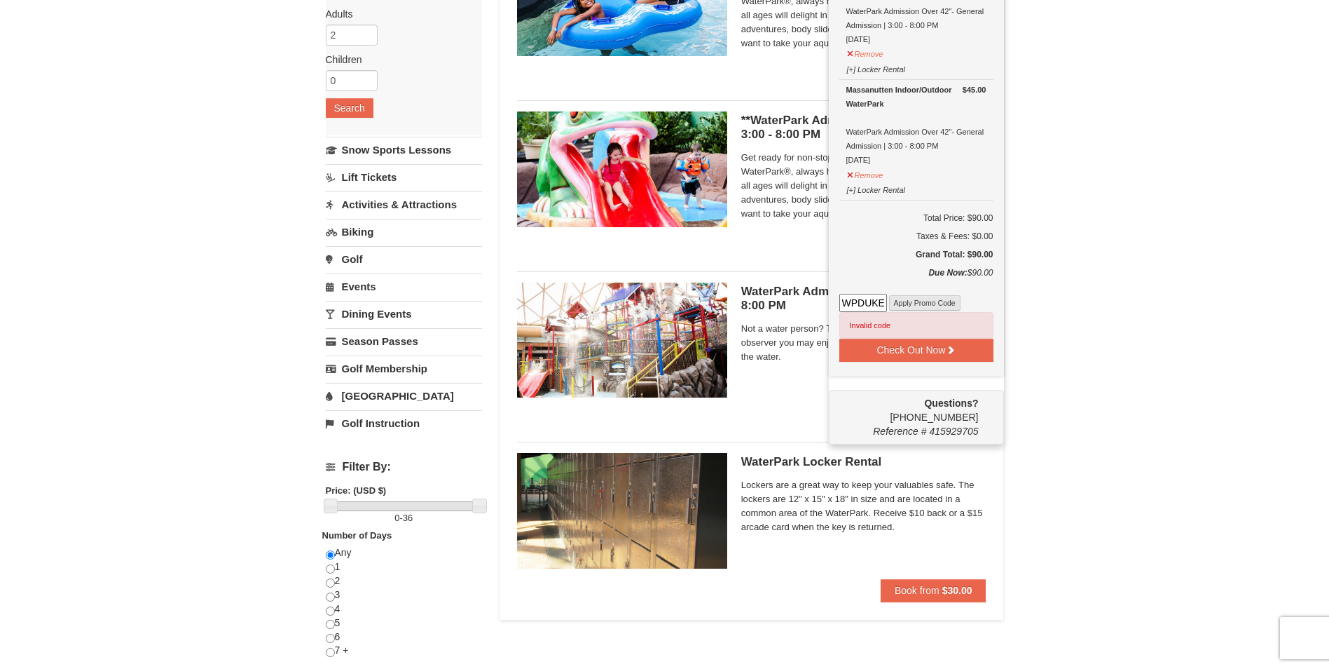
scroll to position [0, 18]
drag, startPoint x: 844, startPoint y: 302, endPoint x: 911, endPoint y: 303, distance: 67.3
click at [911, 303] on div "WPDUKES25 Apply Promo Code Invalid code Invalid code" at bounding box center [917, 316] width 154 height 45
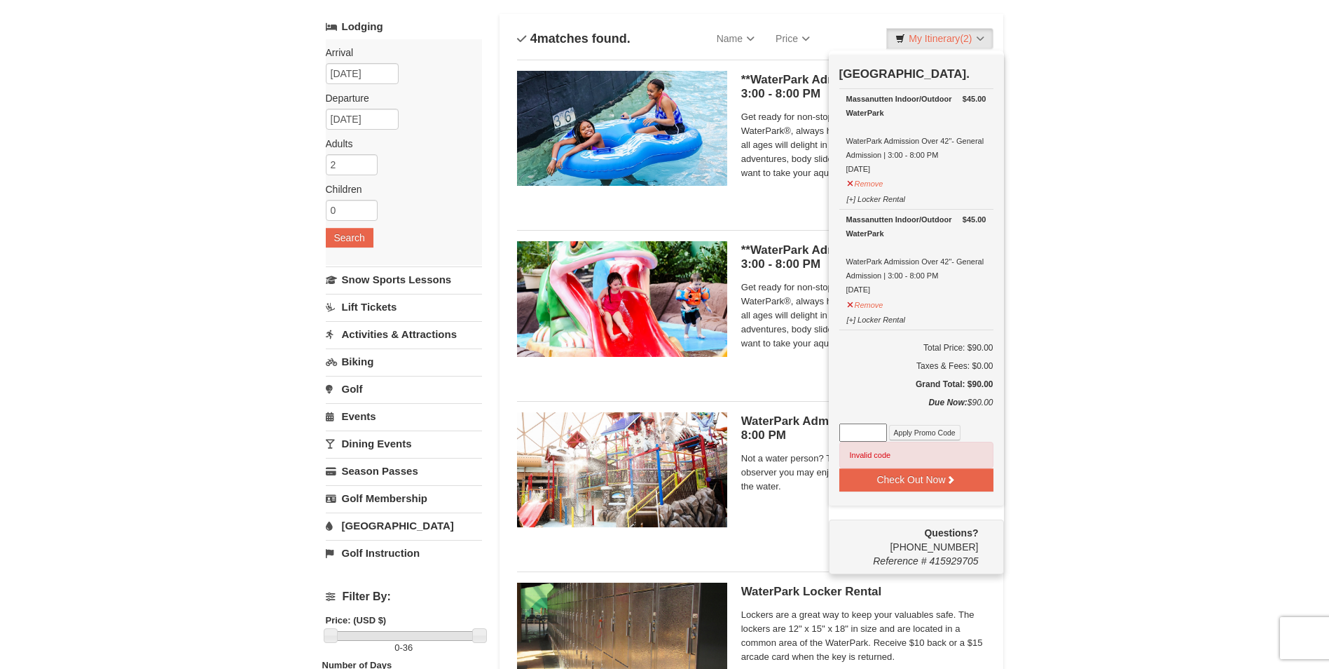
scroll to position [70, 0]
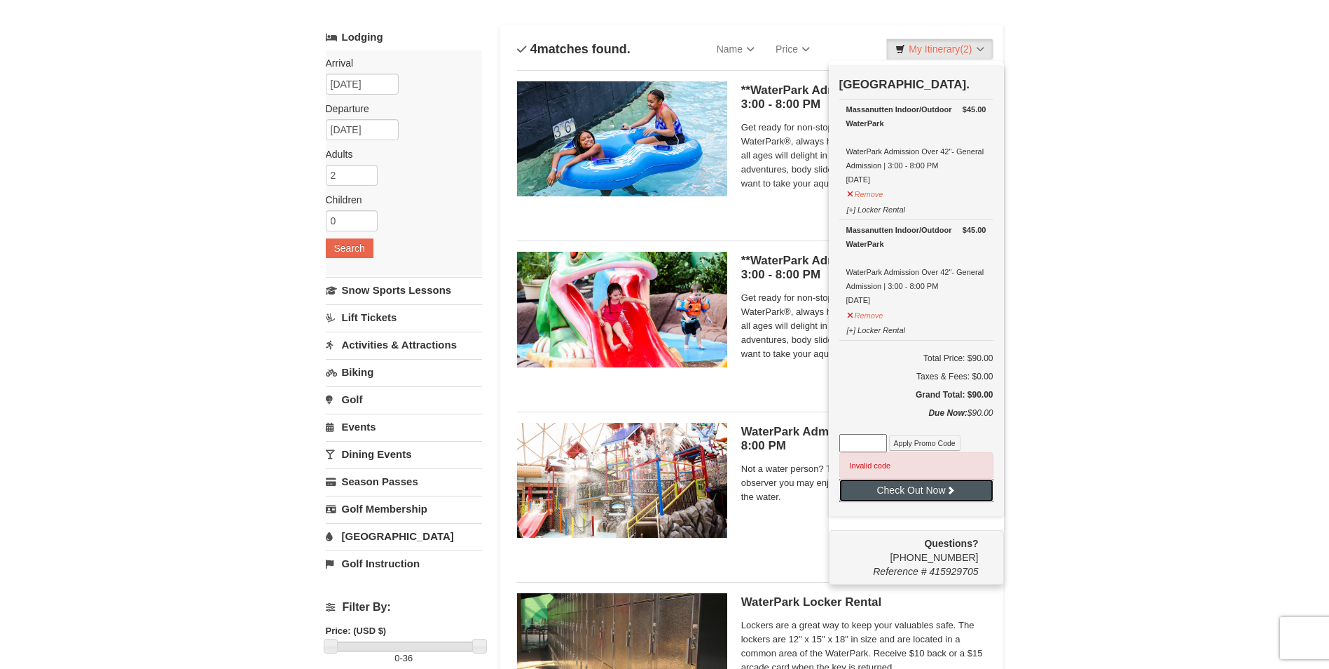
click at [926, 492] on button "Check Out Now" at bounding box center [917, 490] width 154 height 22
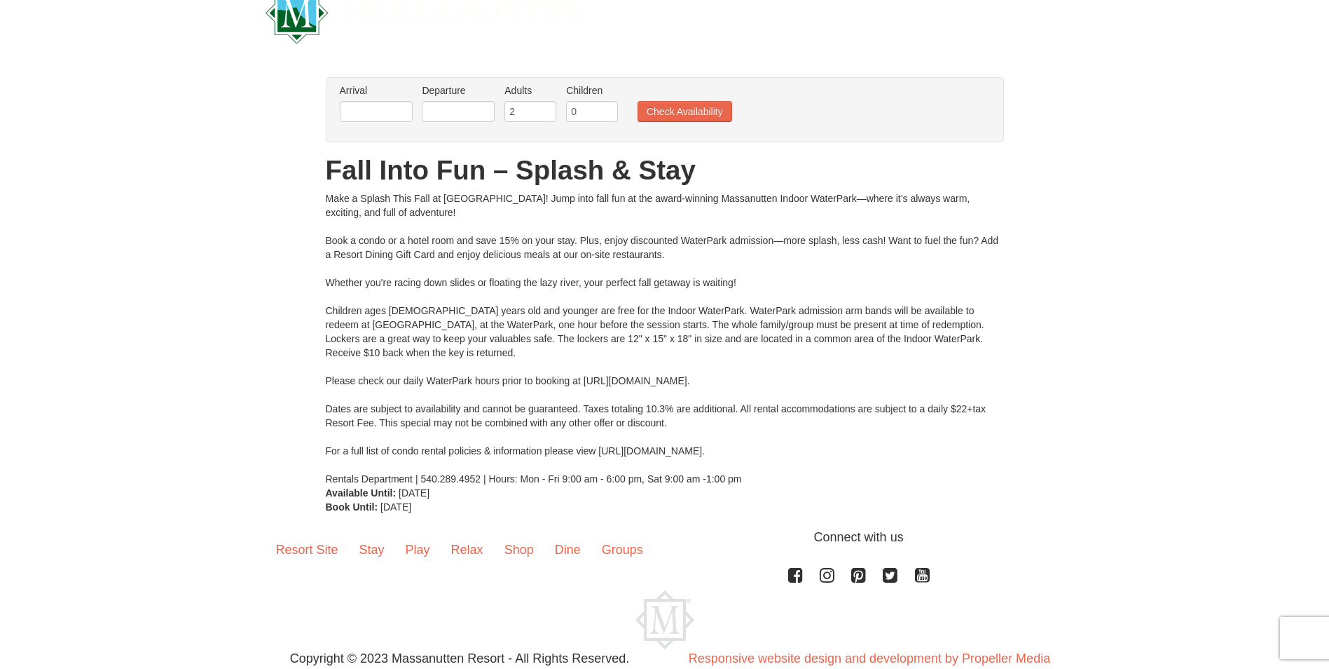
scroll to position [70, 0]
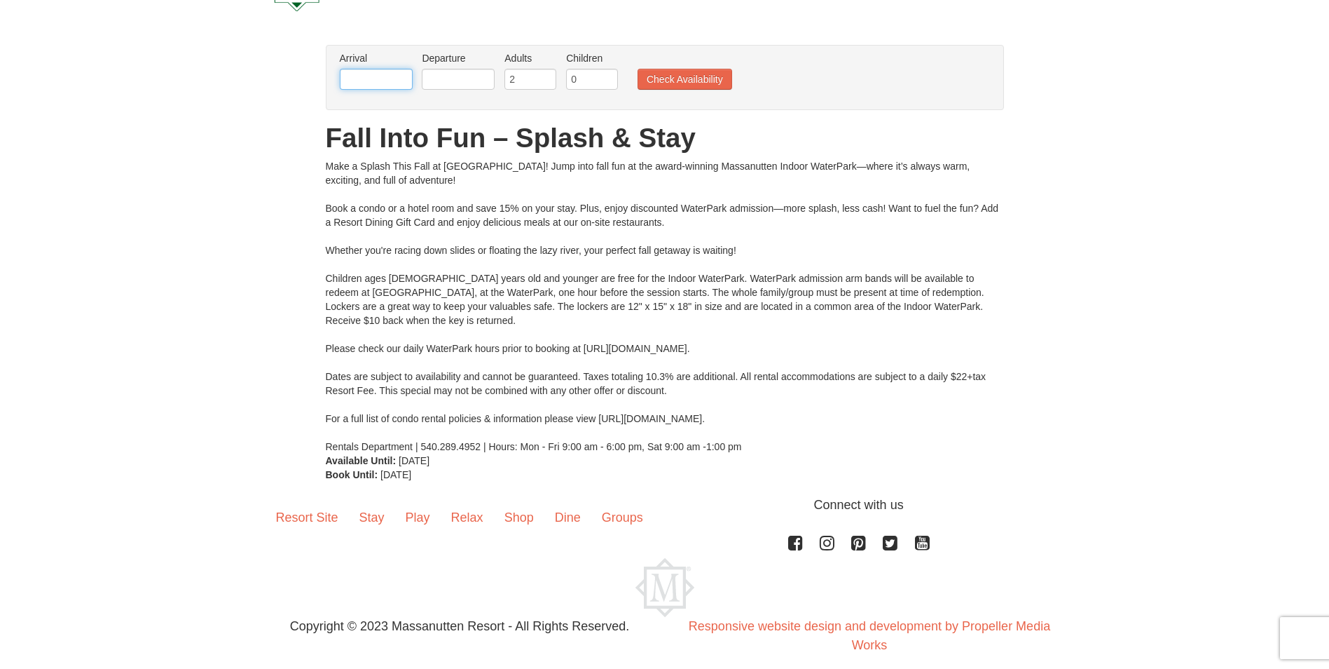
click at [369, 75] on input "text" at bounding box center [376, 79] width 73 height 21
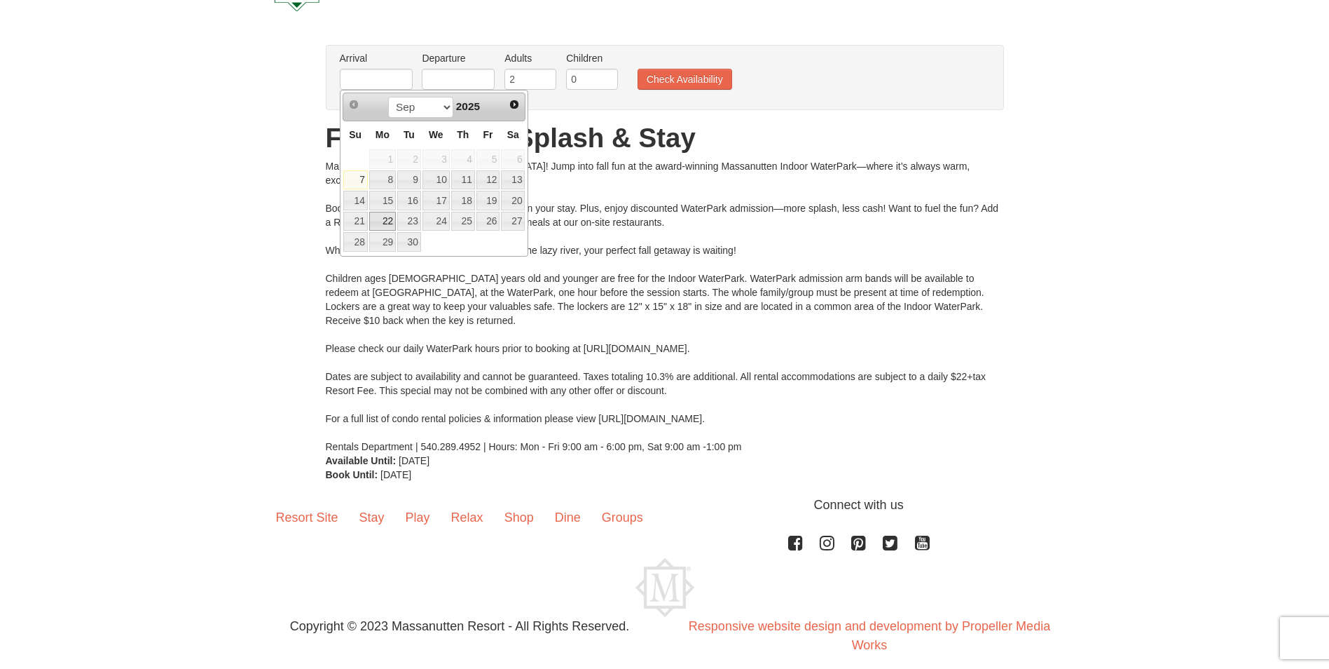
click at [389, 222] on link "22" at bounding box center [382, 222] width 27 height 20
type input "[DATE]"
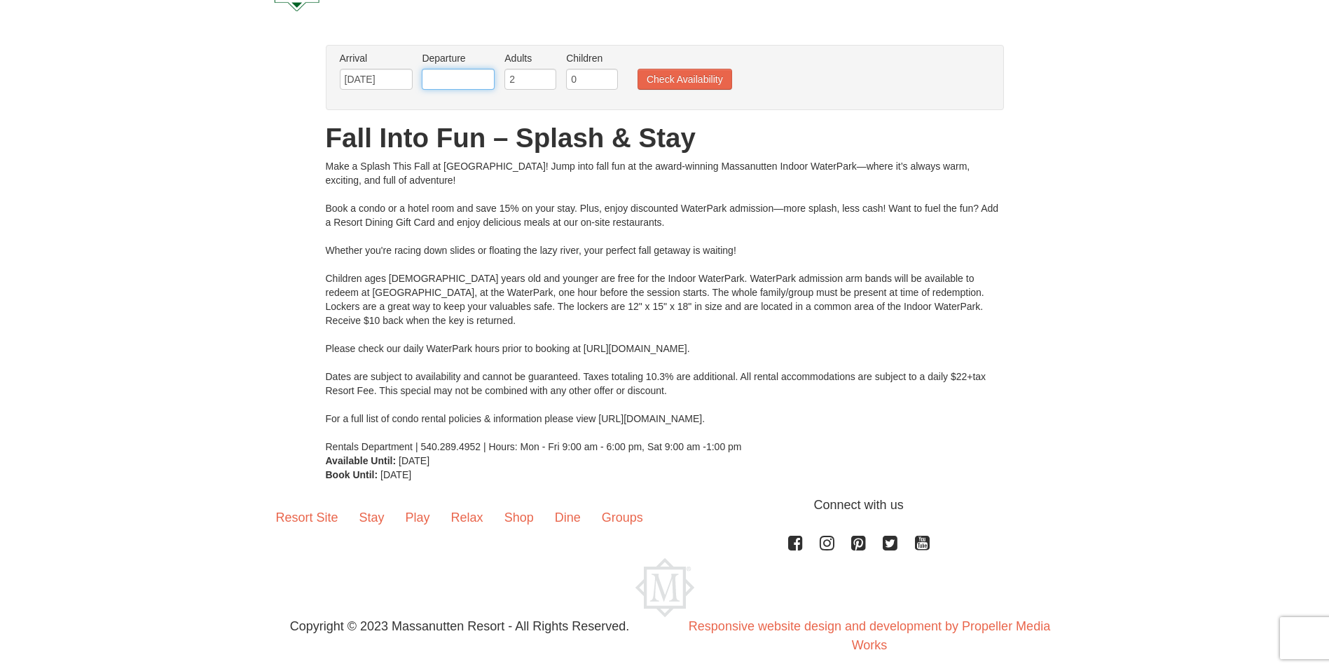
click at [477, 82] on input "text" at bounding box center [458, 79] width 73 height 21
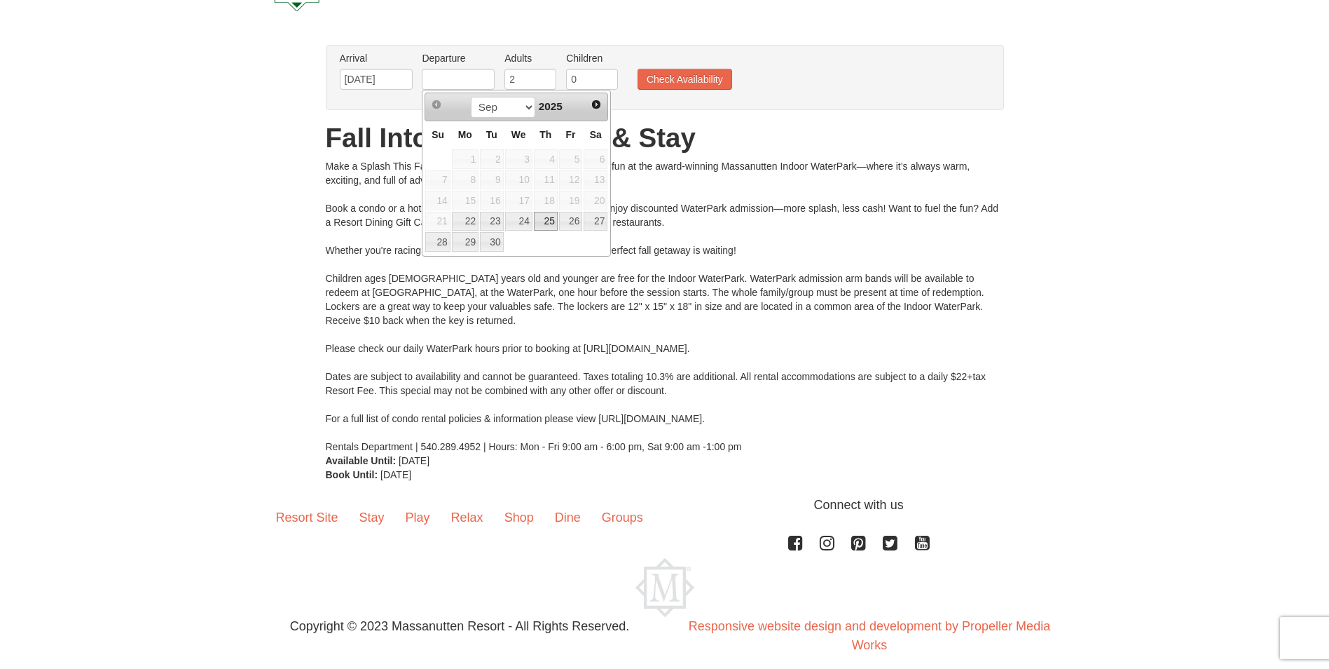
click at [544, 221] on link "25" at bounding box center [546, 222] width 24 height 20
type input "[DATE]"
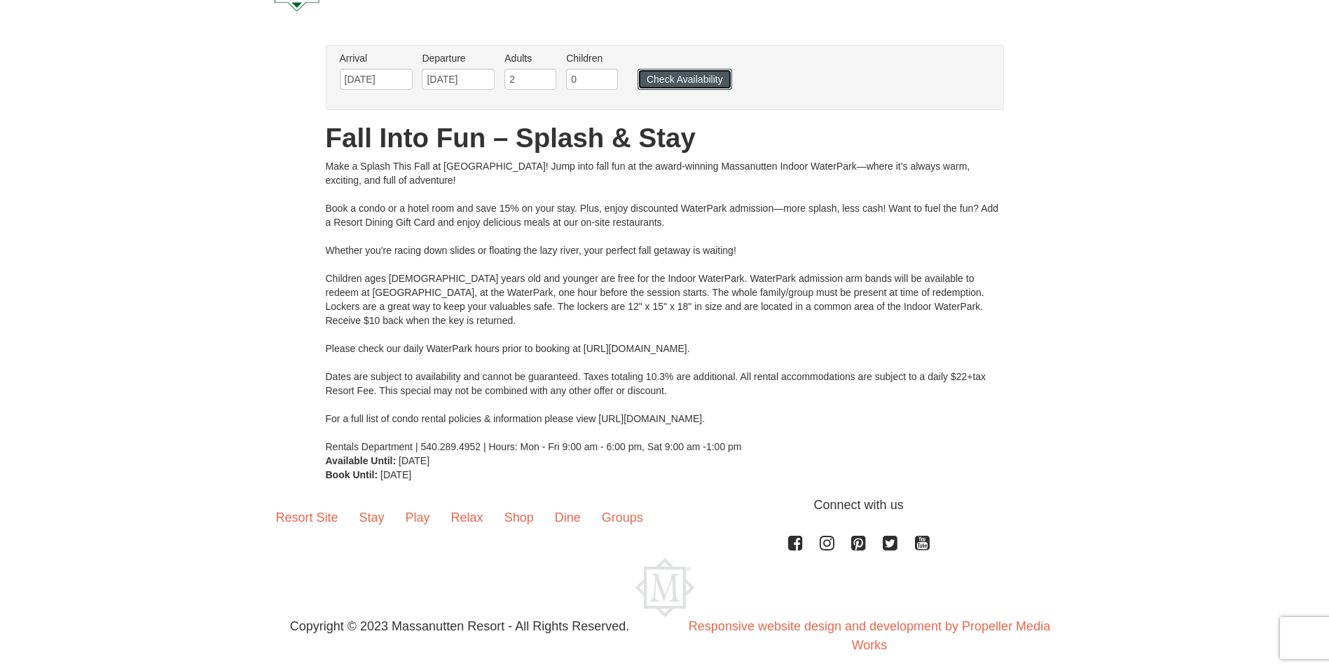
click at [673, 76] on button "Check Availability" at bounding box center [685, 79] width 95 height 21
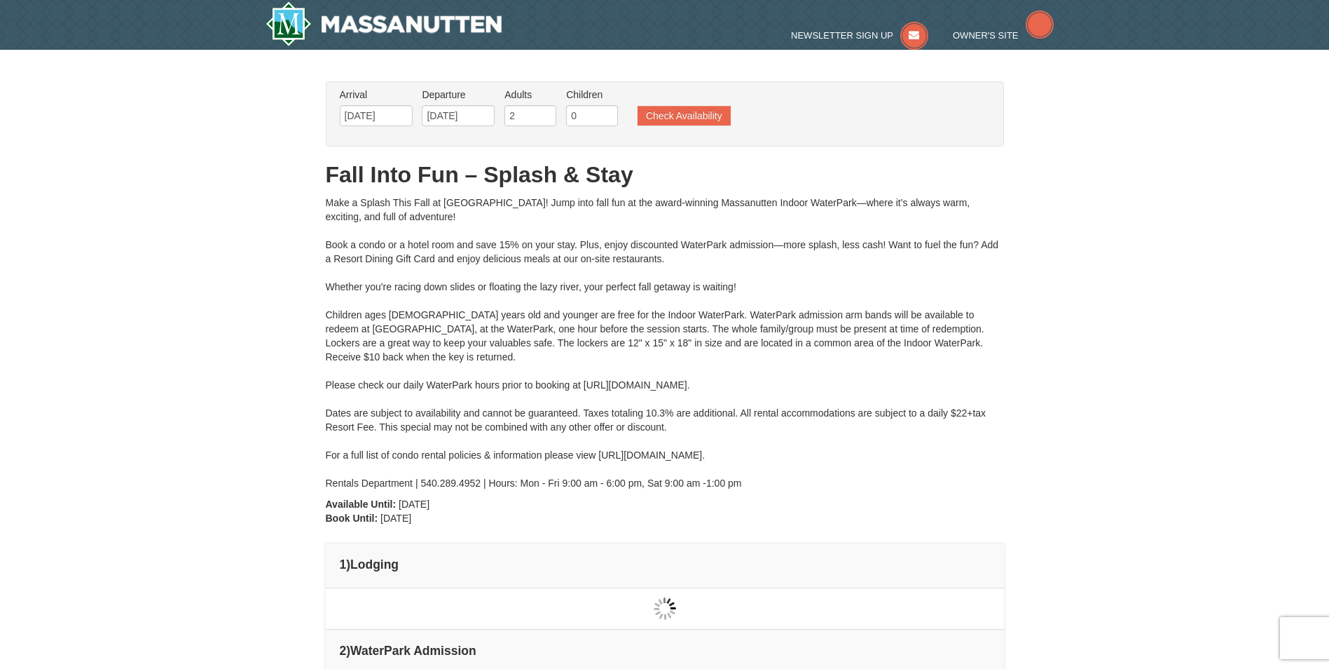
type input "09/22/2025"
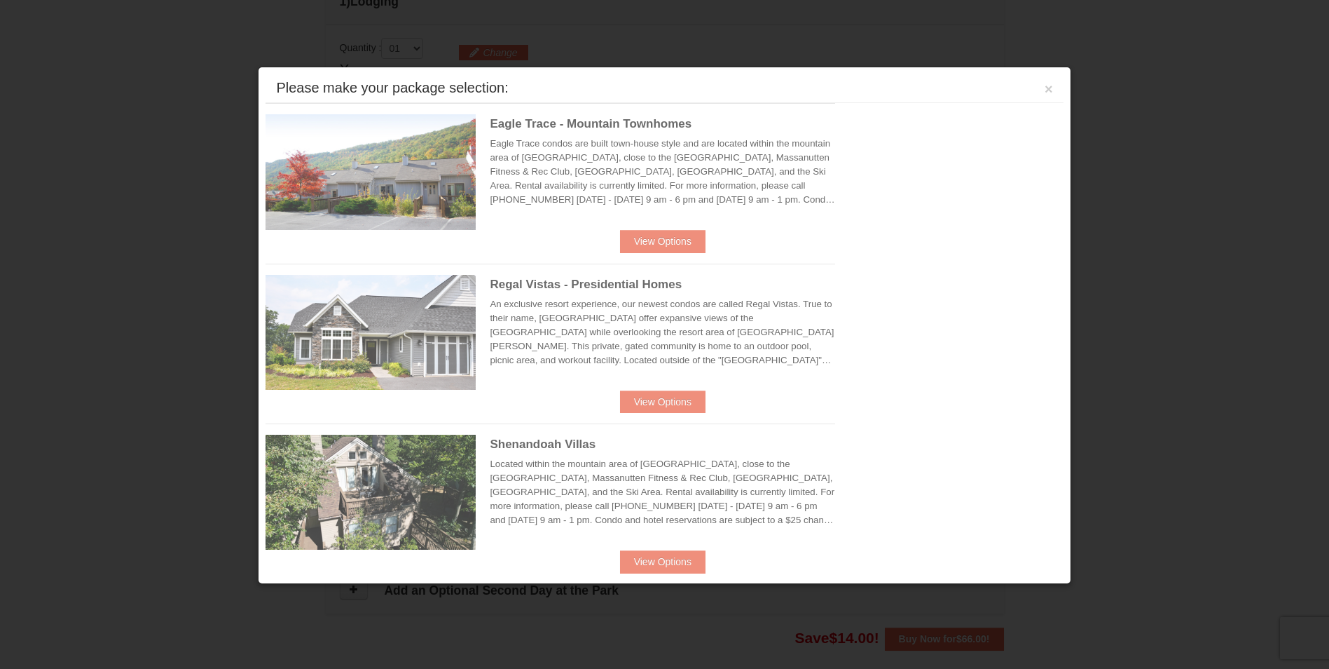
scroll to position [596, 0]
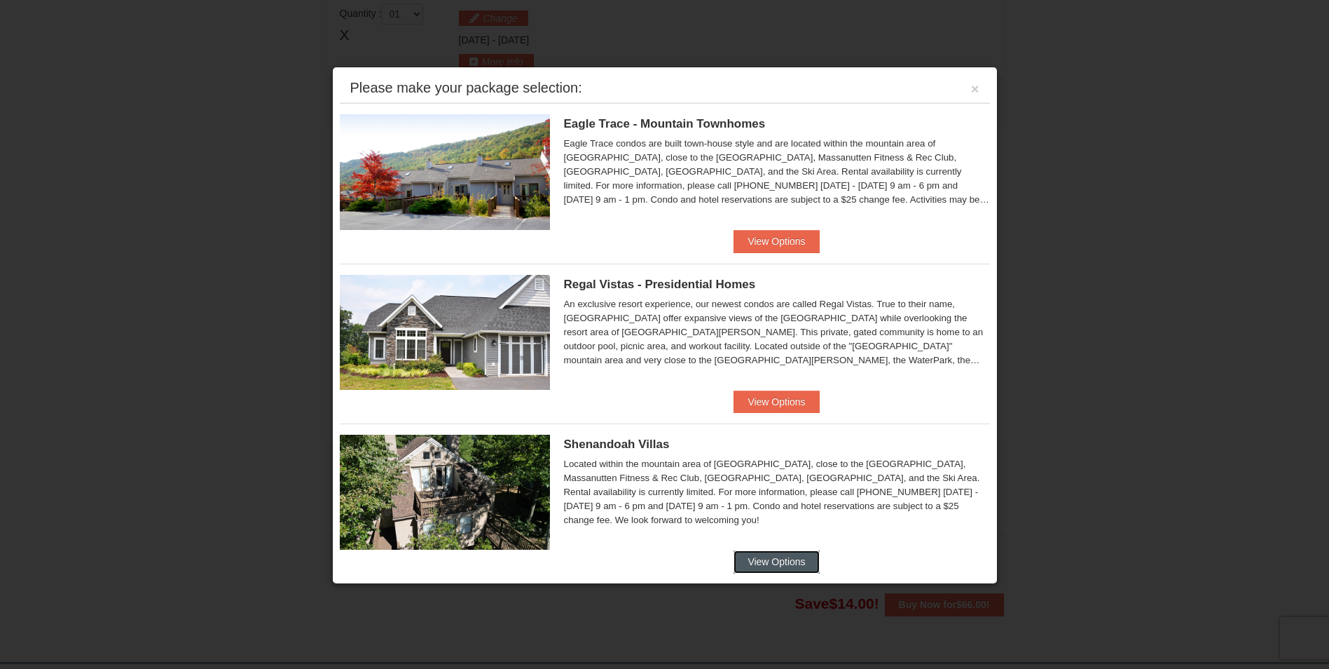
click at [762, 561] on button "View Options" at bounding box center [776, 561] width 85 height 22
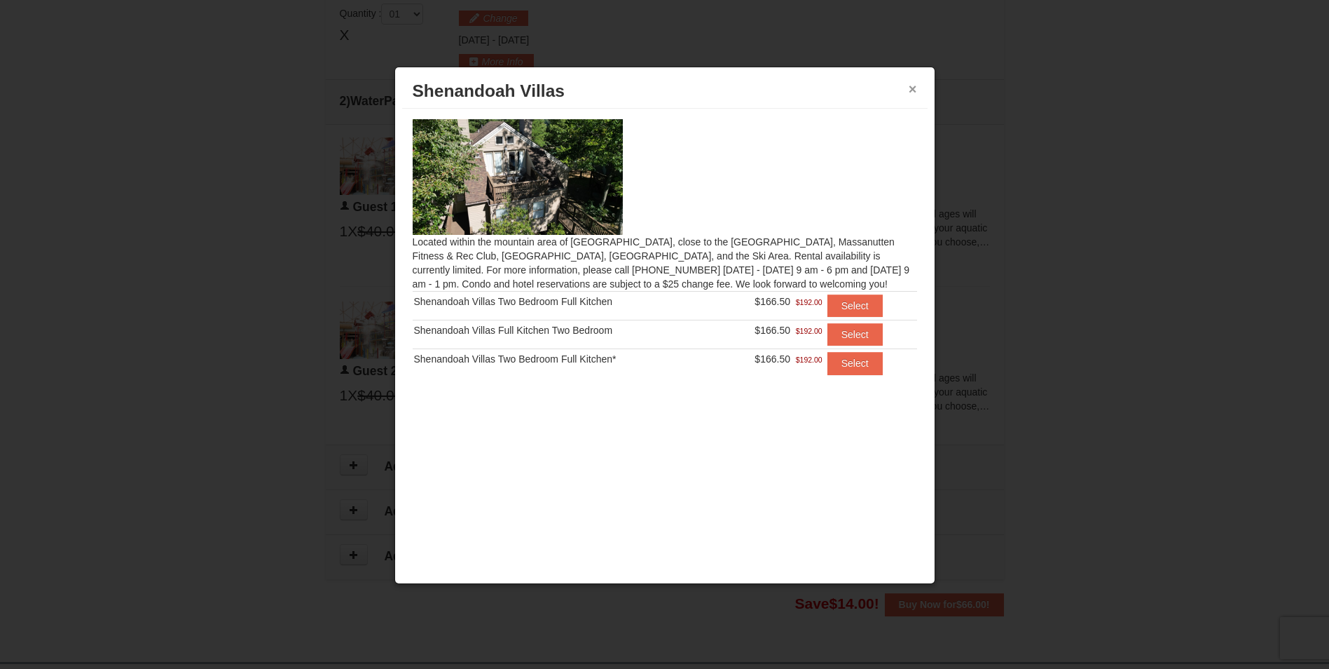
click at [913, 85] on button "×" at bounding box center [913, 89] width 8 height 14
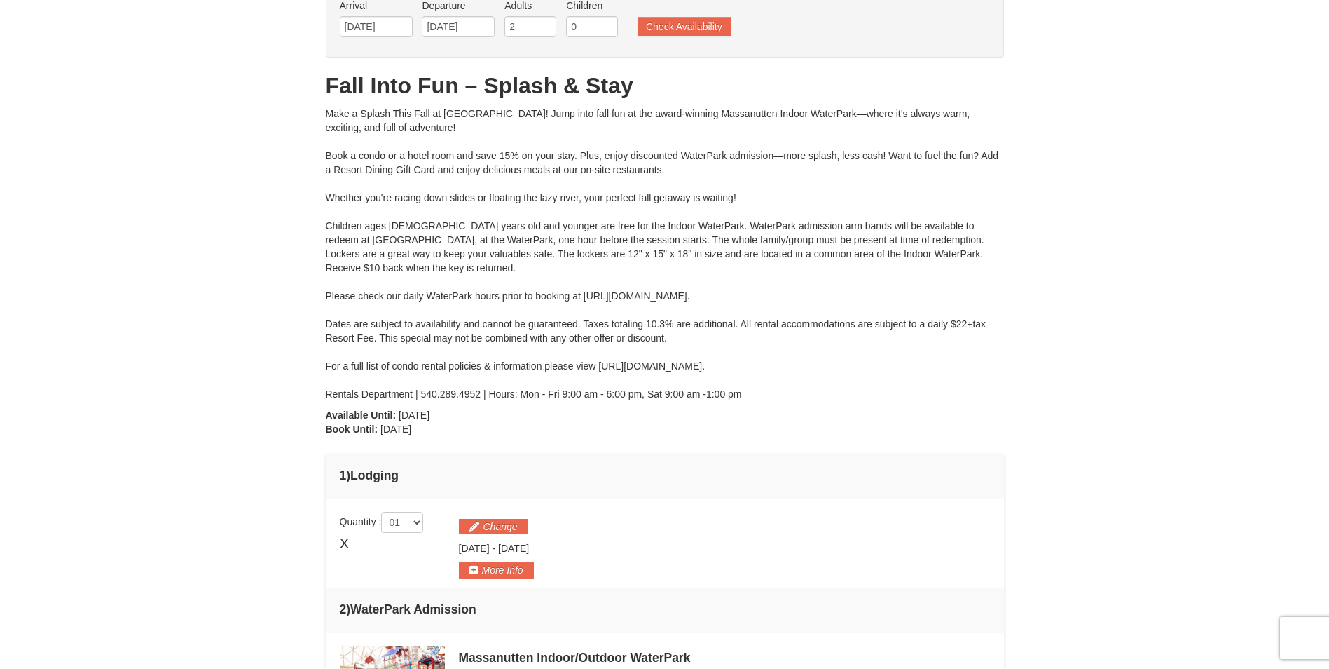
scroll to position [0, 0]
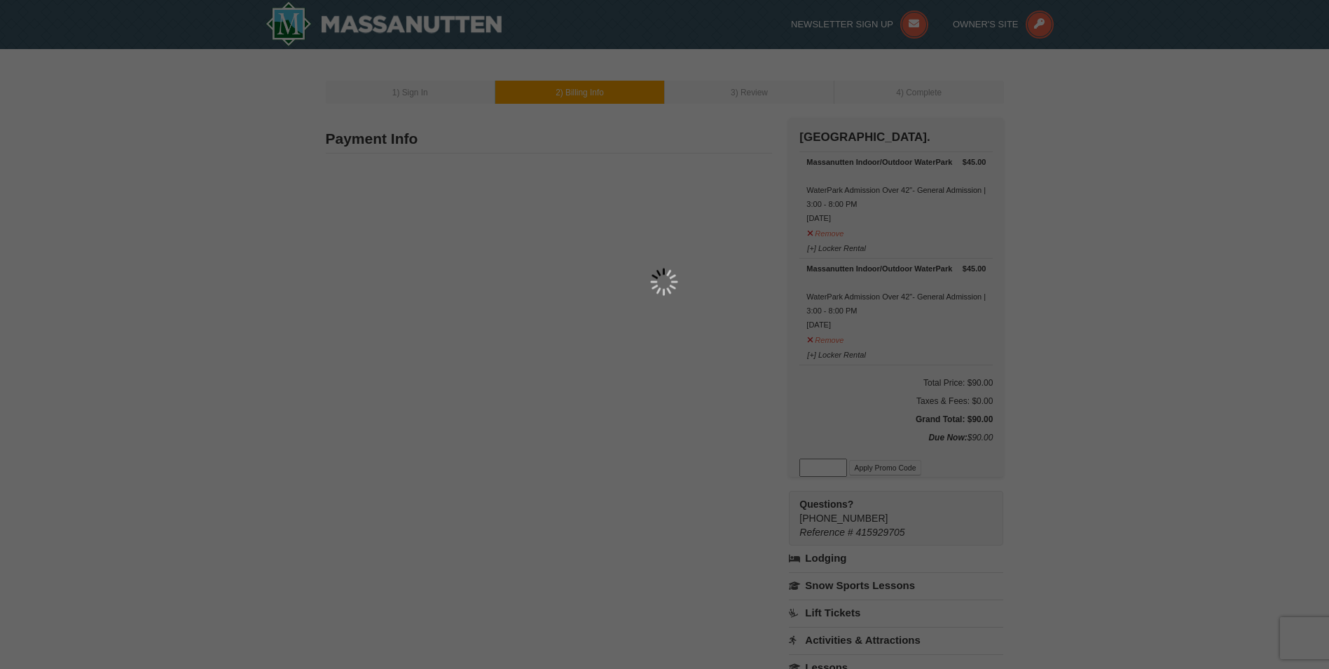
type input "[STREET_ADDRESS][PERSON_NAME]"
type input "Landenberg"
type input "19350"
type input "302"
type input "528"
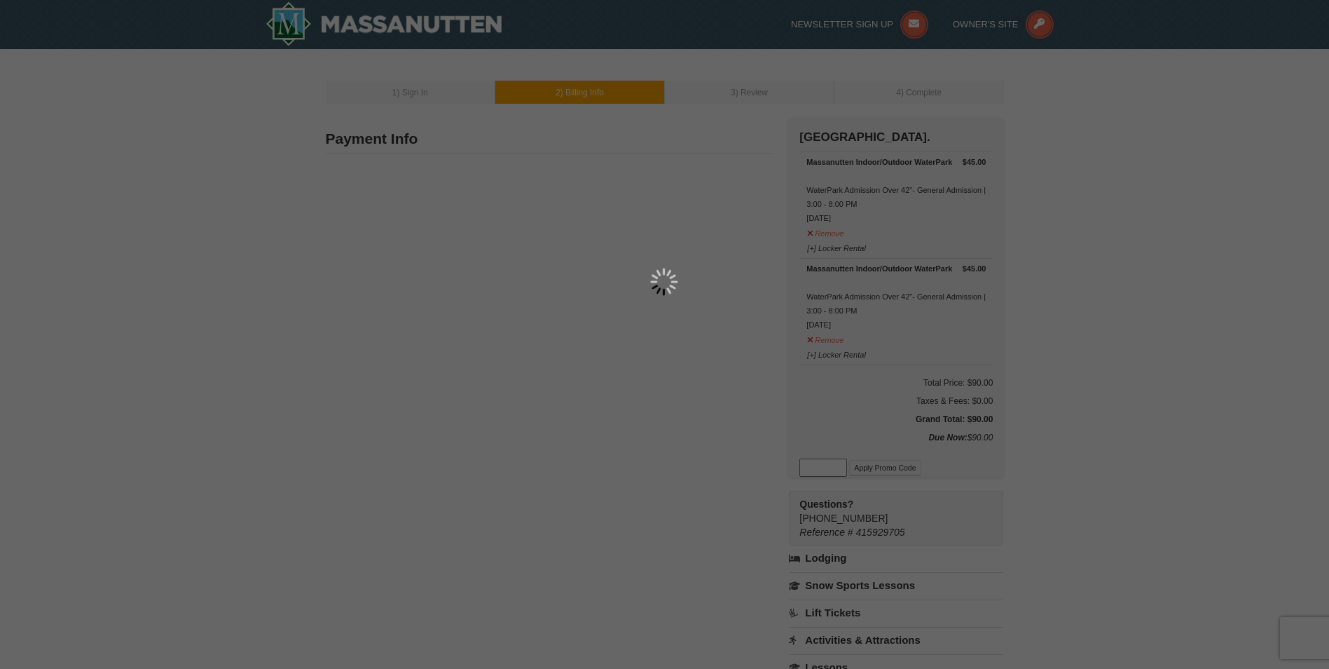
type input "1288"
type input "[EMAIL_ADDRESS][DOMAIN_NAME]"
select select "PA"
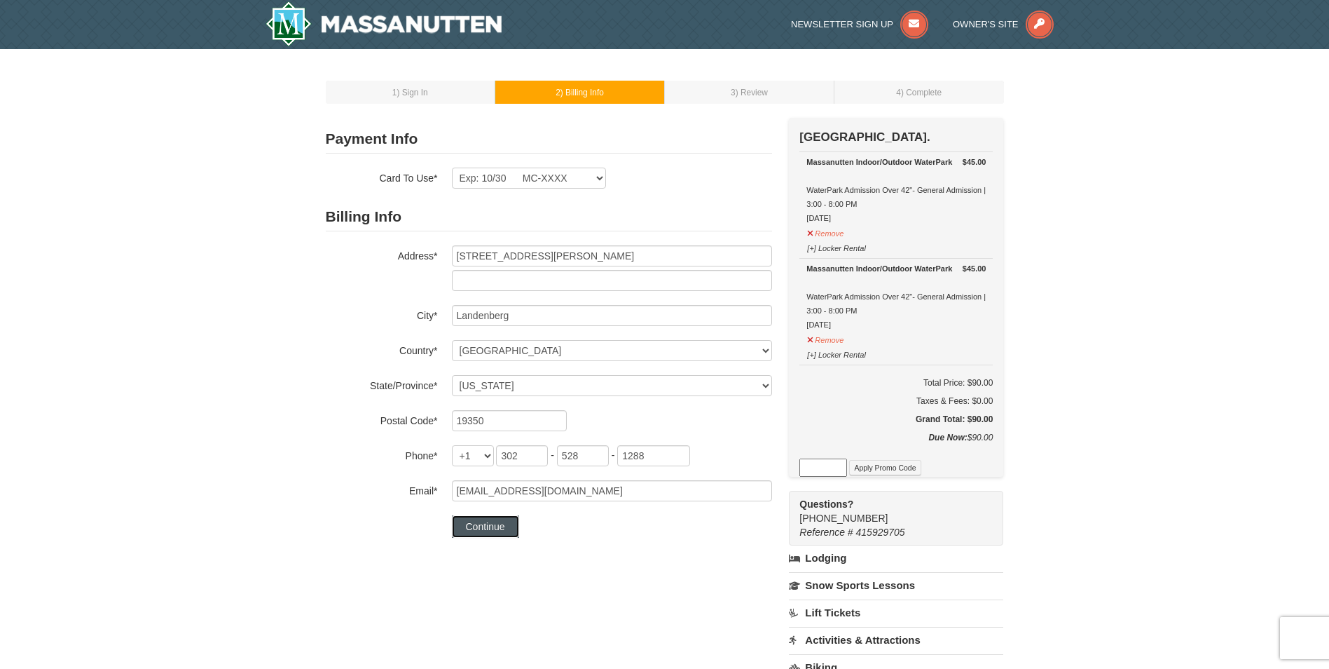
click at [484, 528] on button "Continue" at bounding box center [485, 526] width 67 height 22
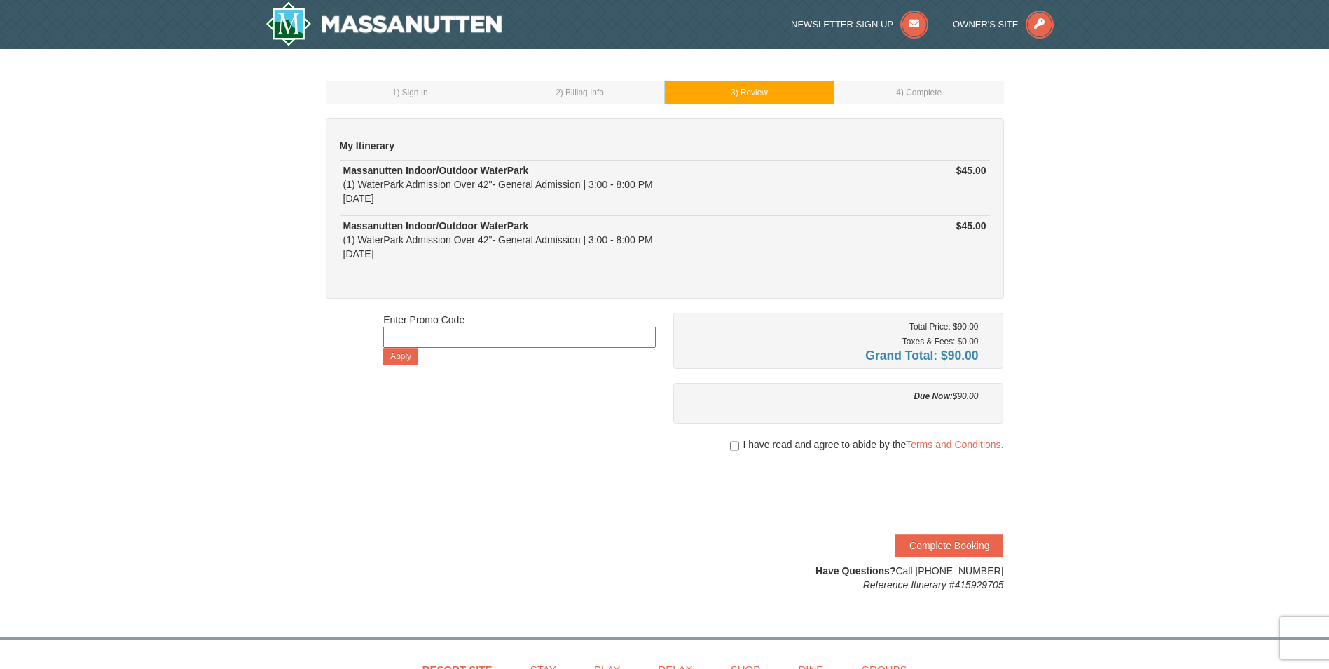
click at [422, 336] on input at bounding box center [519, 337] width 273 height 21
type input "HARVEST25"
click at [404, 353] on button "Apply" at bounding box center [400, 356] width 35 height 17
click at [402, 342] on input at bounding box center [519, 337] width 273 height 21
type input "WPFUNDAY25"
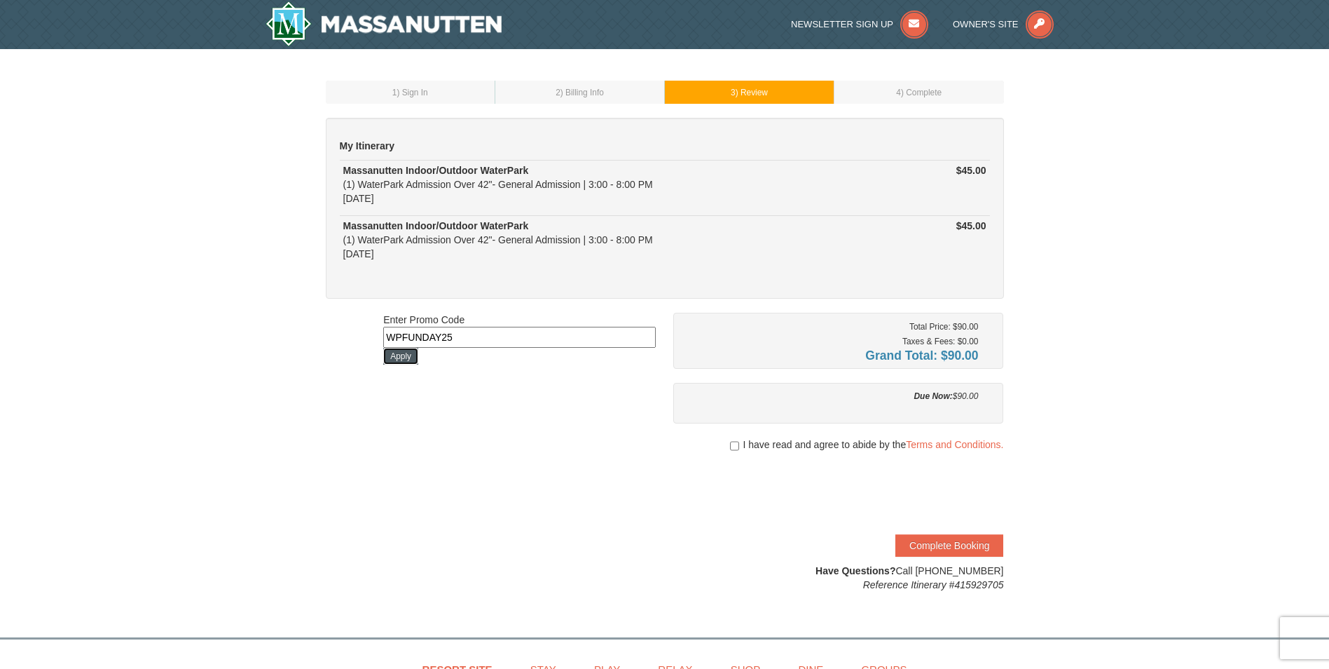
click at [409, 356] on button "Apply" at bounding box center [400, 356] width 35 height 17
click at [730, 447] on input "checkbox" at bounding box center [734, 445] width 9 height 11
checkbox input "true"
click at [955, 544] on button "Complete Booking" at bounding box center [950, 545] width 108 height 22
